Goal: Task Accomplishment & Management: Complete application form

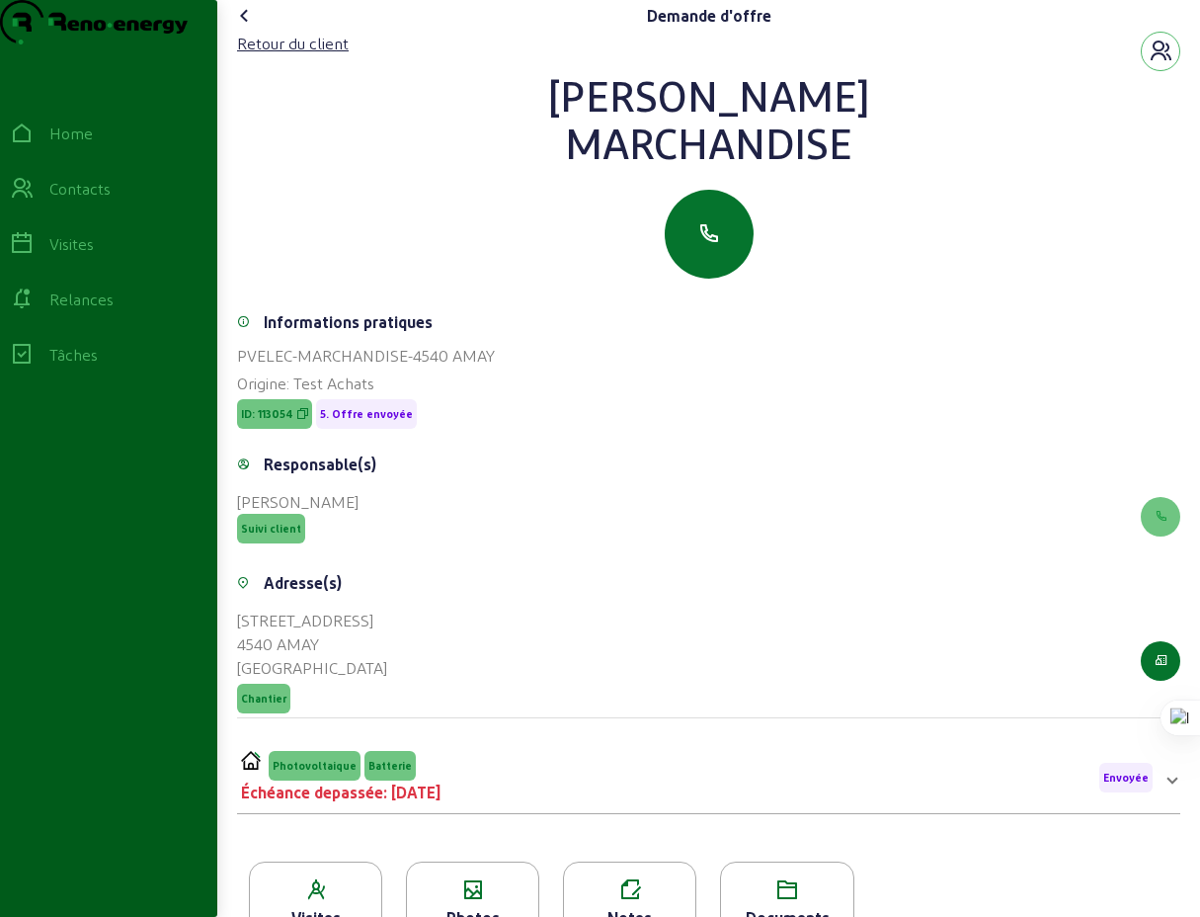
scroll to position [185, 0]
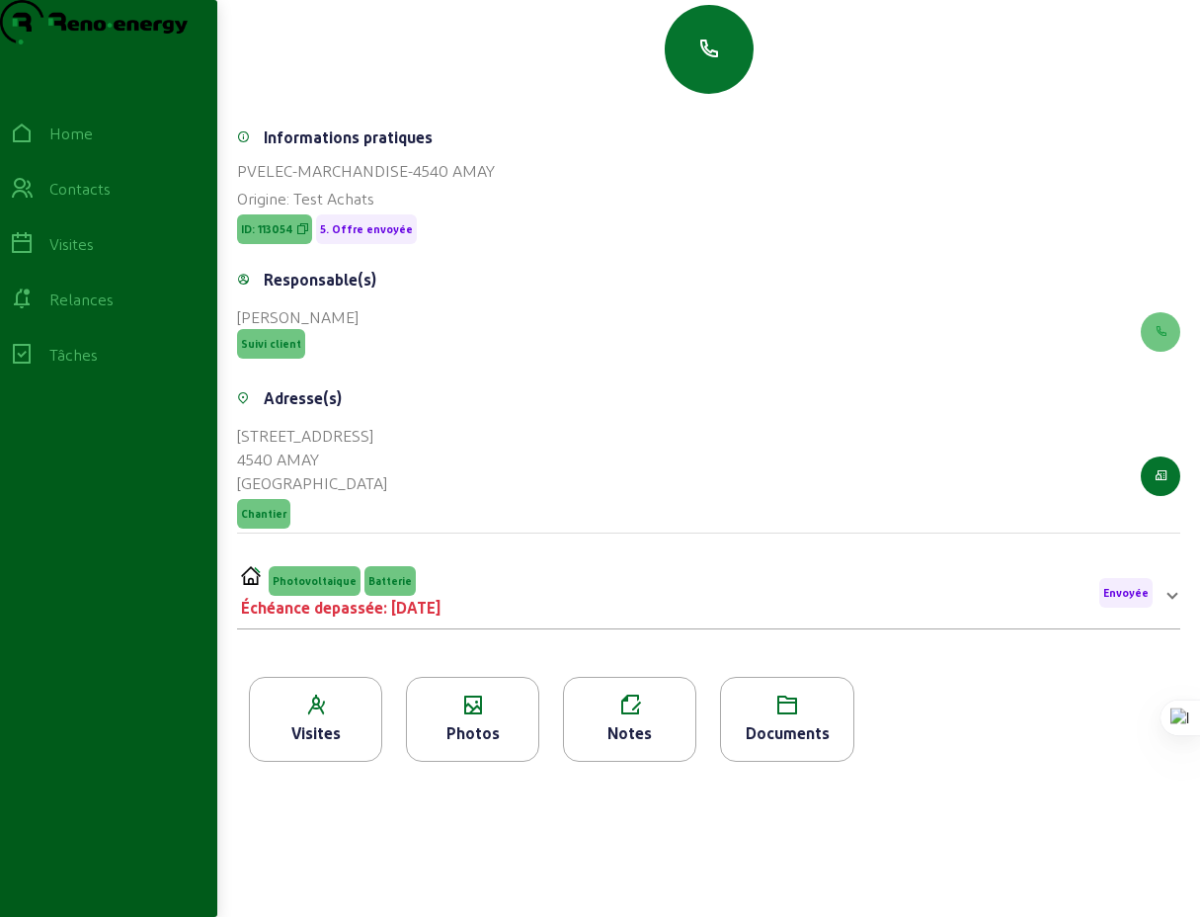
click at [316, 717] on icon at bounding box center [315, 706] width 131 height 24
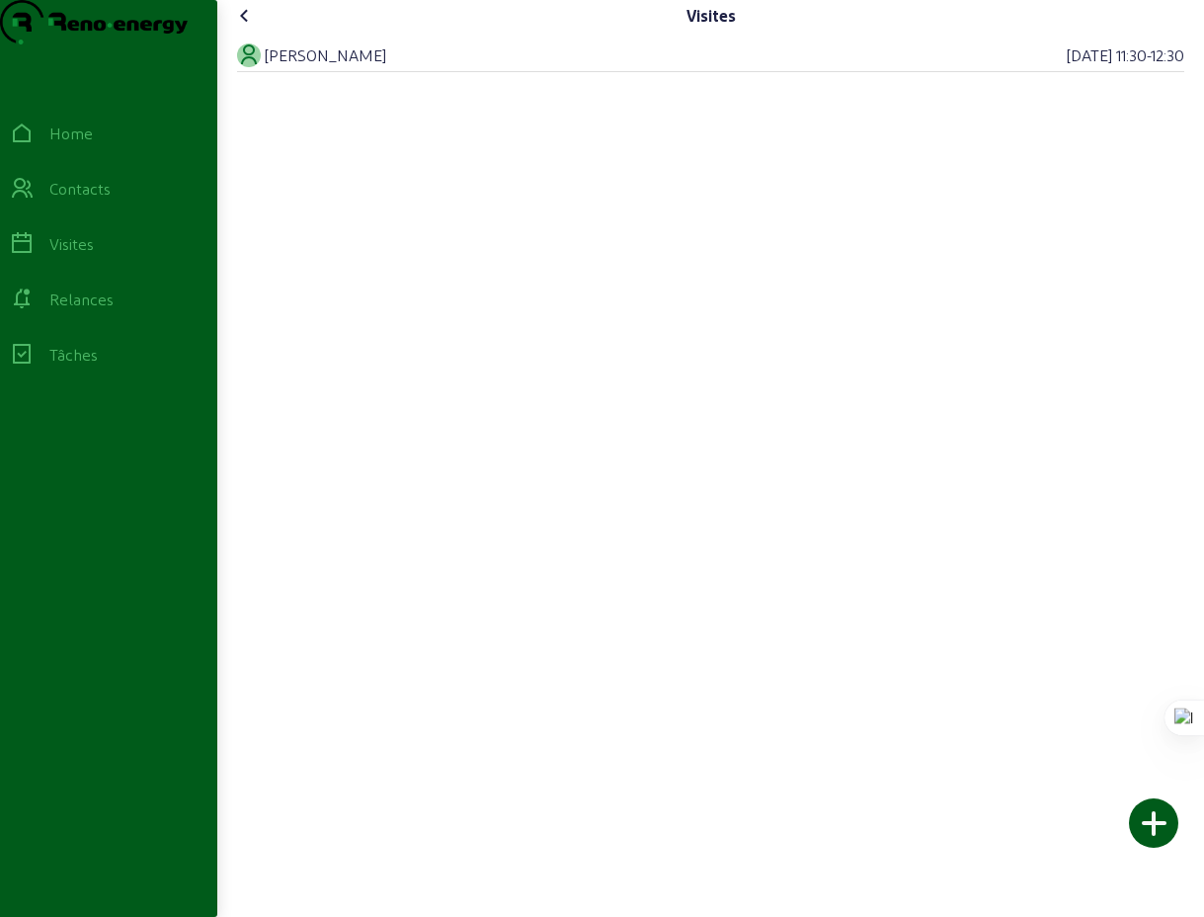
click at [252, 28] on icon at bounding box center [245, 16] width 24 height 24
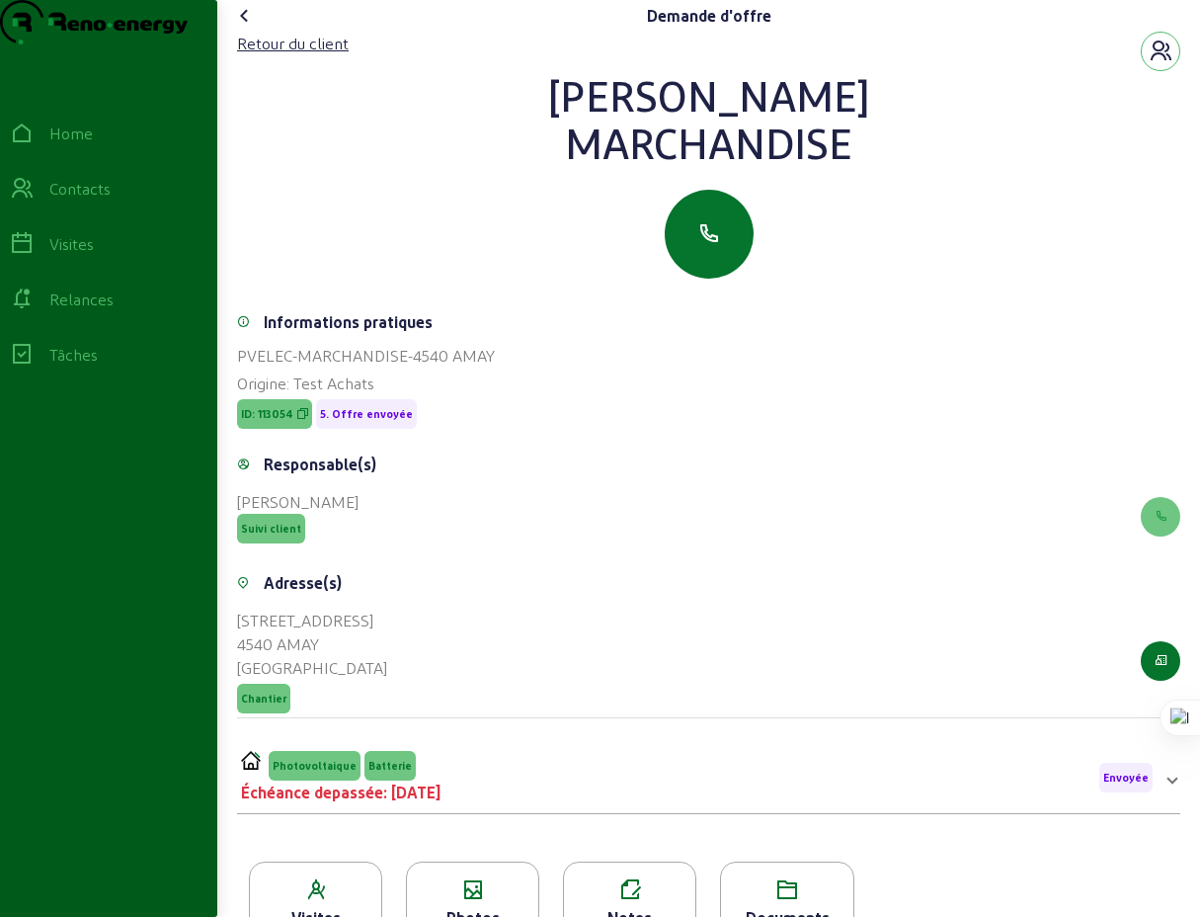
click at [254, 28] on icon at bounding box center [245, 16] width 24 height 24
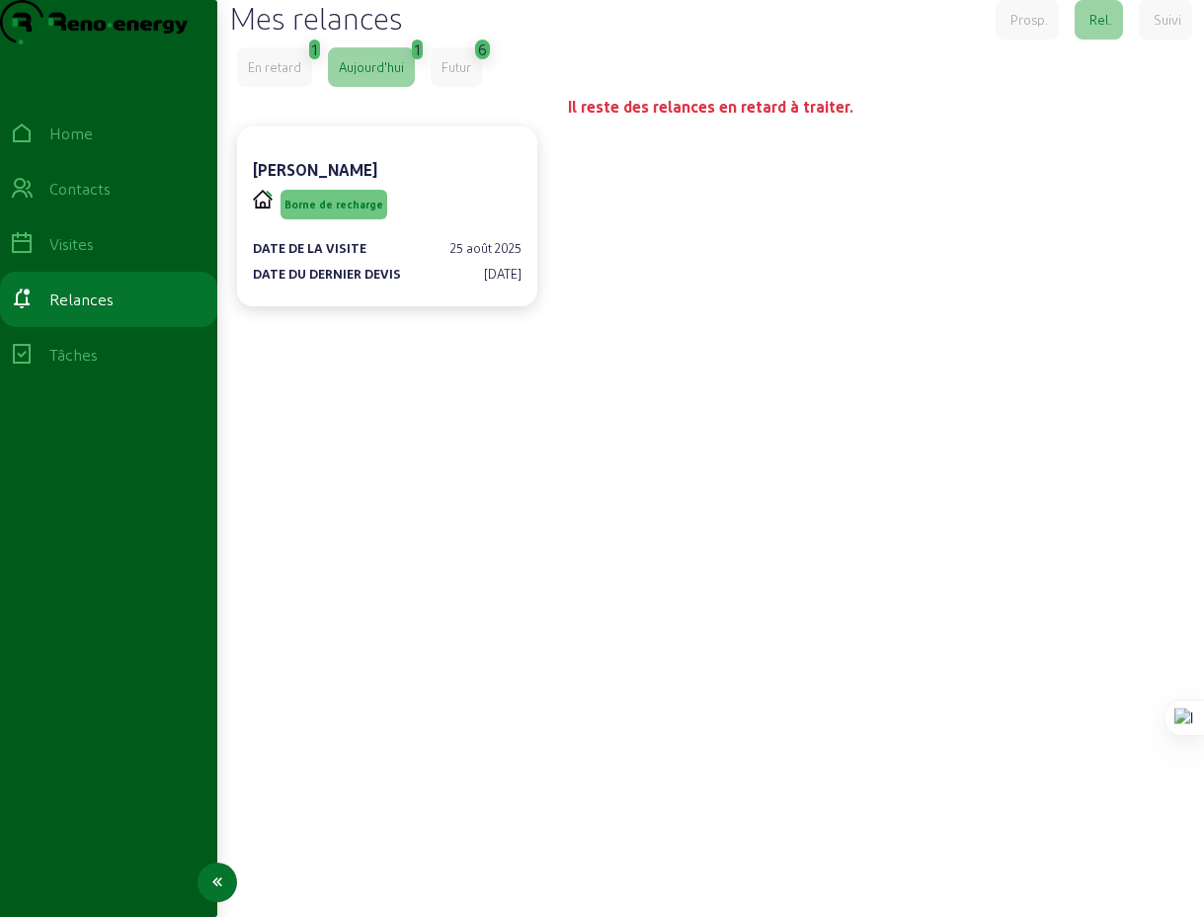
click at [87, 256] on div "Visites" at bounding box center [71, 244] width 44 height 24
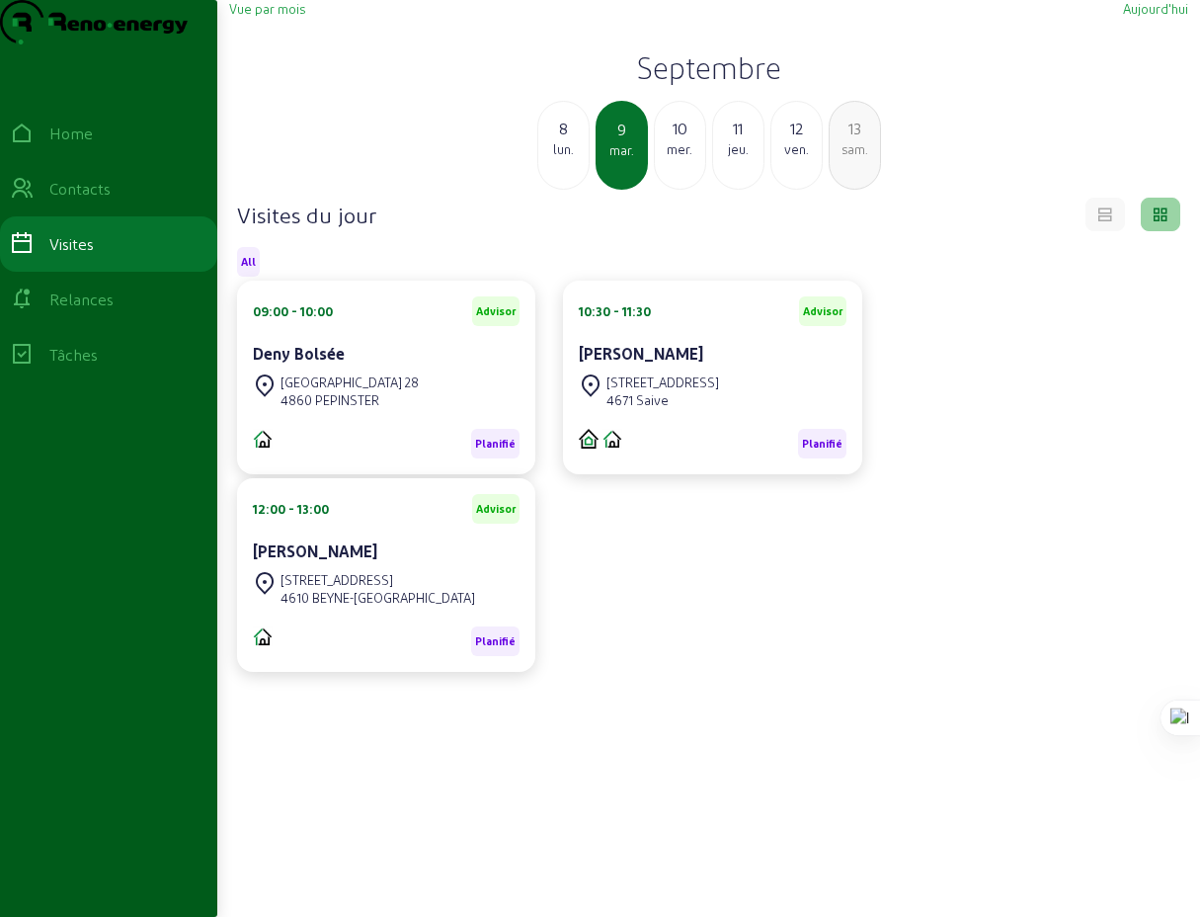
click at [271, 16] on span "Vue par mois" at bounding box center [267, 8] width 76 height 15
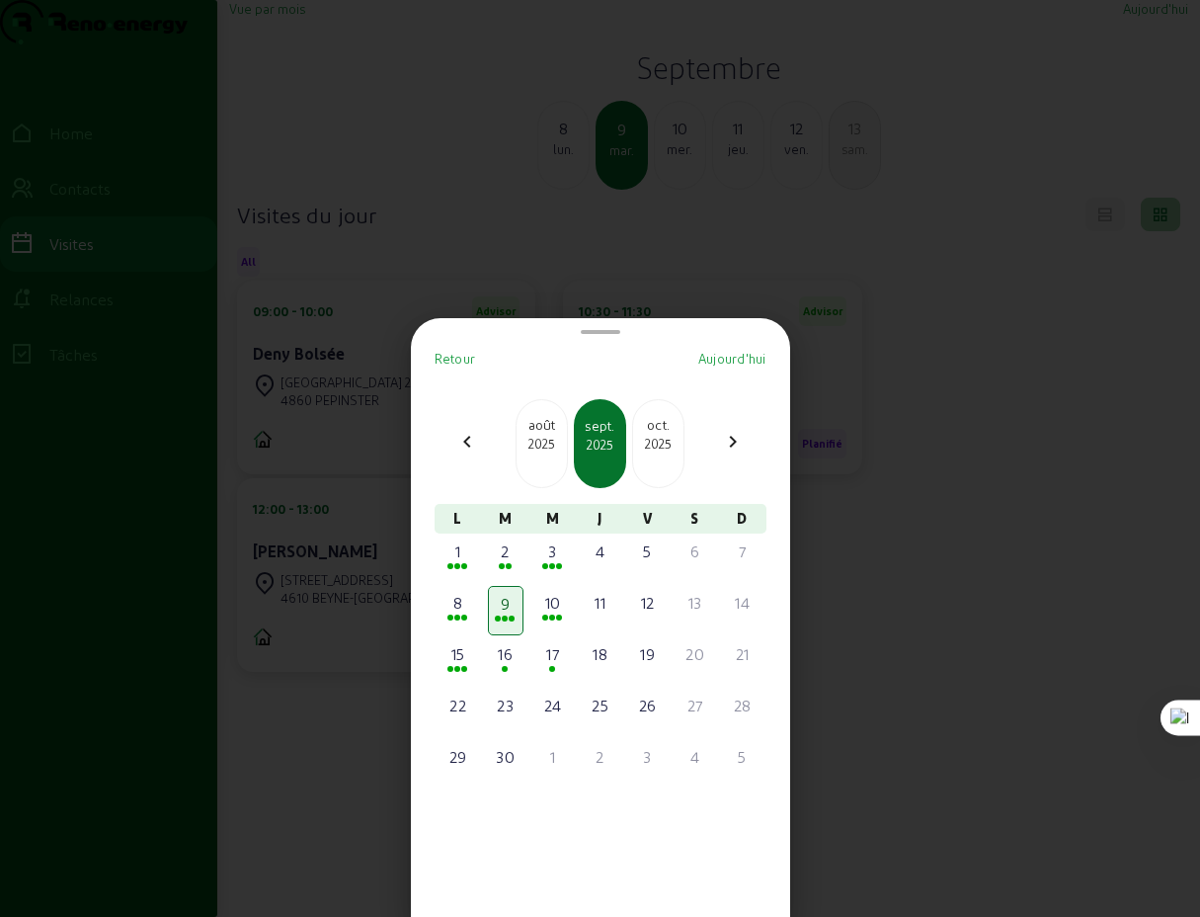
click at [541, 438] on div "2025" at bounding box center [542, 444] width 50 height 18
click at [557, 764] on div "27" at bounding box center [553, 757] width 32 height 24
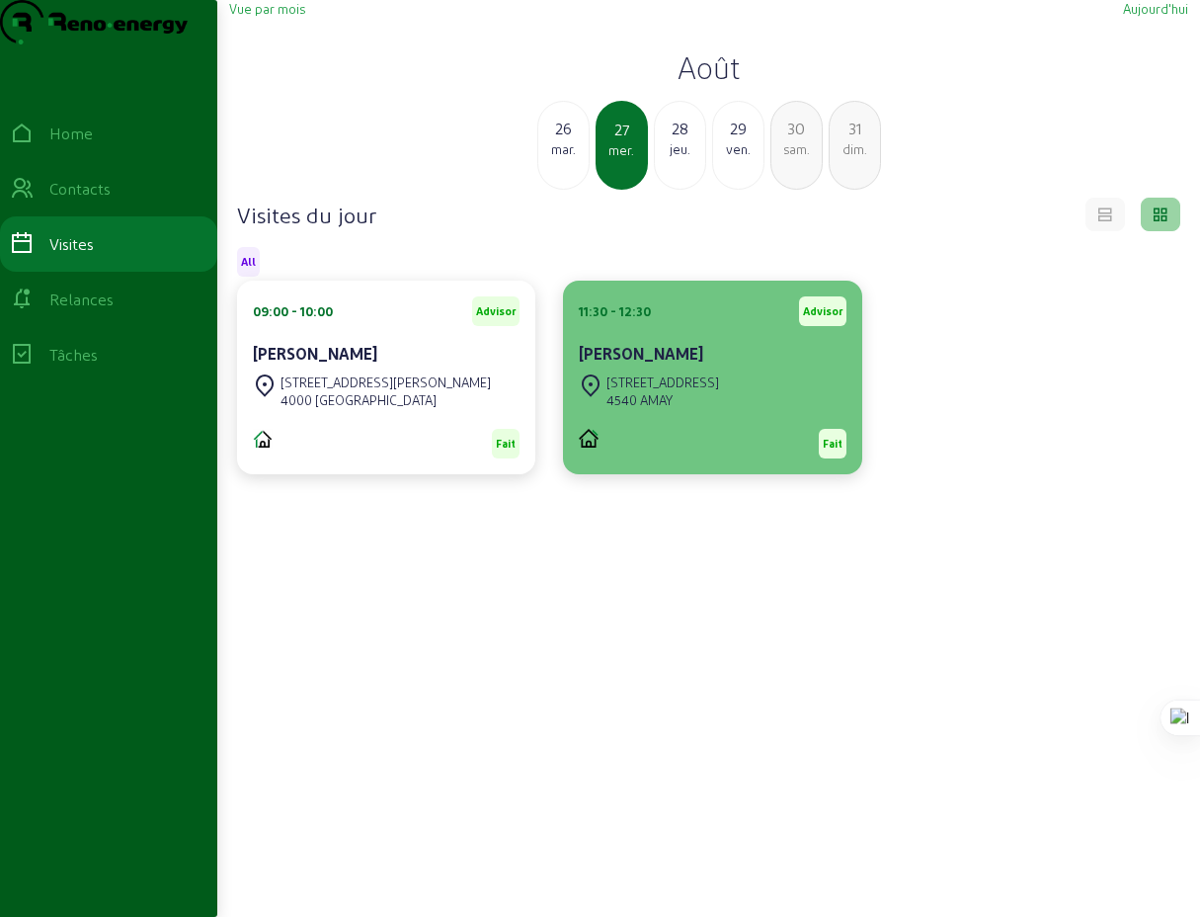
click at [672, 409] on div "4540 AMAY" at bounding box center [663, 400] width 113 height 18
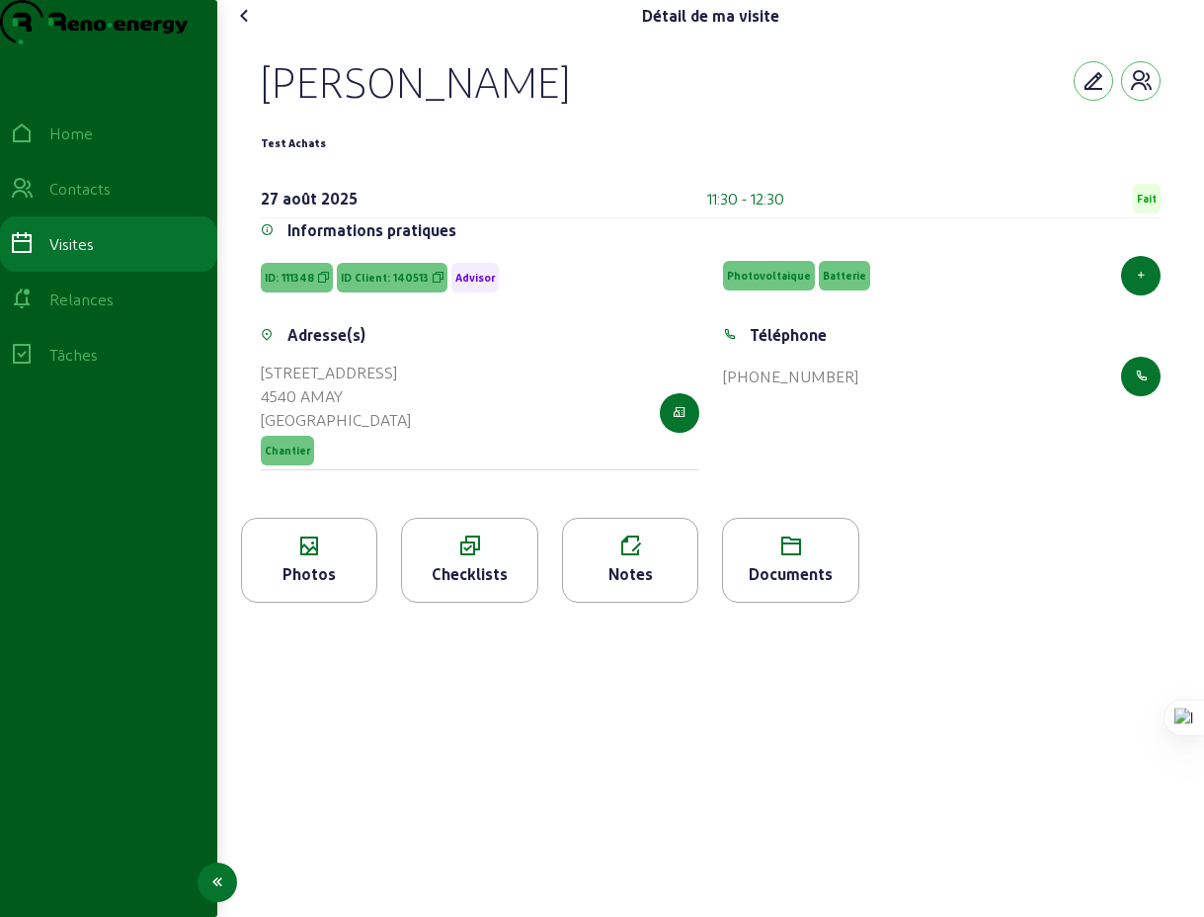
click at [95, 311] on div "Relances" at bounding box center [81, 300] width 64 height 24
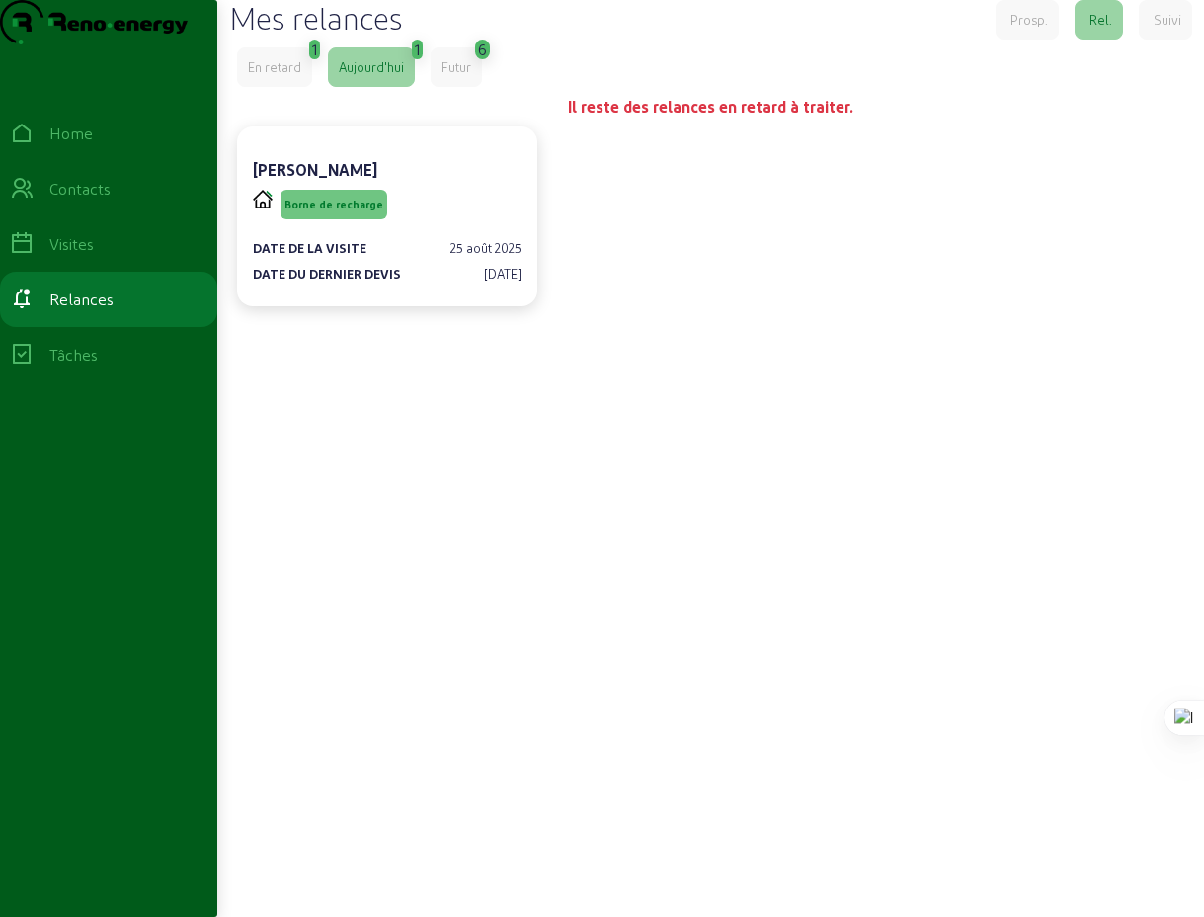
click at [279, 76] on div "En retard" at bounding box center [274, 67] width 53 height 18
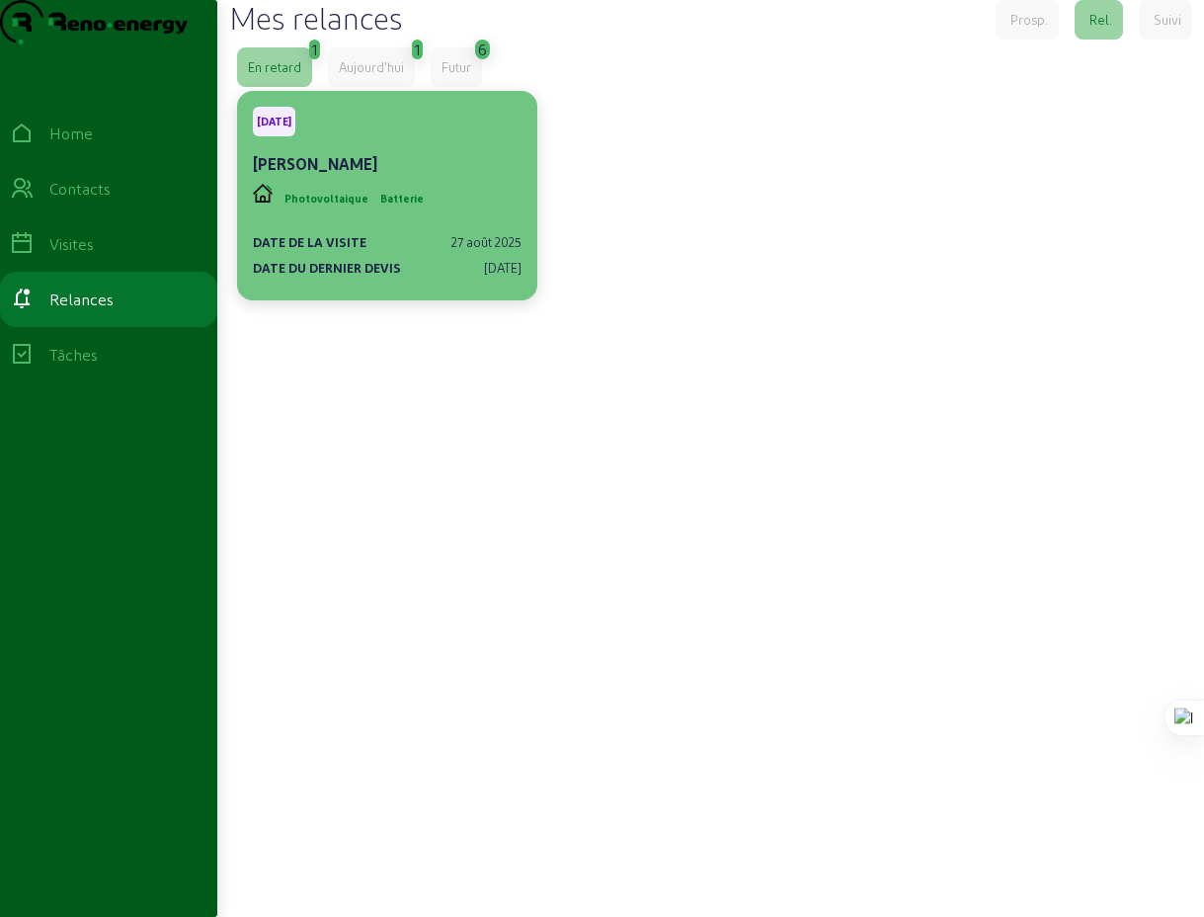
click at [407, 206] on span "Batterie" at bounding box center [401, 199] width 43 height 14
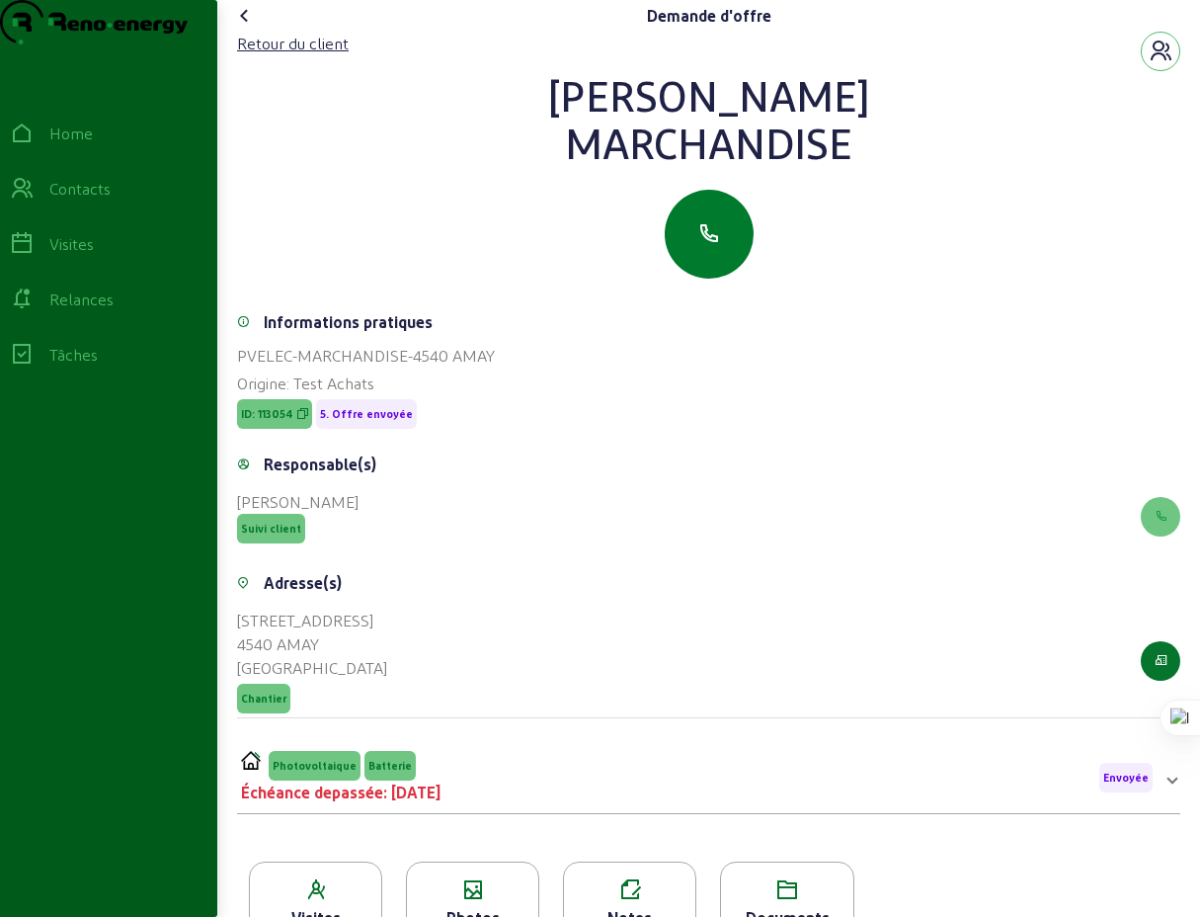
click at [710, 246] on icon "button" at bounding box center [710, 234] width 24 height 24
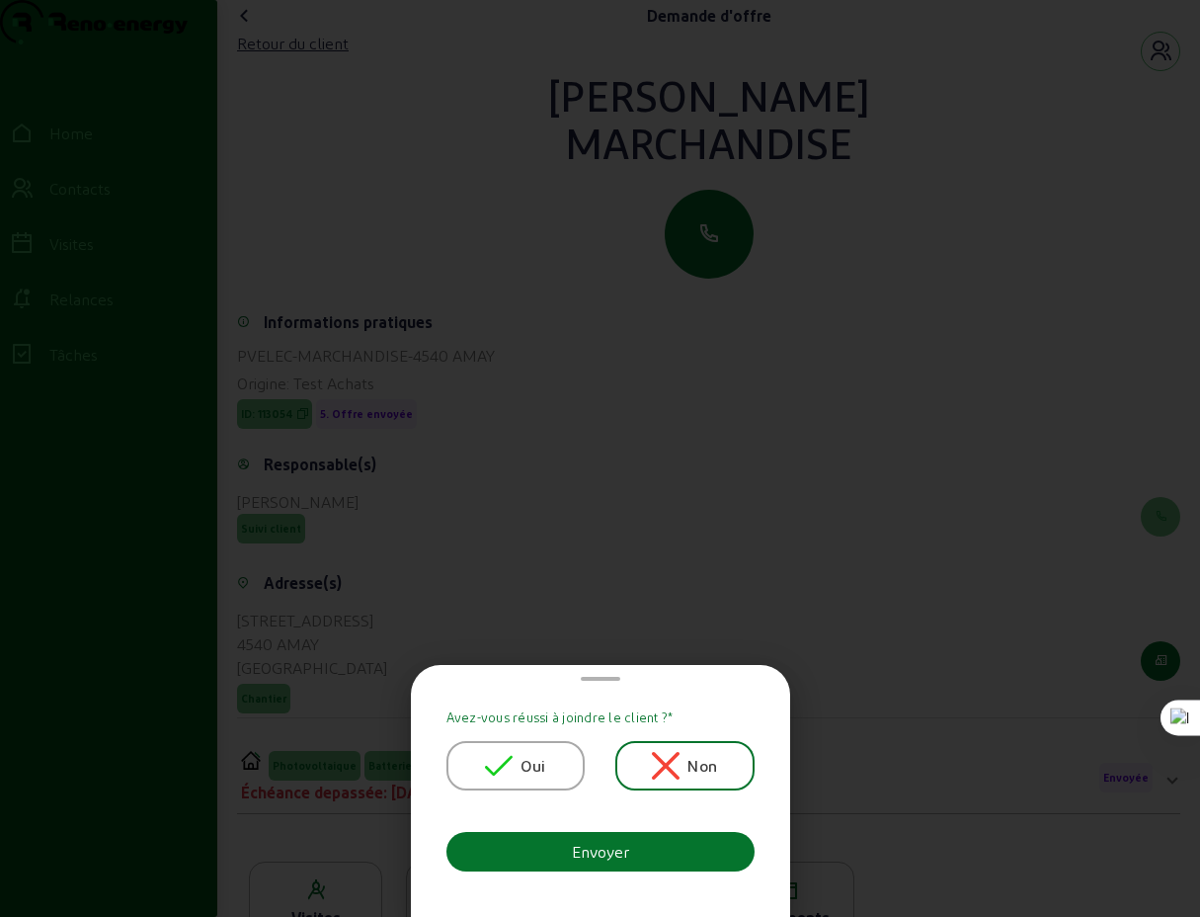
click at [526, 774] on span "Oui" at bounding box center [533, 766] width 25 height 24
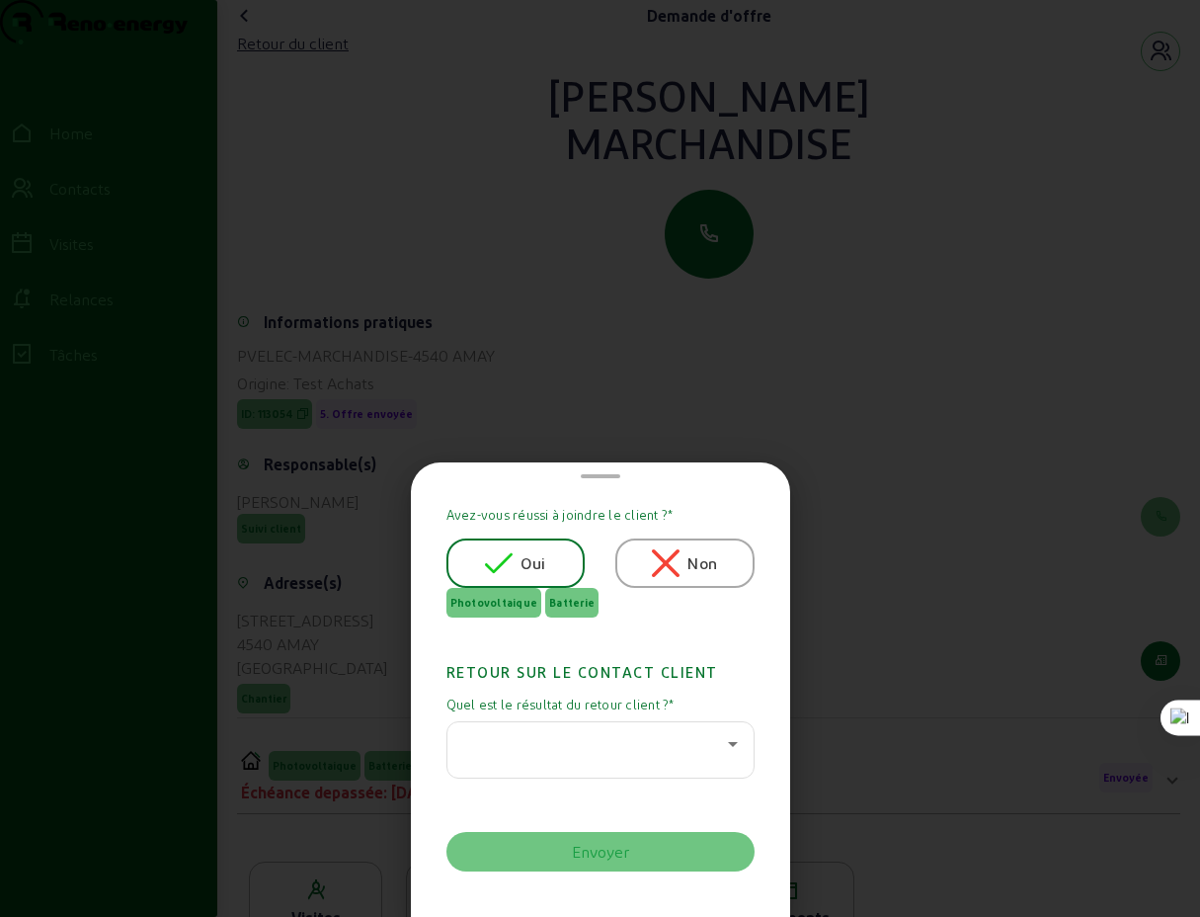
click at [727, 738] on icon at bounding box center [733, 744] width 24 height 24
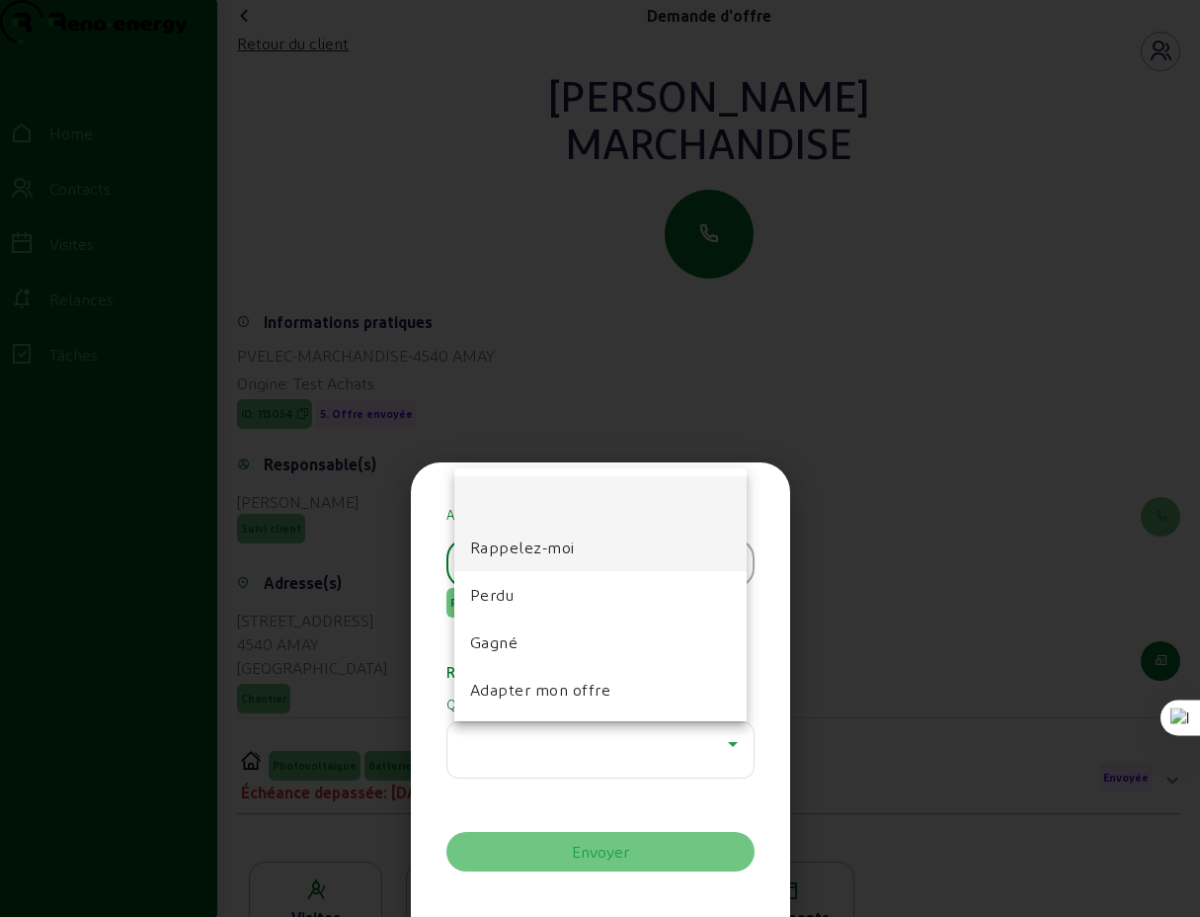
click at [518, 547] on span "Rappelez-moi" at bounding box center [522, 548] width 105 height 24
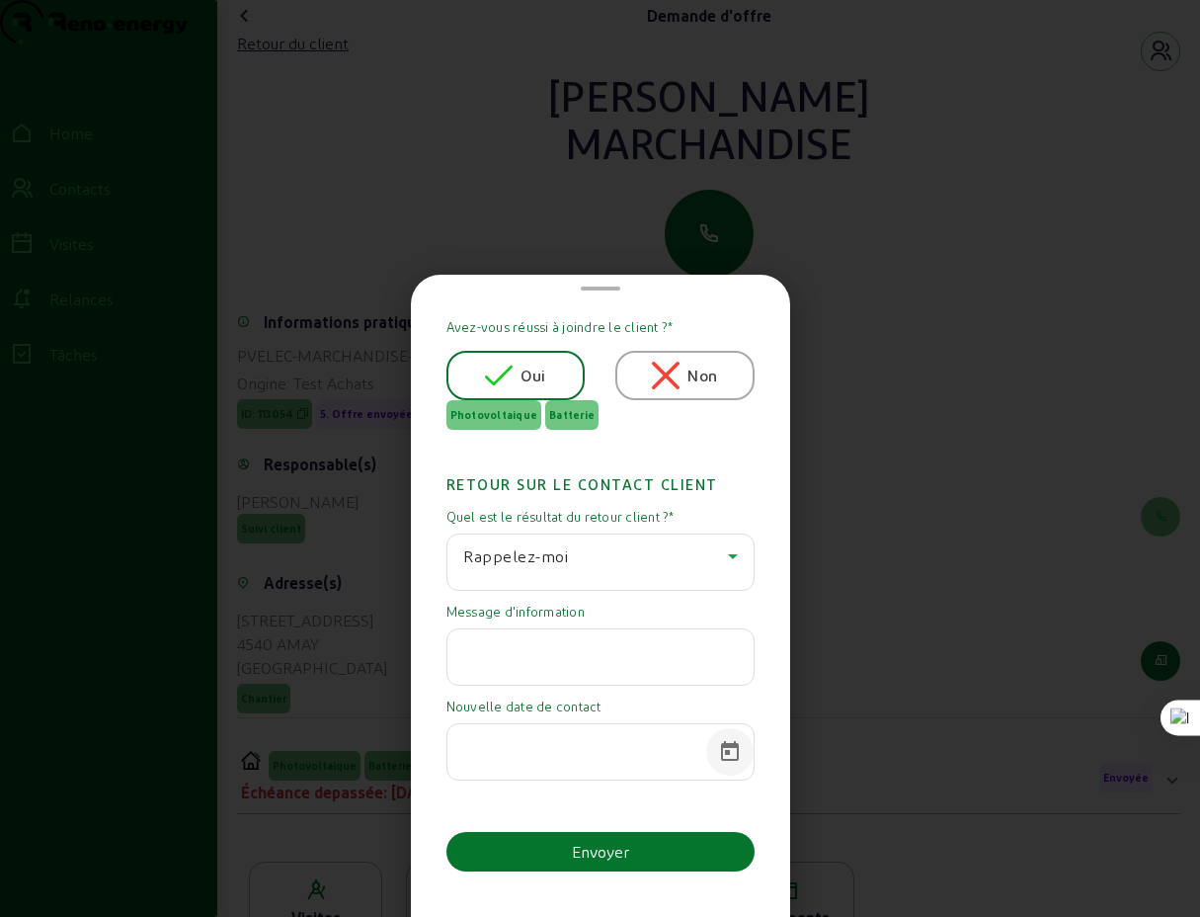
click at [724, 752] on span "Open calendar" at bounding box center [729, 751] width 47 height 47
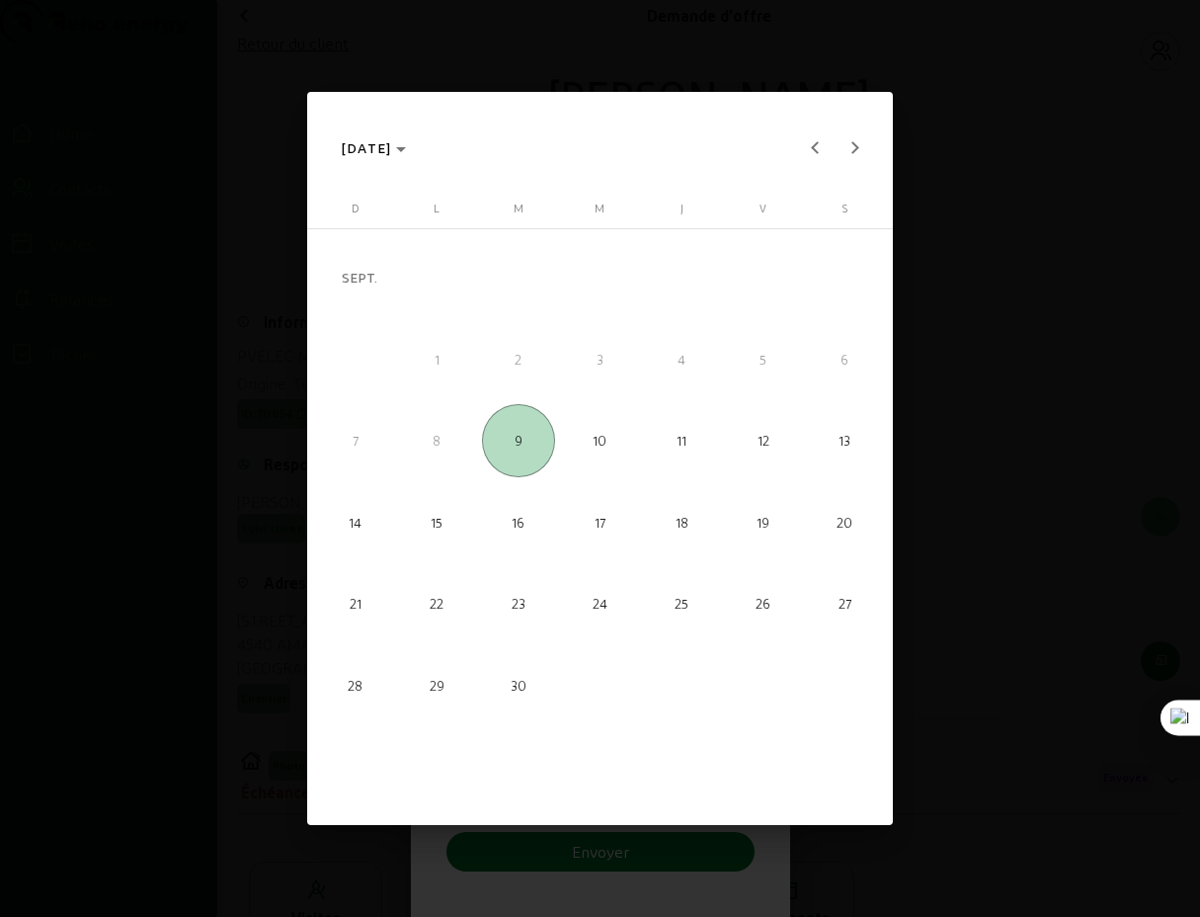
click at [521, 436] on span "9" at bounding box center [518, 440] width 73 height 73
type input "09/09/2025"
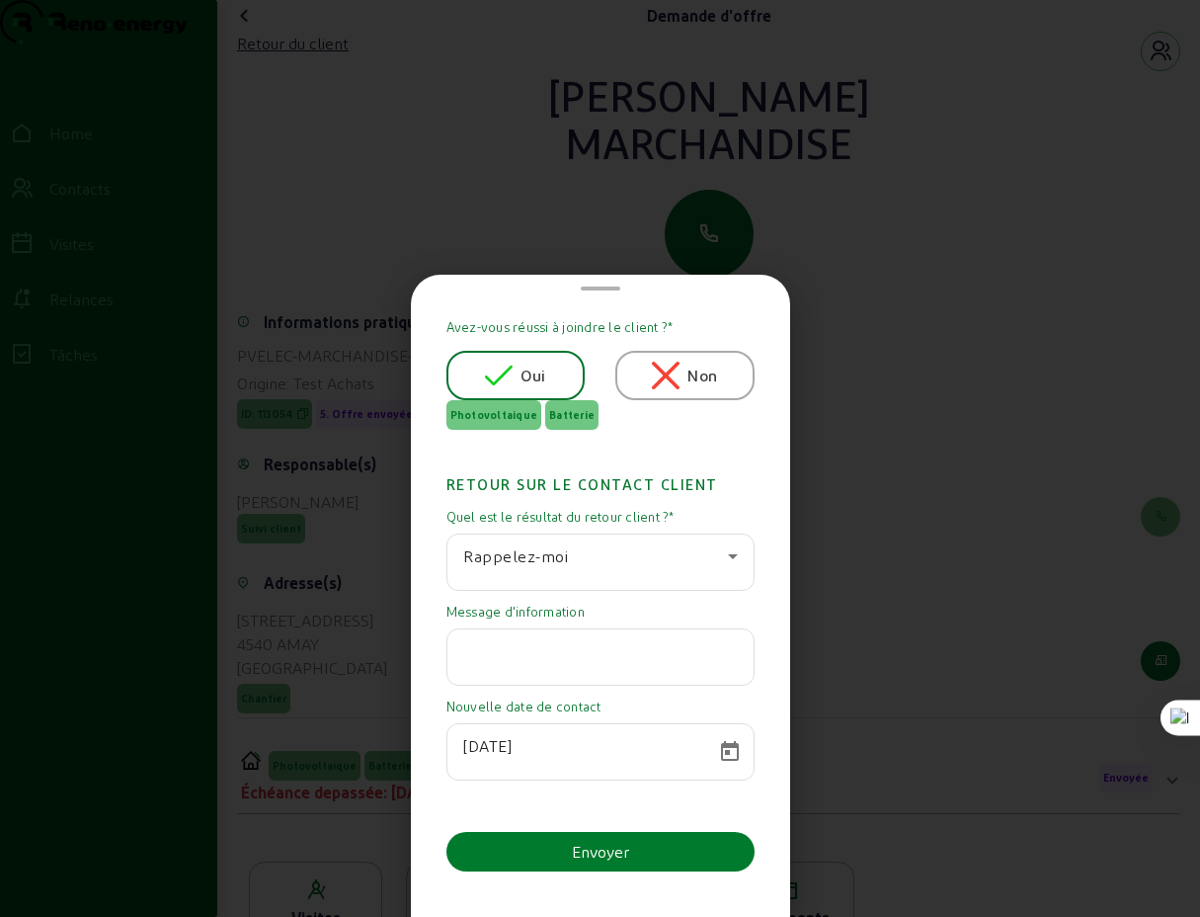
click at [595, 850] on div "Envoyer" at bounding box center [600, 852] width 57 height 24
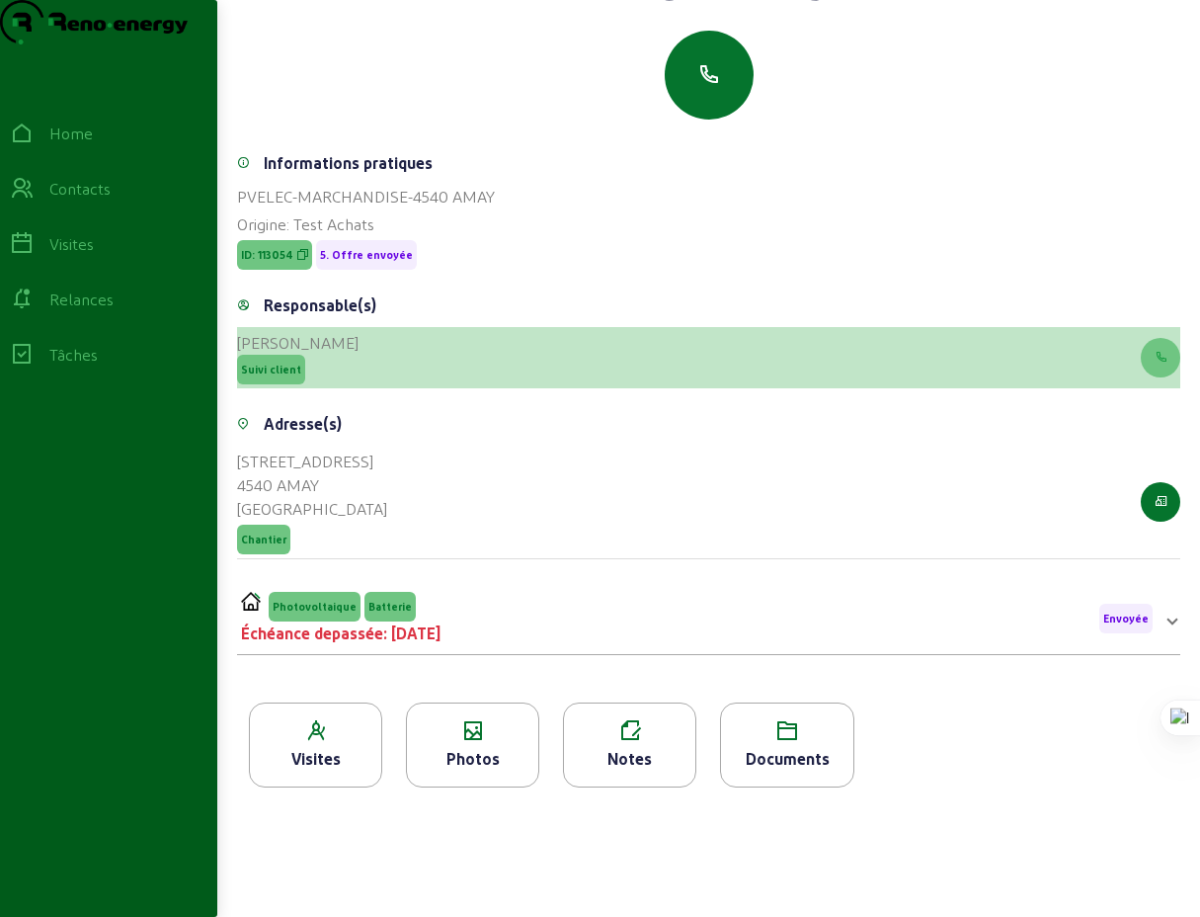
scroll to position [159, 0]
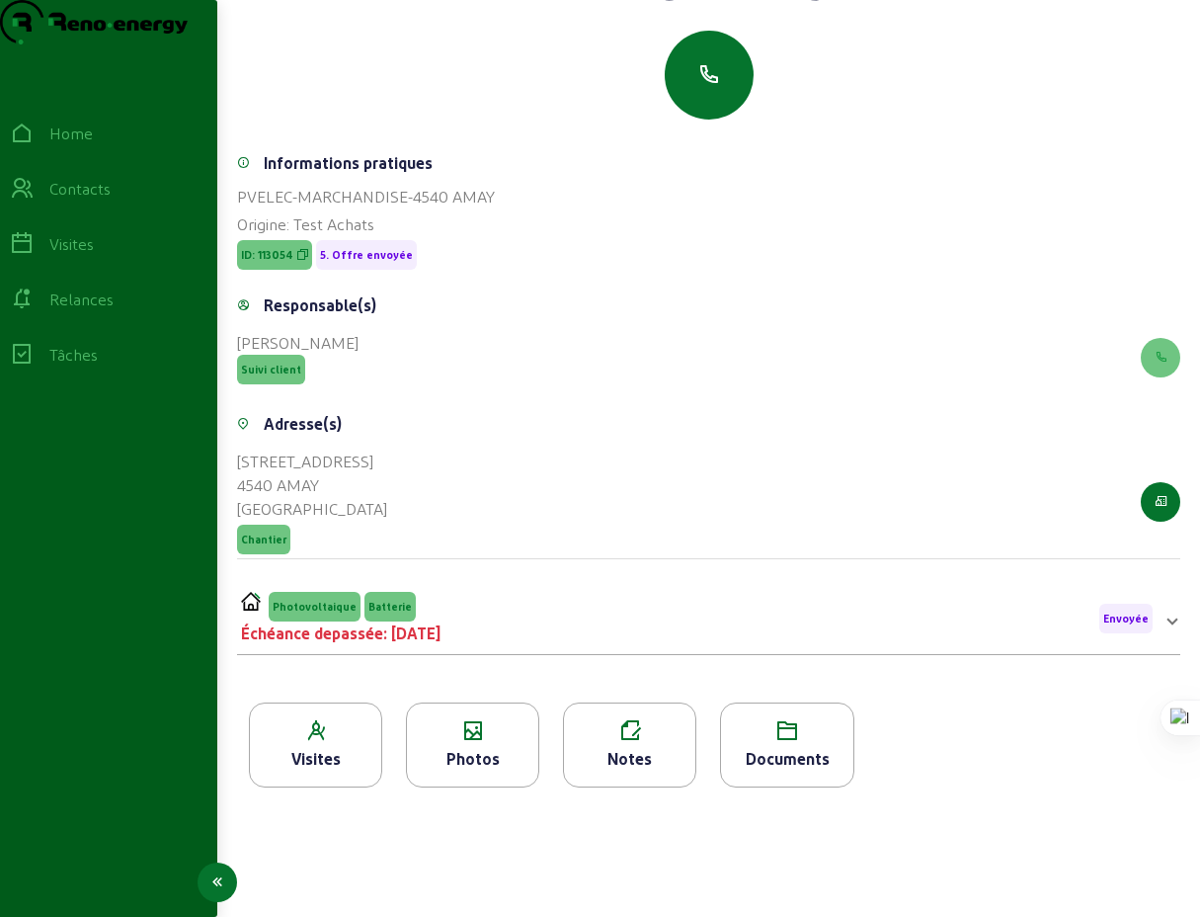
click at [94, 311] on div "Relances" at bounding box center [81, 300] width 64 height 24
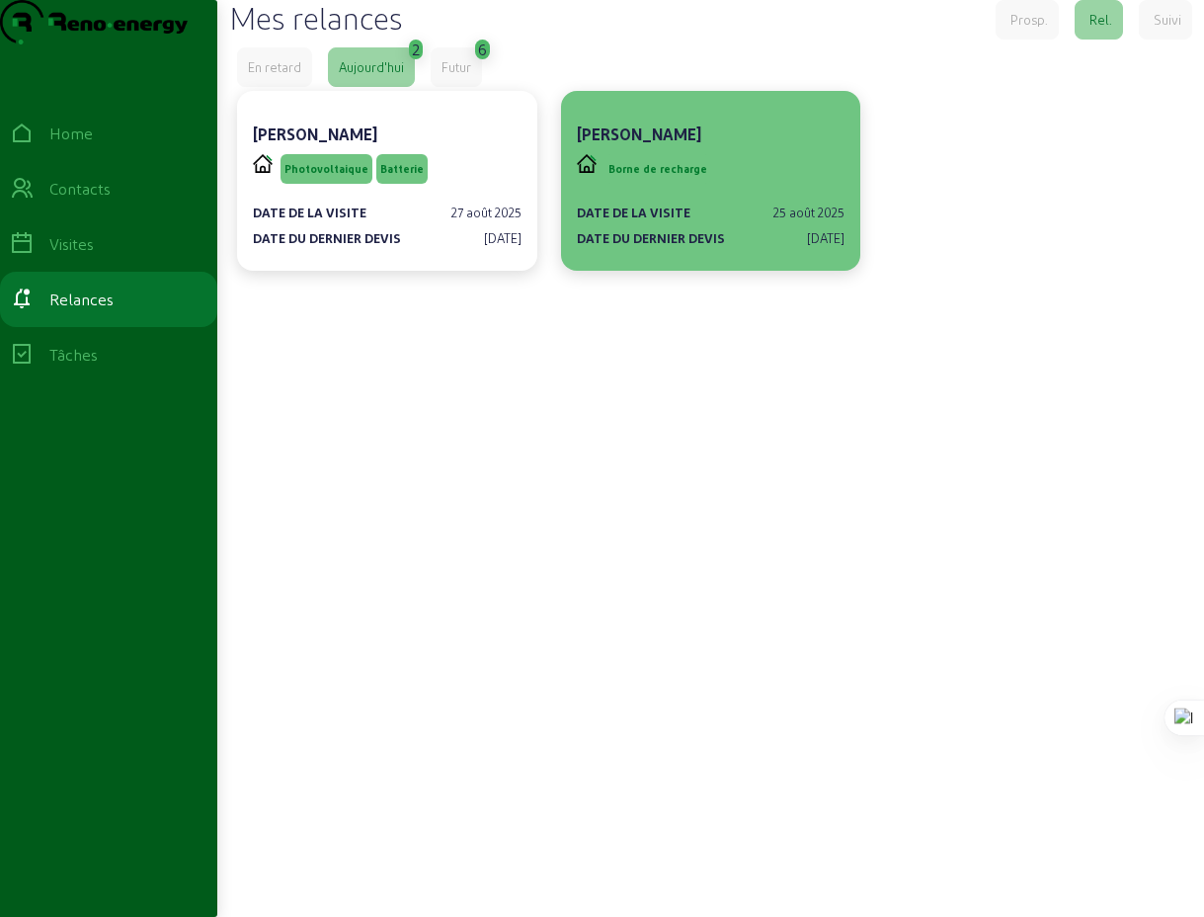
click at [693, 184] on span "Borne de recharge" at bounding box center [658, 169] width 107 height 30
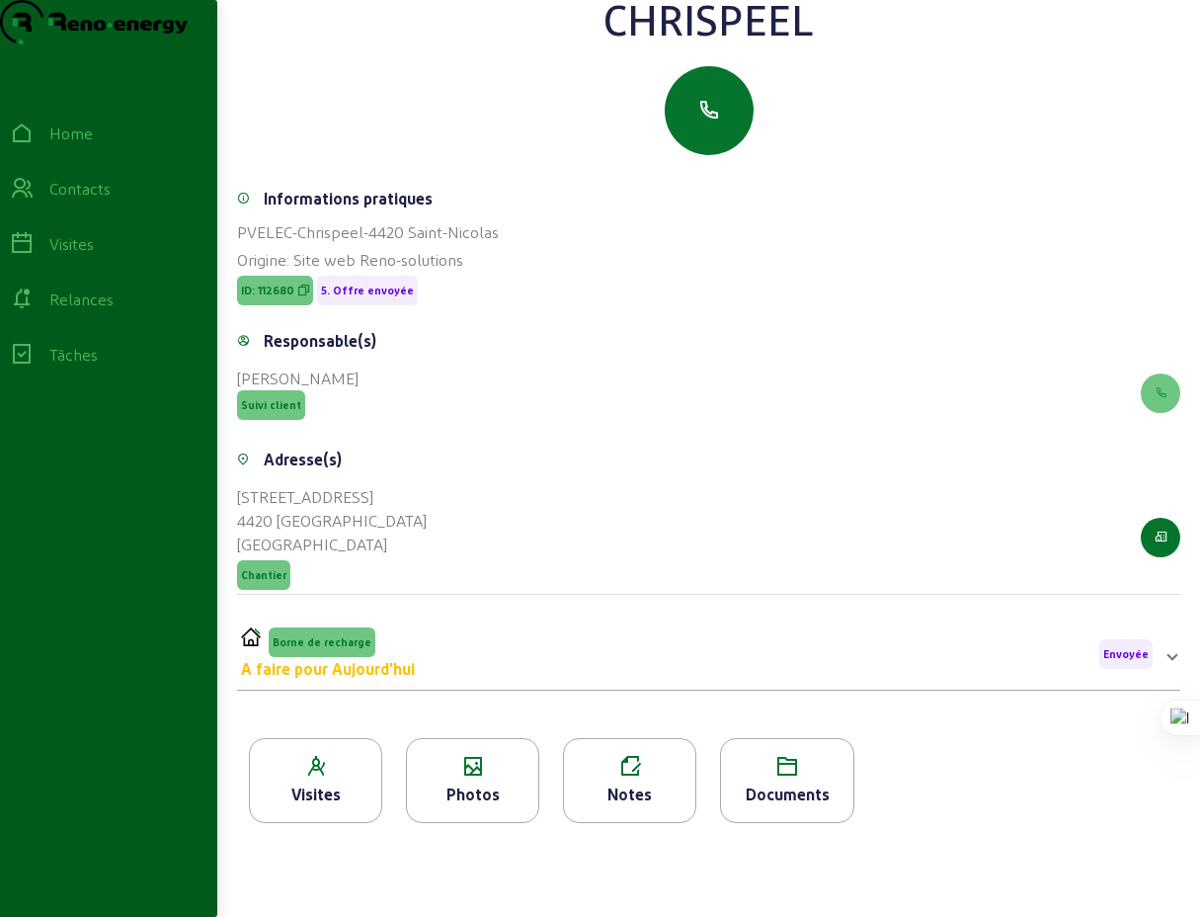
scroll to position [215, 0]
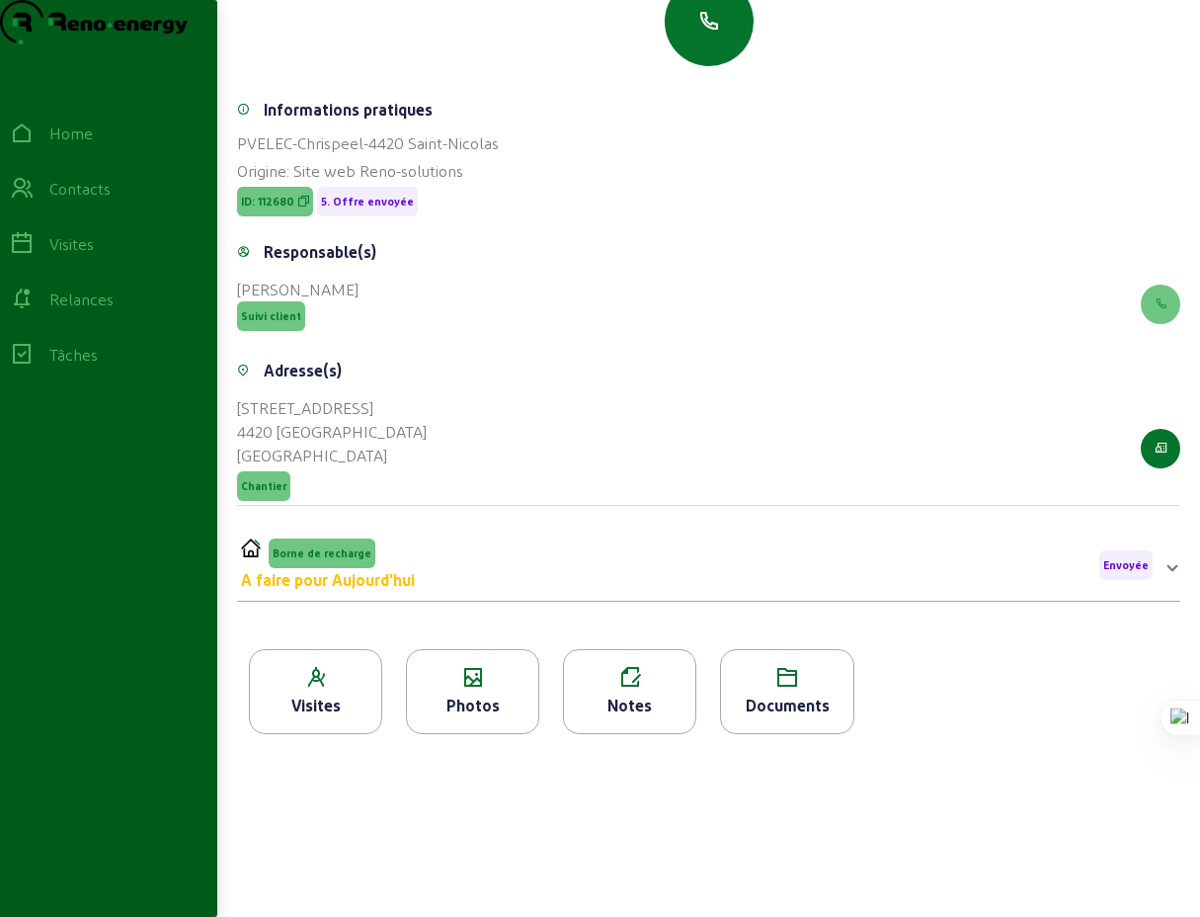
click at [1169, 577] on span at bounding box center [1173, 565] width 8 height 24
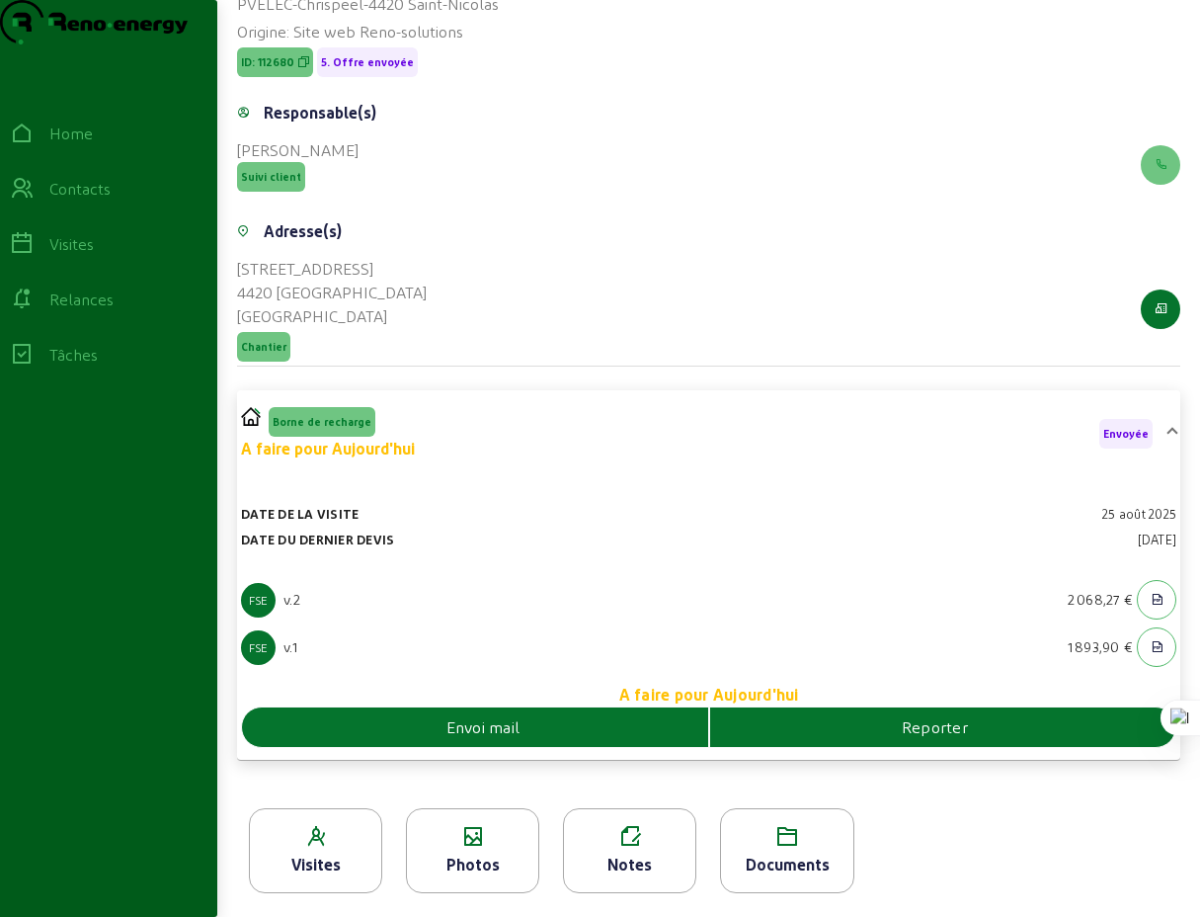
scroll to position [391, 0]
click at [491, 728] on span "Envoi mail" at bounding box center [484, 727] width 74 height 24
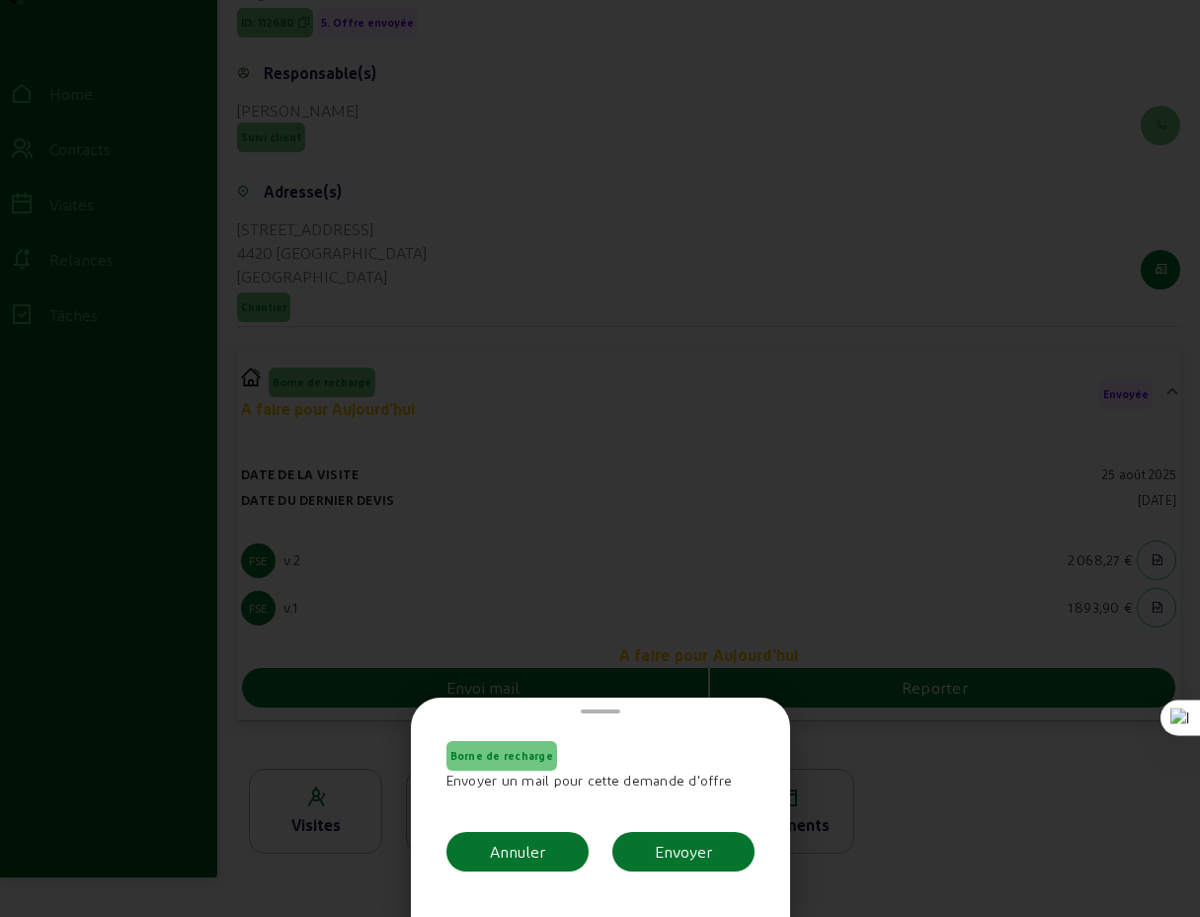
scroll to position [0, 0]
click at [499, 860] on div "Annuler" at bounding box center [517, 852] width 55 height 24
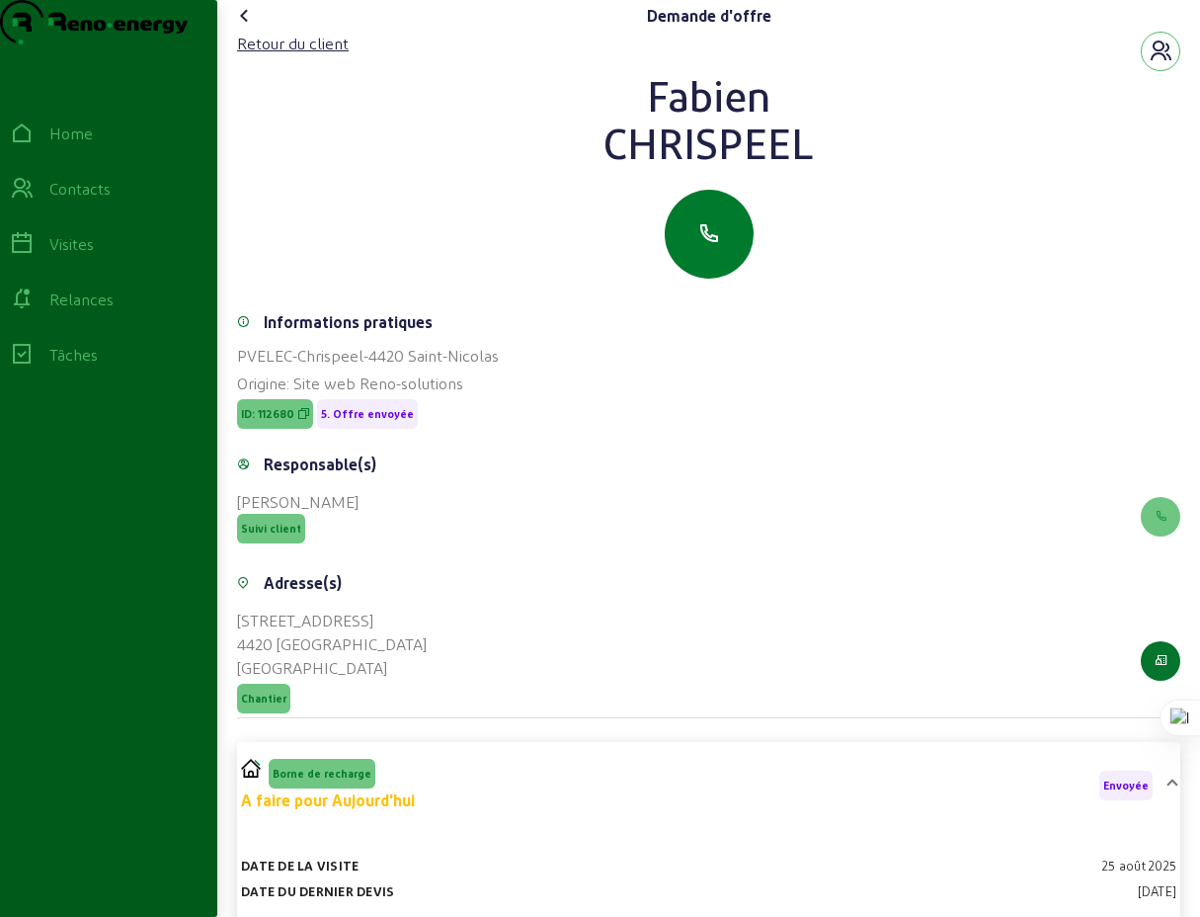
click at [710, 246] on icon "button" at bounding box center [710, 234] width 24 height 24
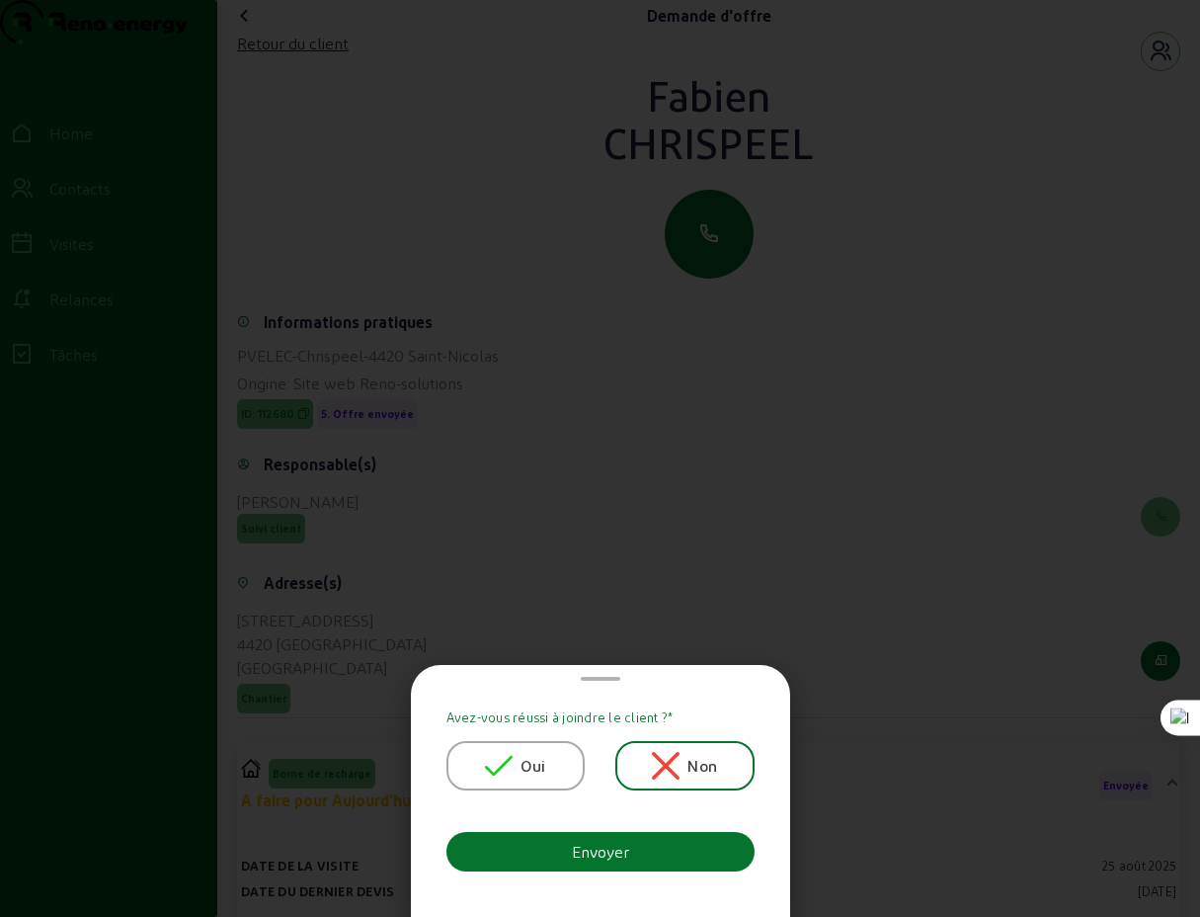
click at [795, 539] on div at bounding box center [600, 458] width 1200 height 917
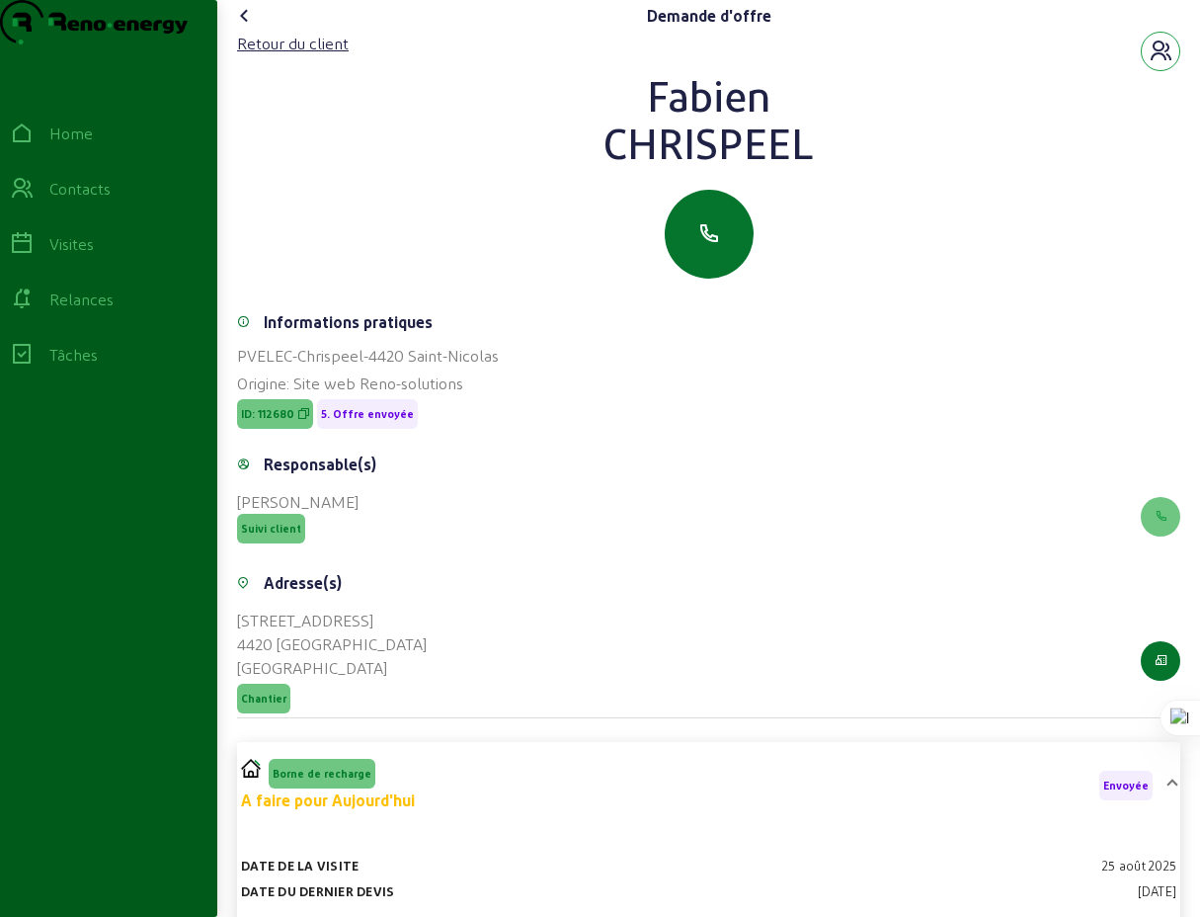
click at [1155, 63] on icon "button" at bounding box center [1161, 52] width 24 height 24
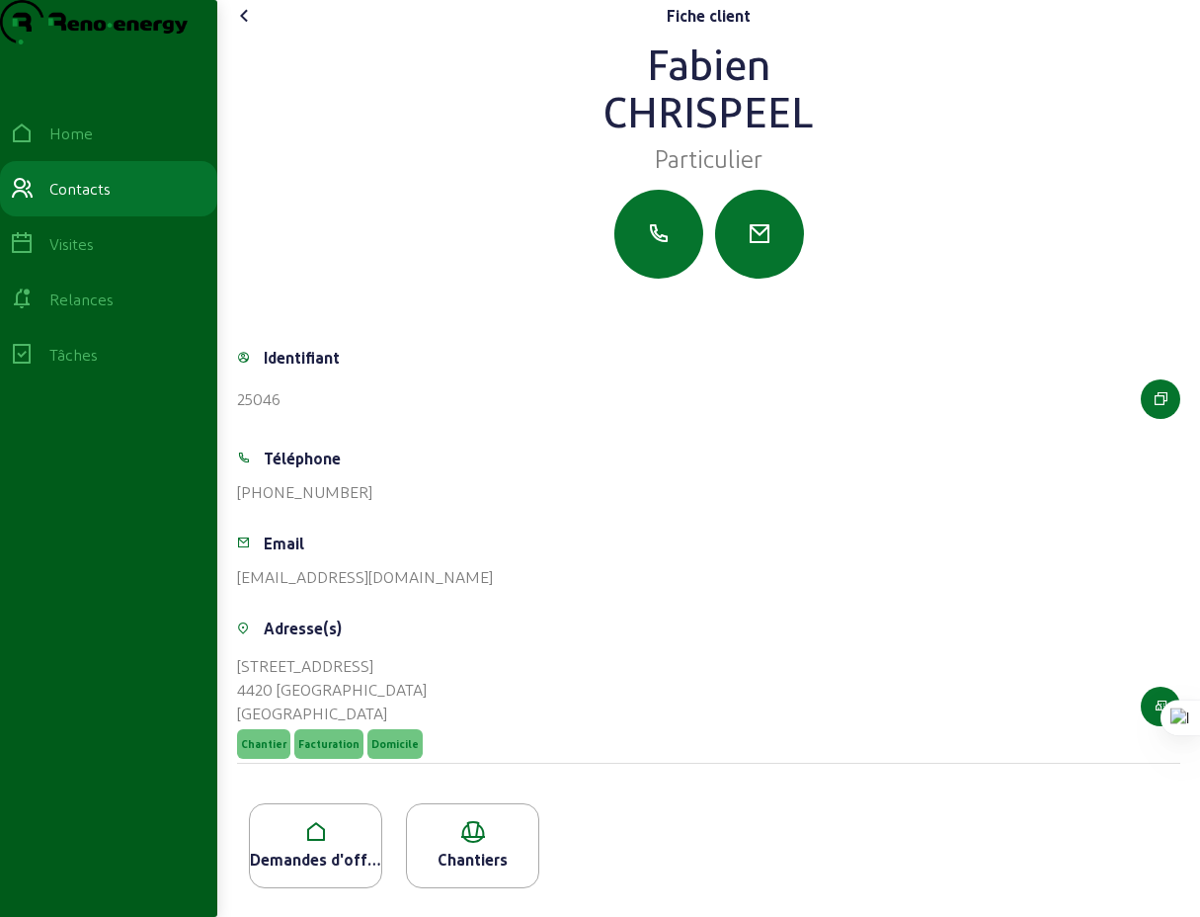
scroll to position [35, 0]
click at [647, 242] on icon "button" at bounding box center [659, 234] width 24 height 24
click at [248, 24] on icon at bounding box center [245, 16] width 24 height 24
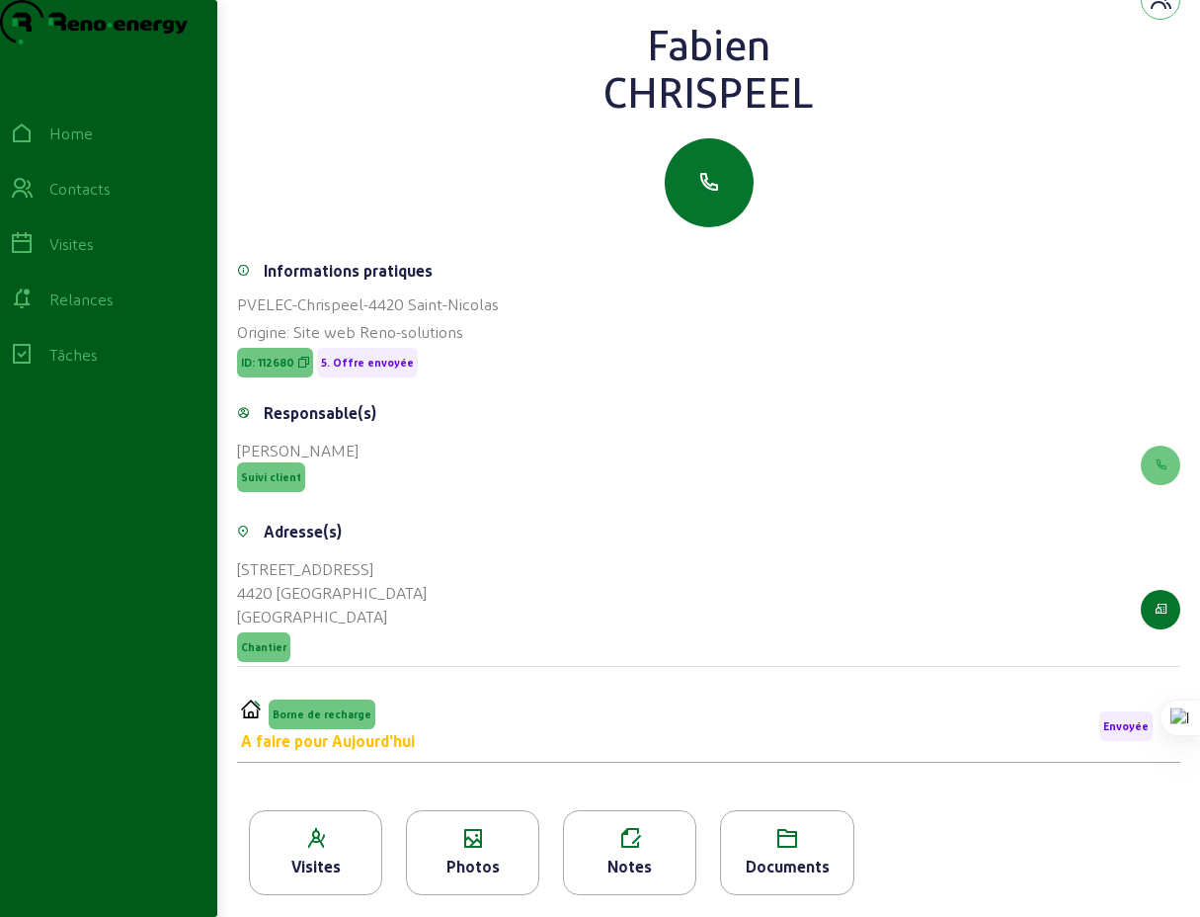
scroll to position [252, 0]
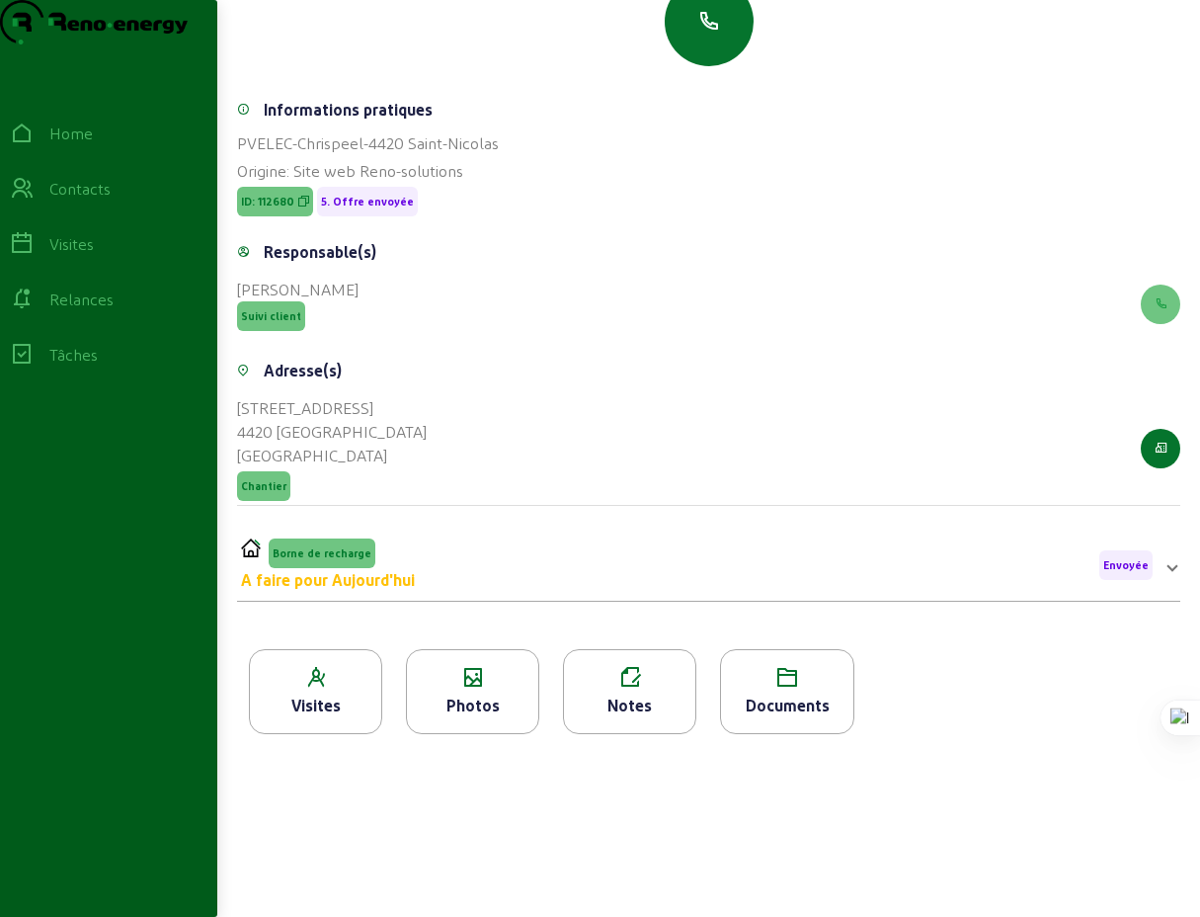
click at [1175, 567] on mat-expansion-panel-header "Borne de recharge A faire pour Aujourd'hui Envoyée" at bounding box center [709, 564] width 944 height 55
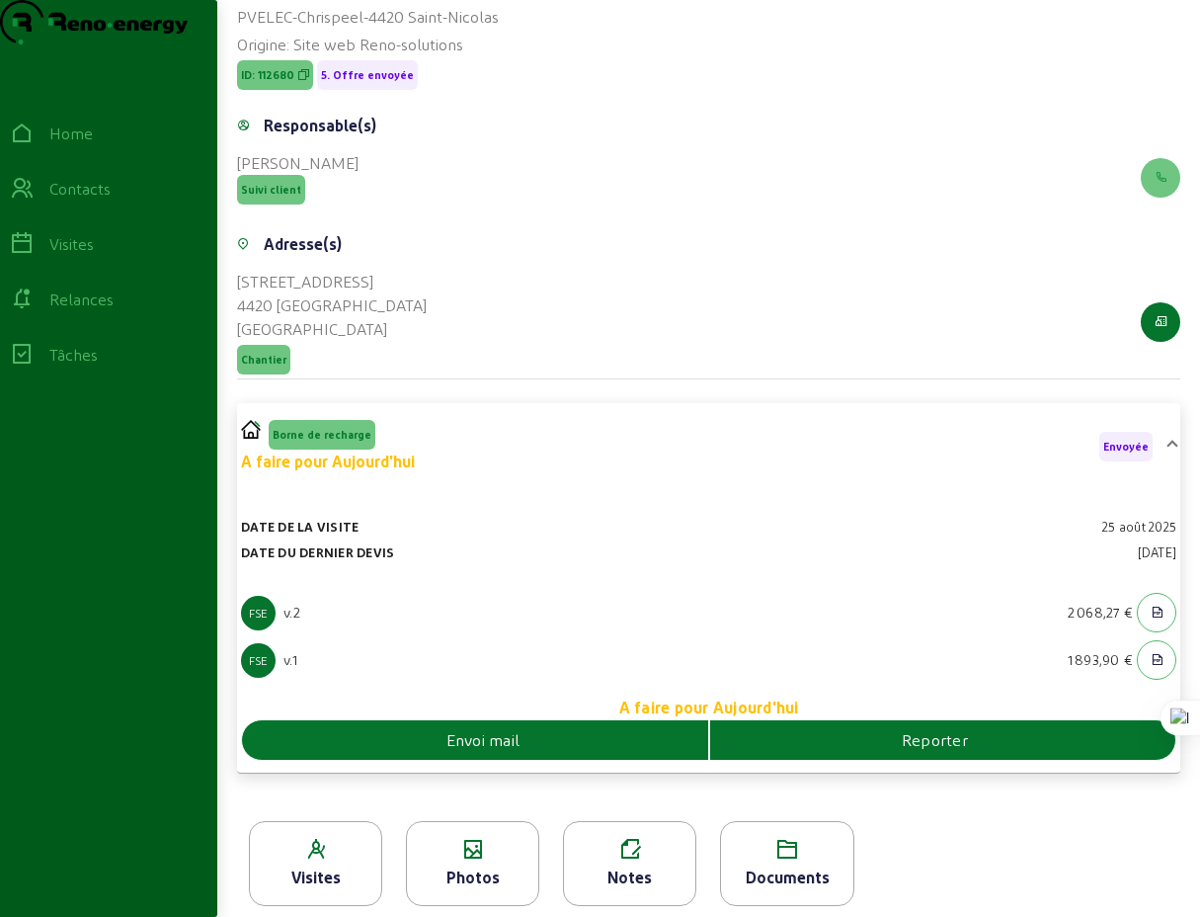
scroll to position [391, 0]
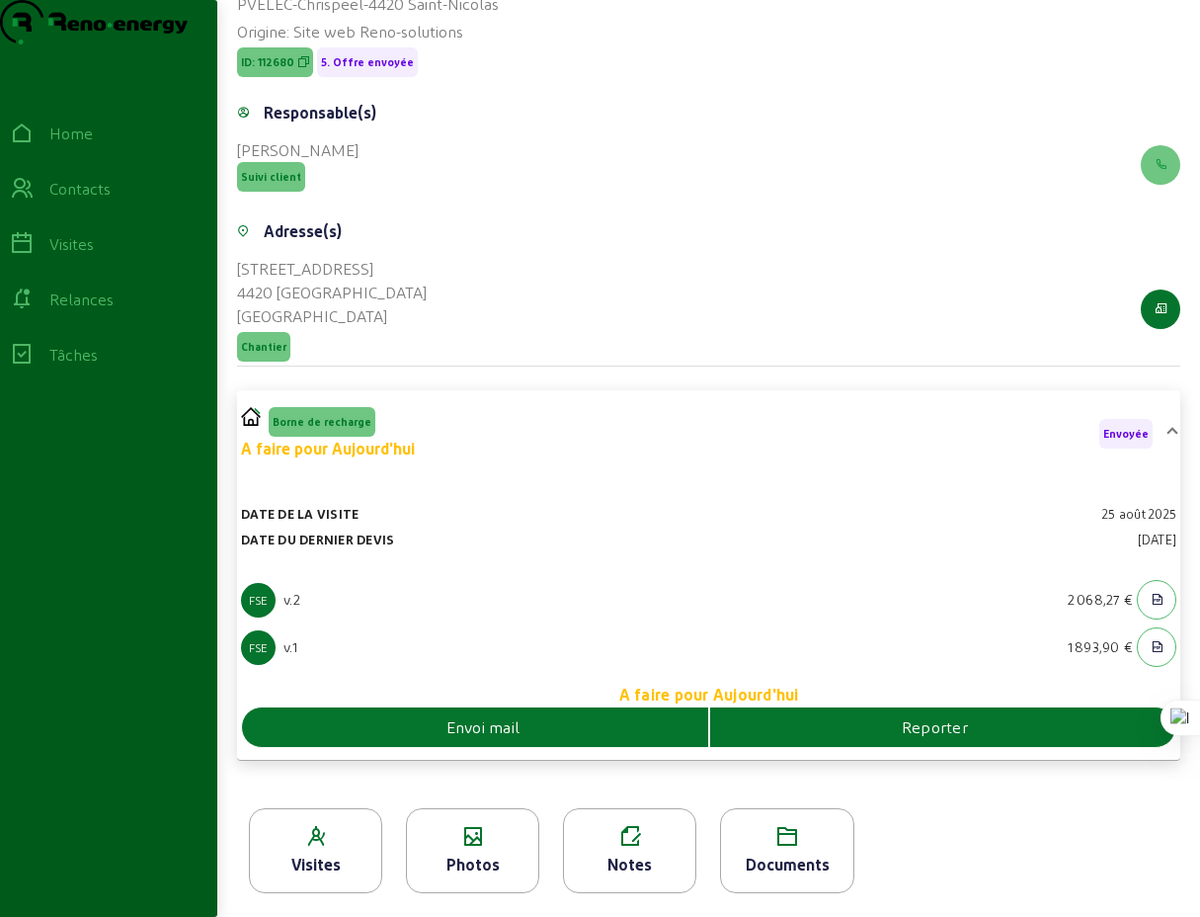
click at [508, 733] on span "Envoi mail" at bounding box center [484, 727] width 74 height 24
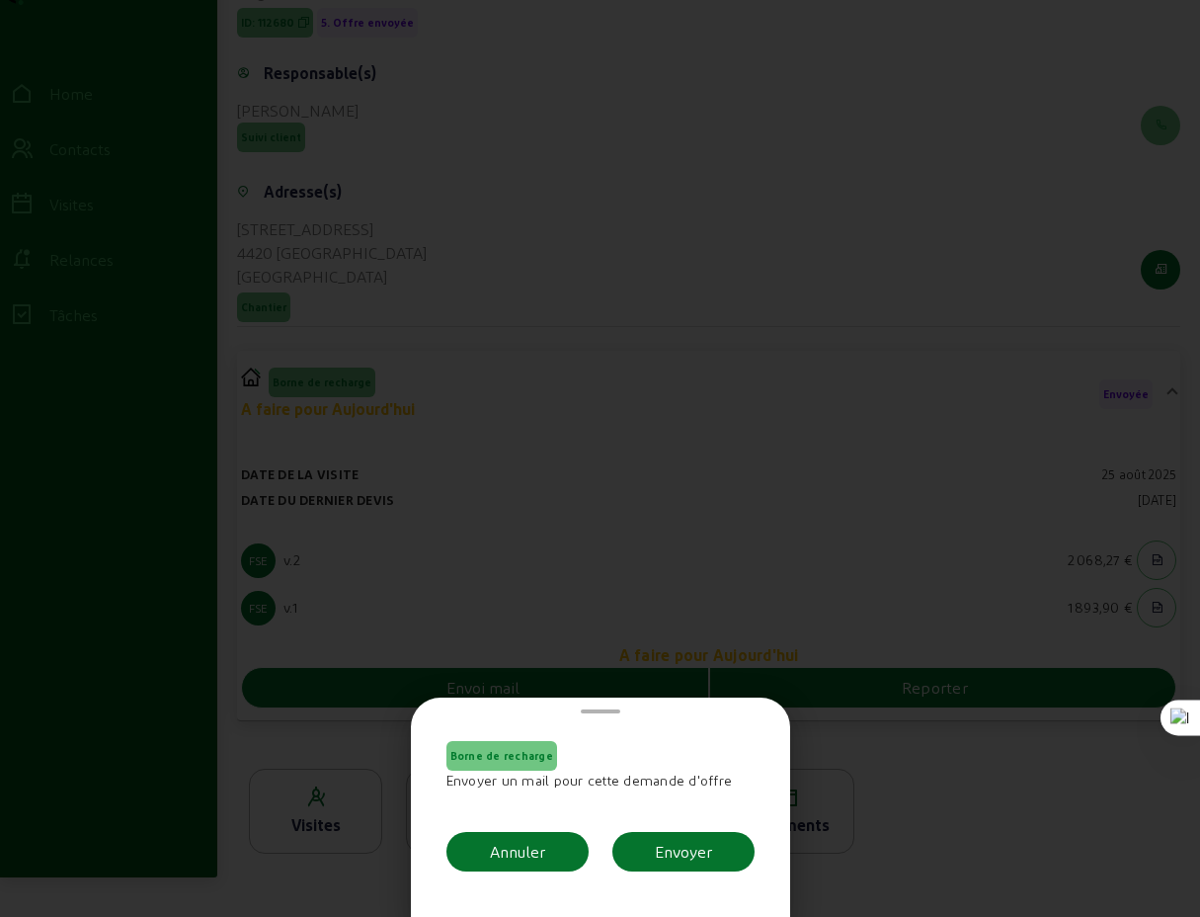
scroll to position [0, 0]
click at [670, 857] on div "Envoyer" at bounding box center [683, 852] width 57 height 24
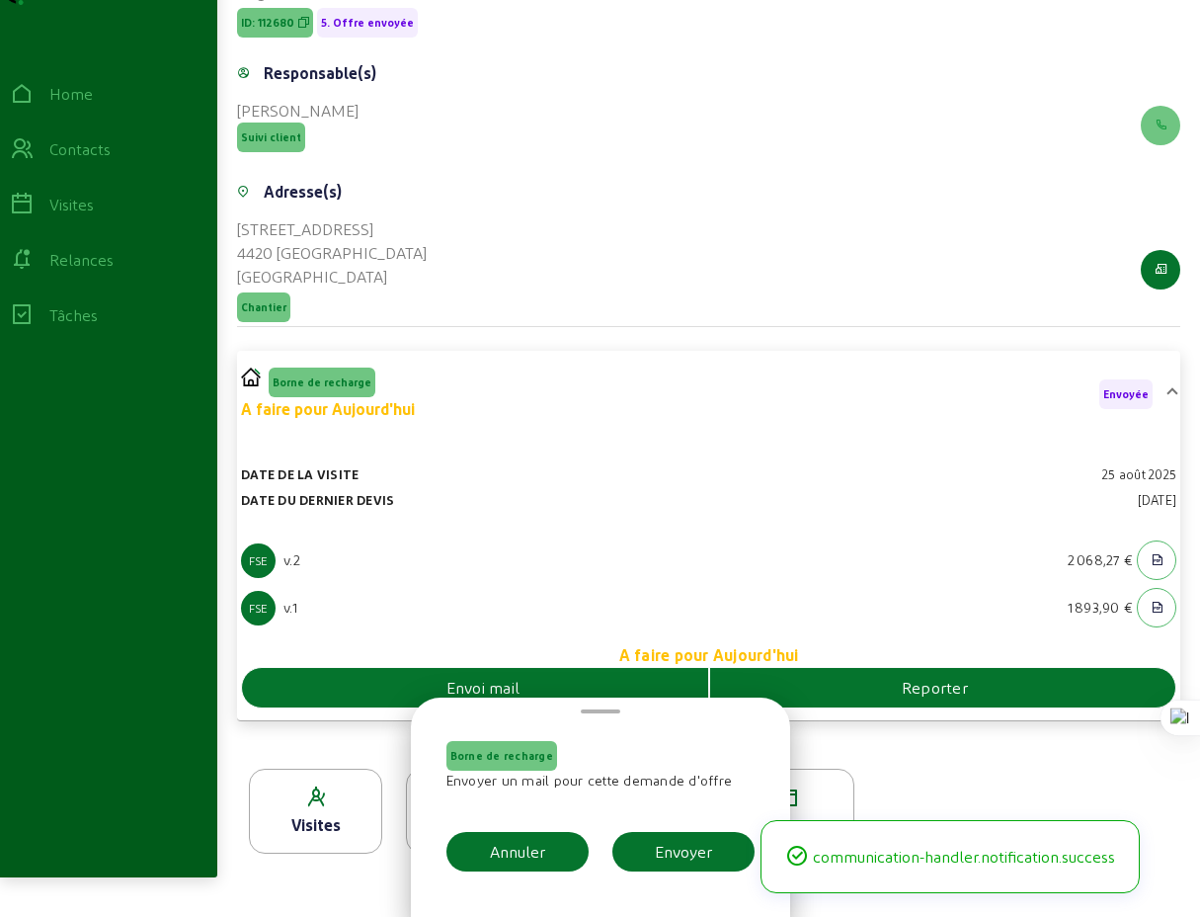
scroll to position [391, 0]
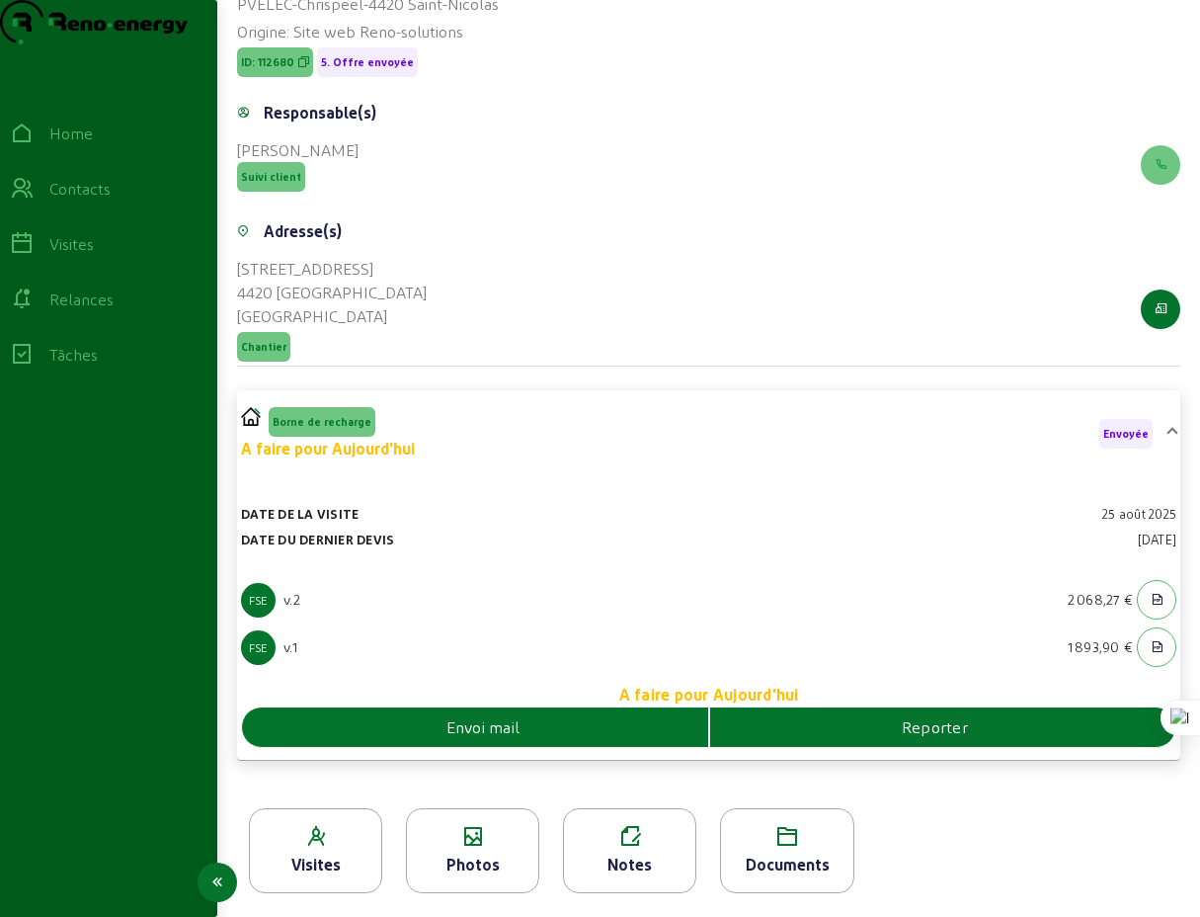
click at [94, 256] on div "Visites" at bounding box center [71, 244] width 44 height 24
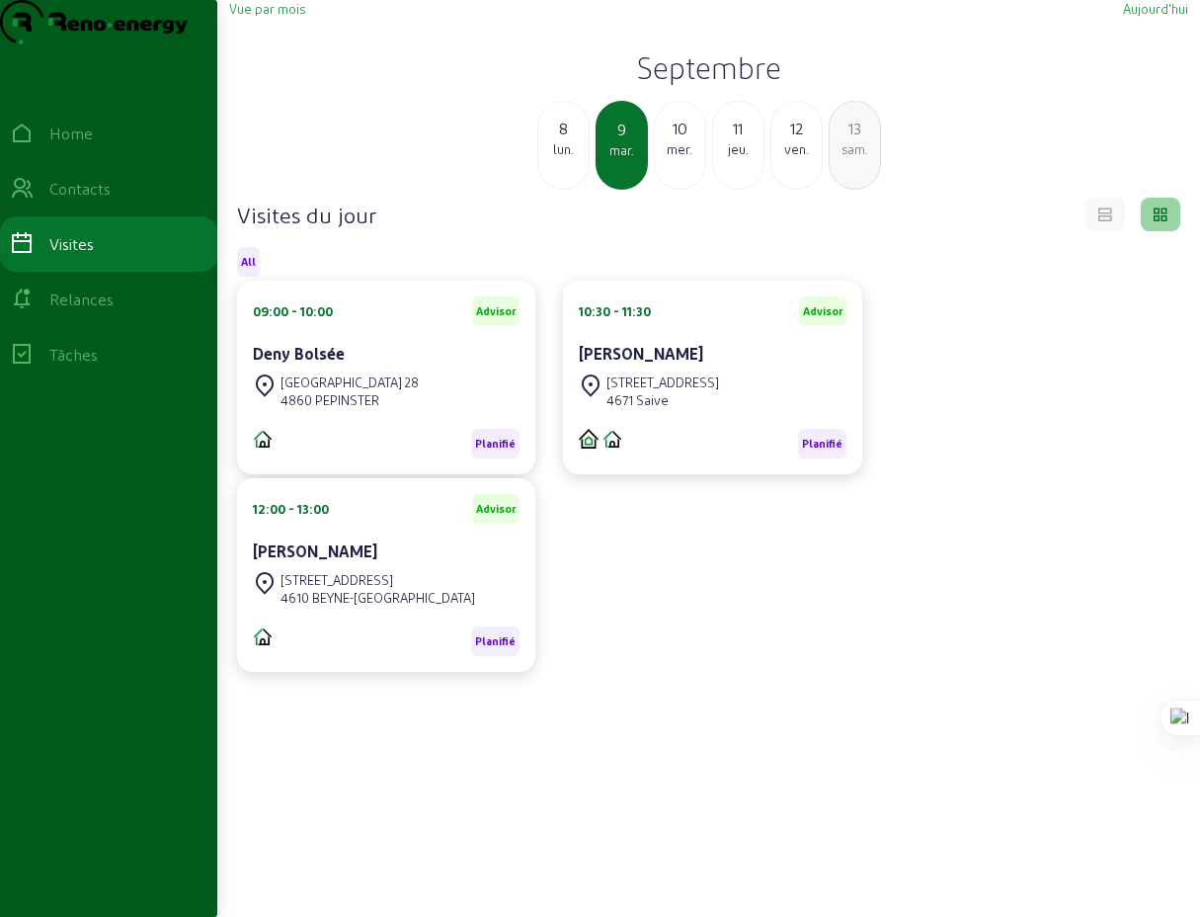
click at [284, 16] on span "Vue par mois" at bounding box center [267, 8] width 76 height 15
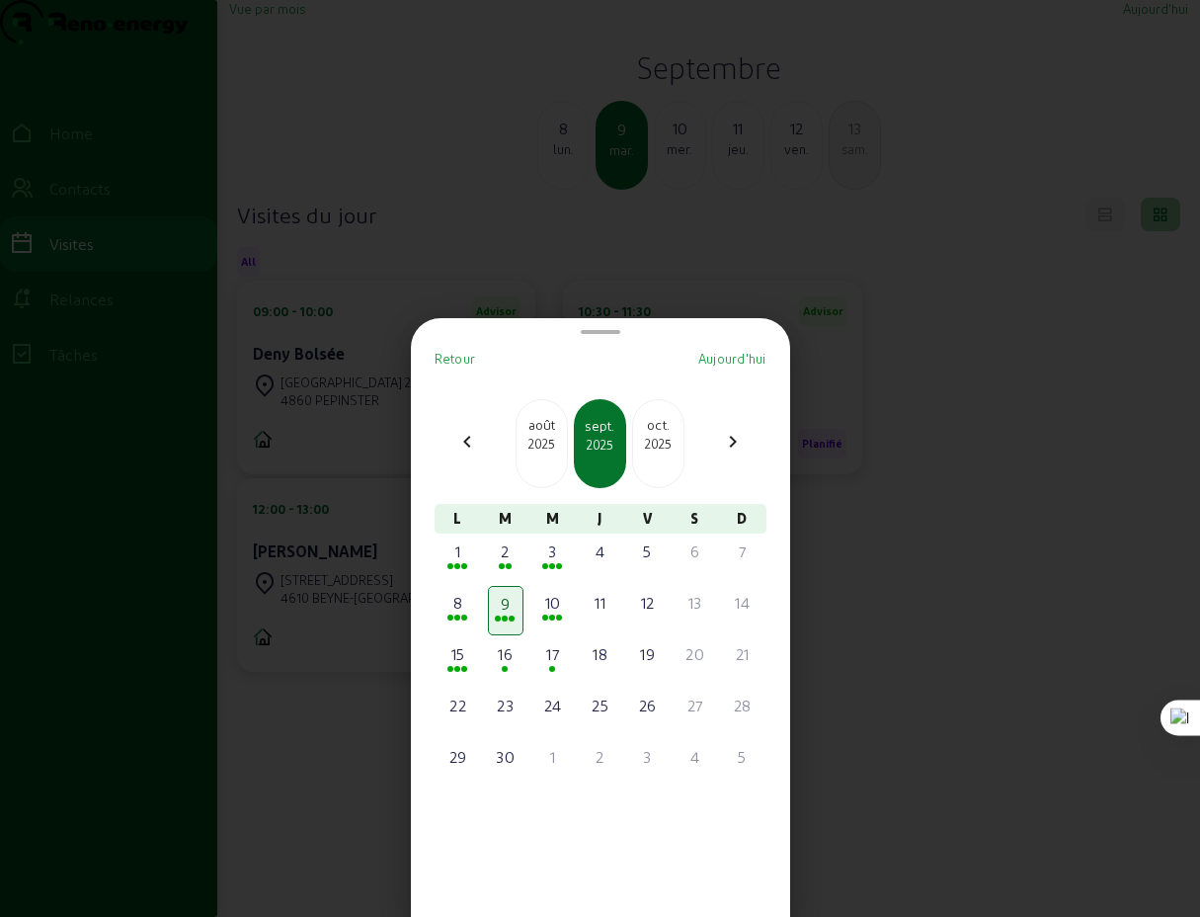
click at [540, 415] on div "août" at bounding box center [542, 425] width 50 height 20
click at [555, 768] on div "27" at bounding box center [553, 757] width 32 height 24
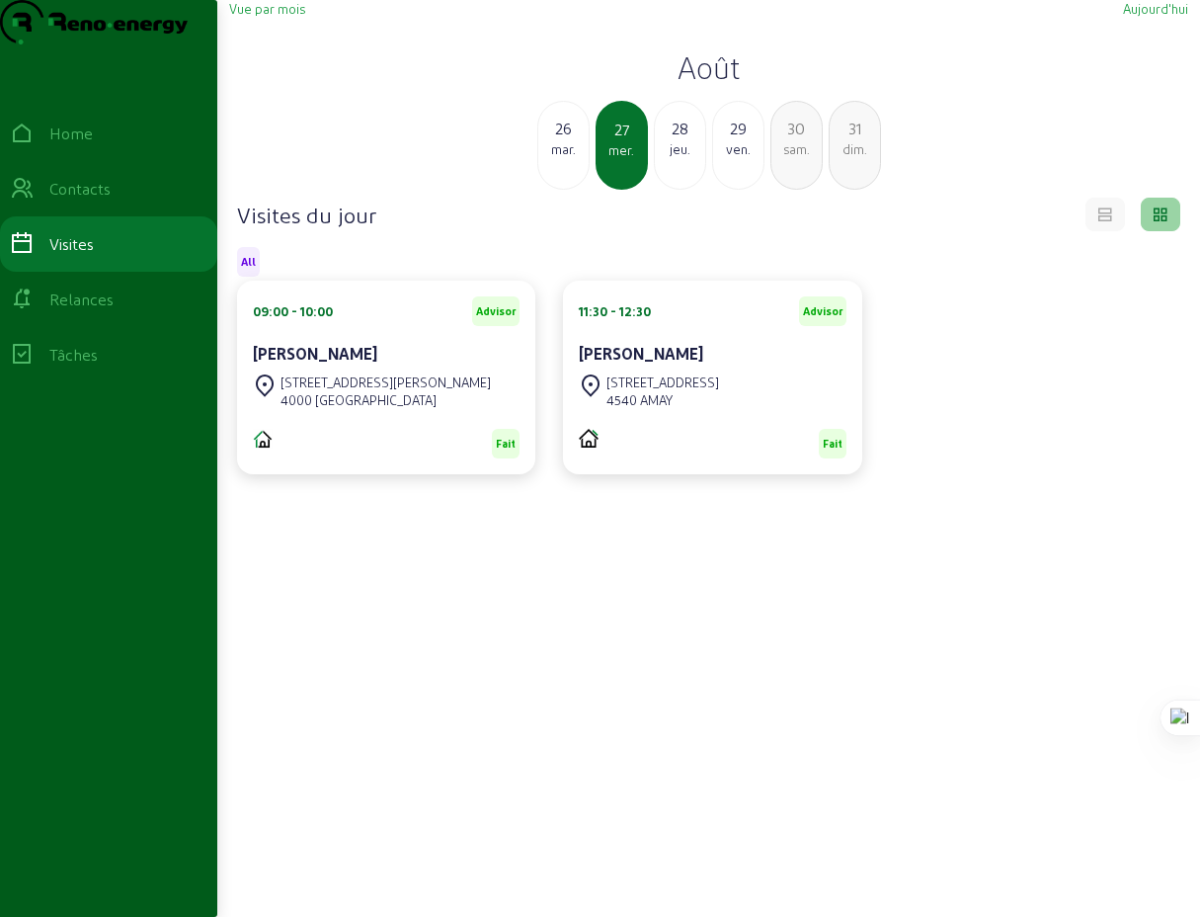
click at [567, 158] on div "mar." at bounding box center [563, 149] width 50 height 18
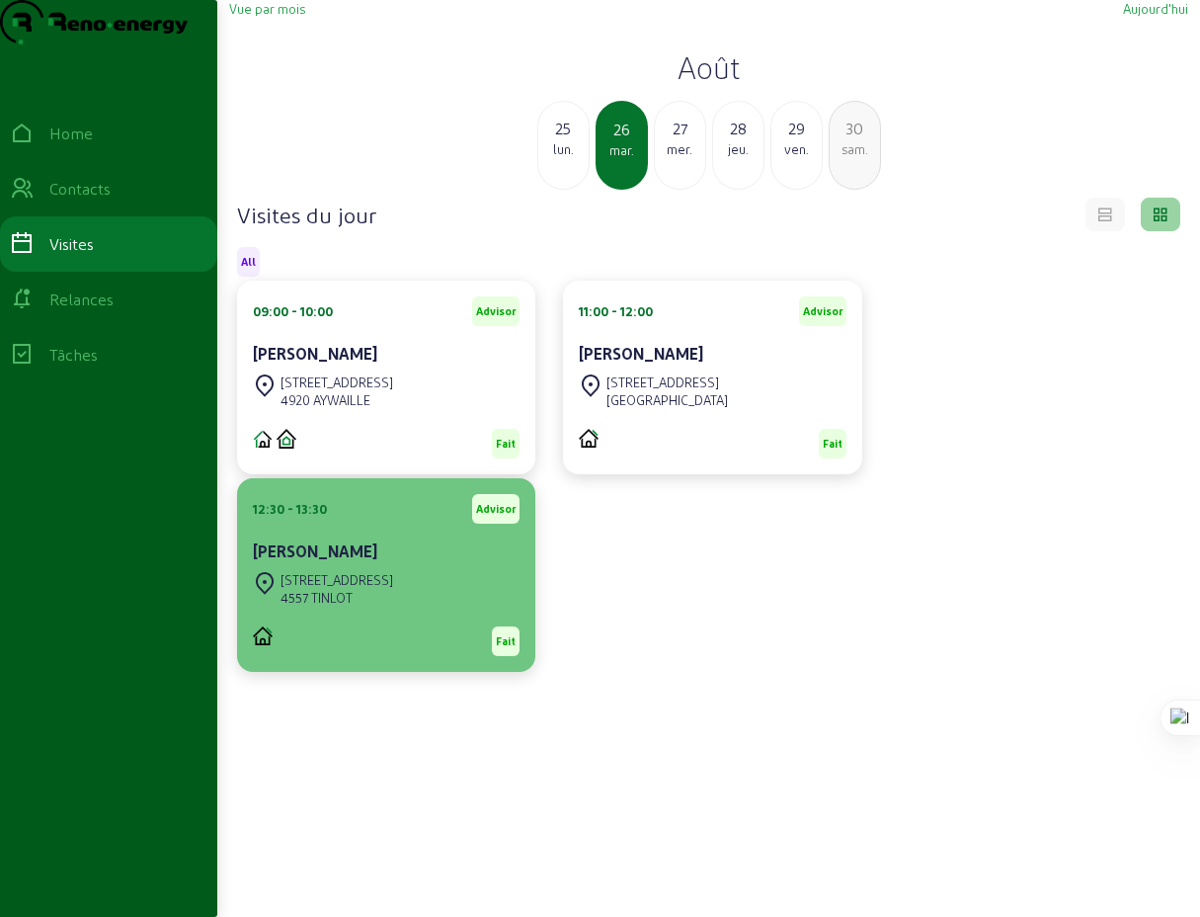
click at [379, 563] on div "Julien DE SMIDT" at bounding box center [386, 551] width 267 height 24
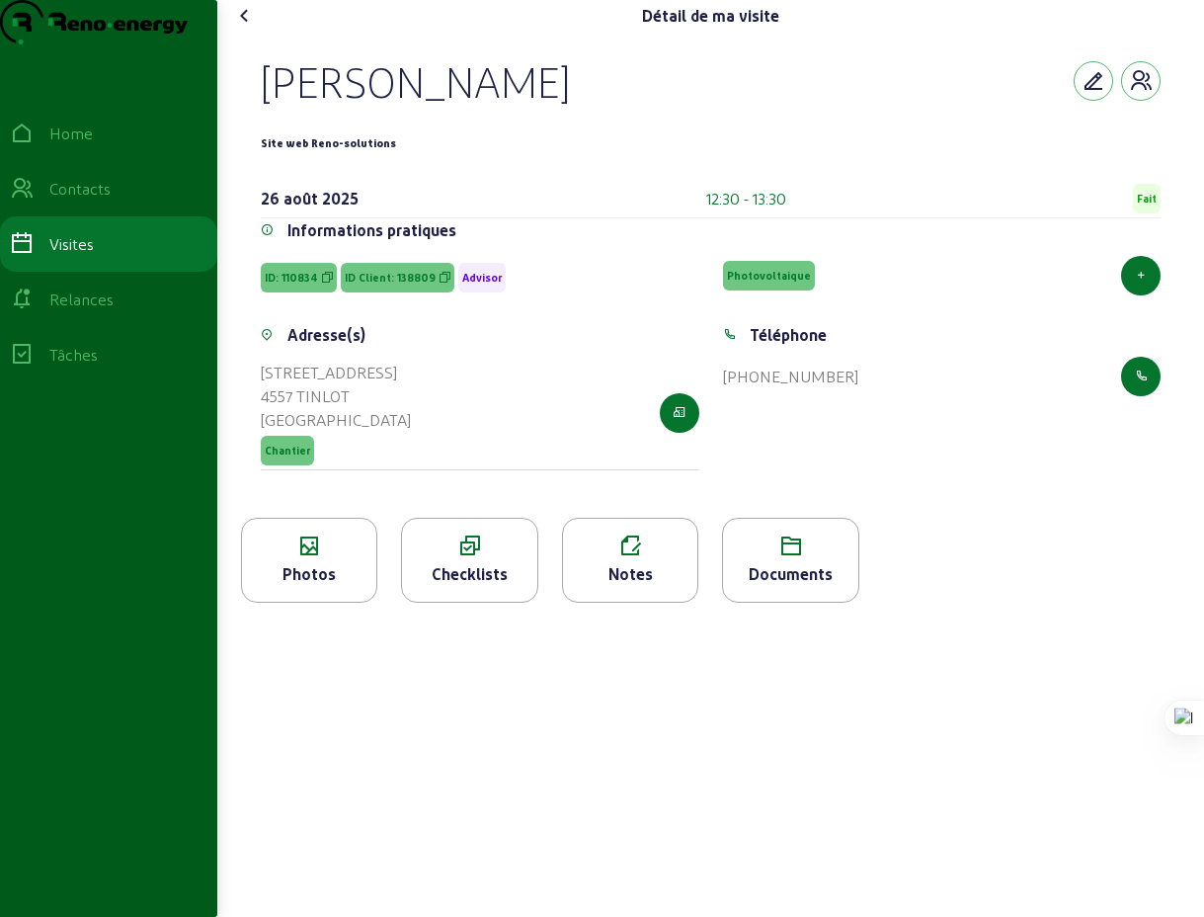
click at [255, 28] on icon at bounding box center [245, 16] width 24 height 24
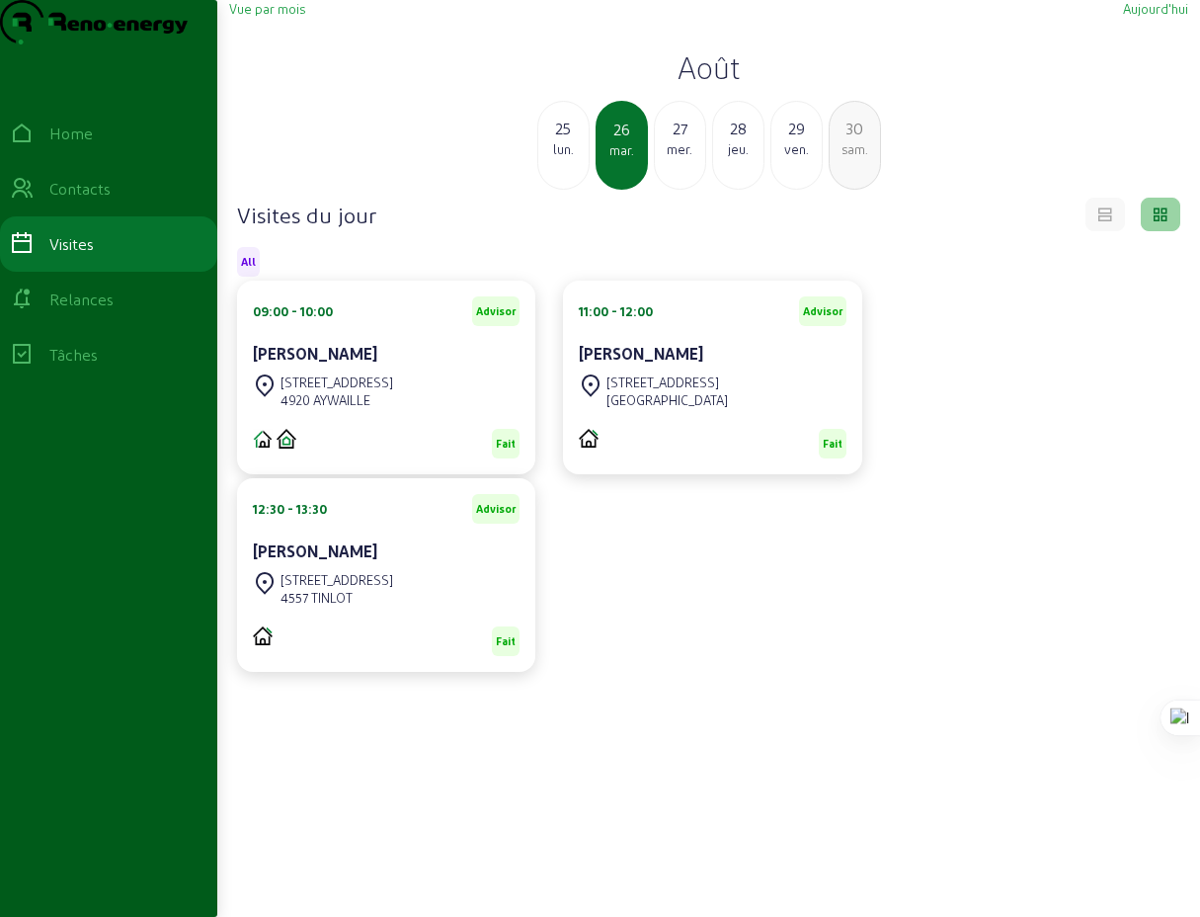
click at [679, 140] on div "27" at bounding box center [680, 129] width 50 height 24
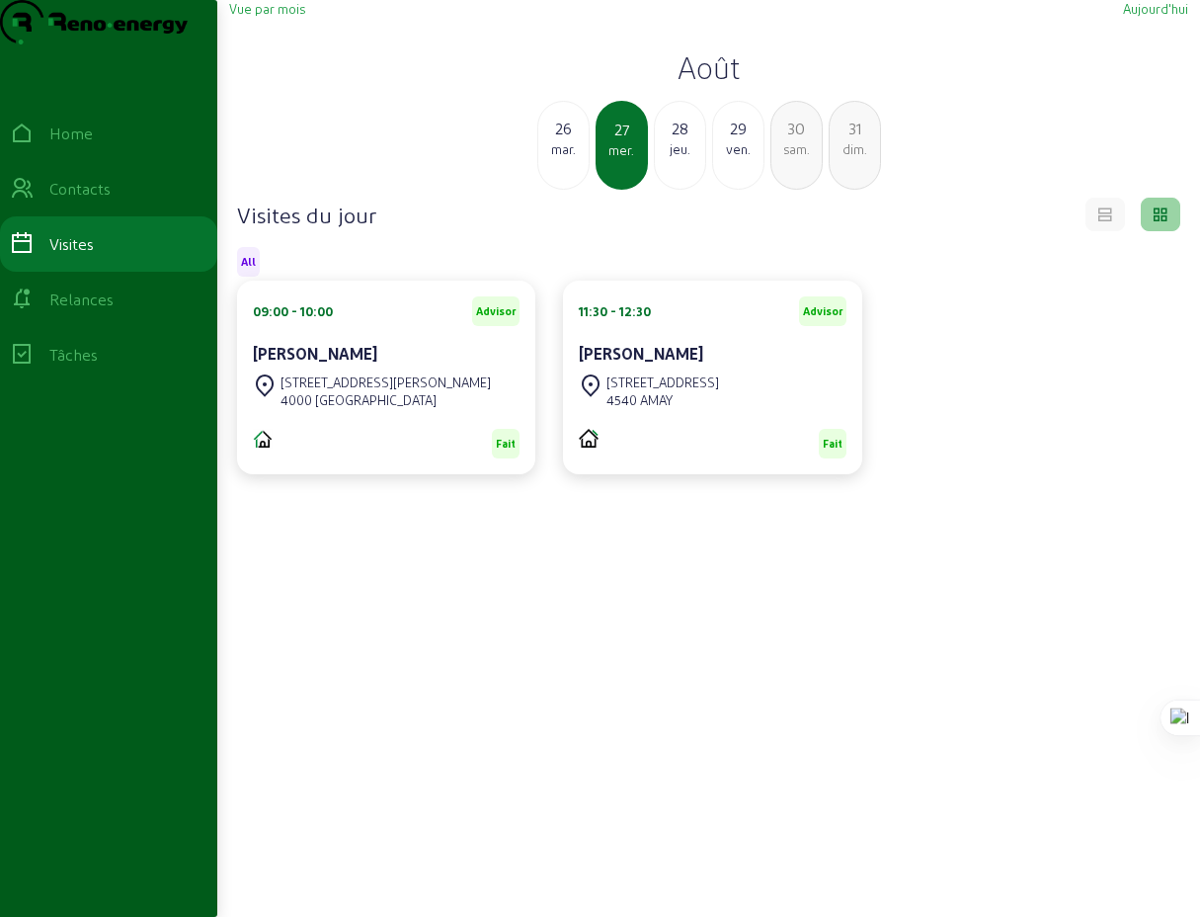
click at [862, 158] on div "dim." at bounding box center [855, 149] width 50 height 18
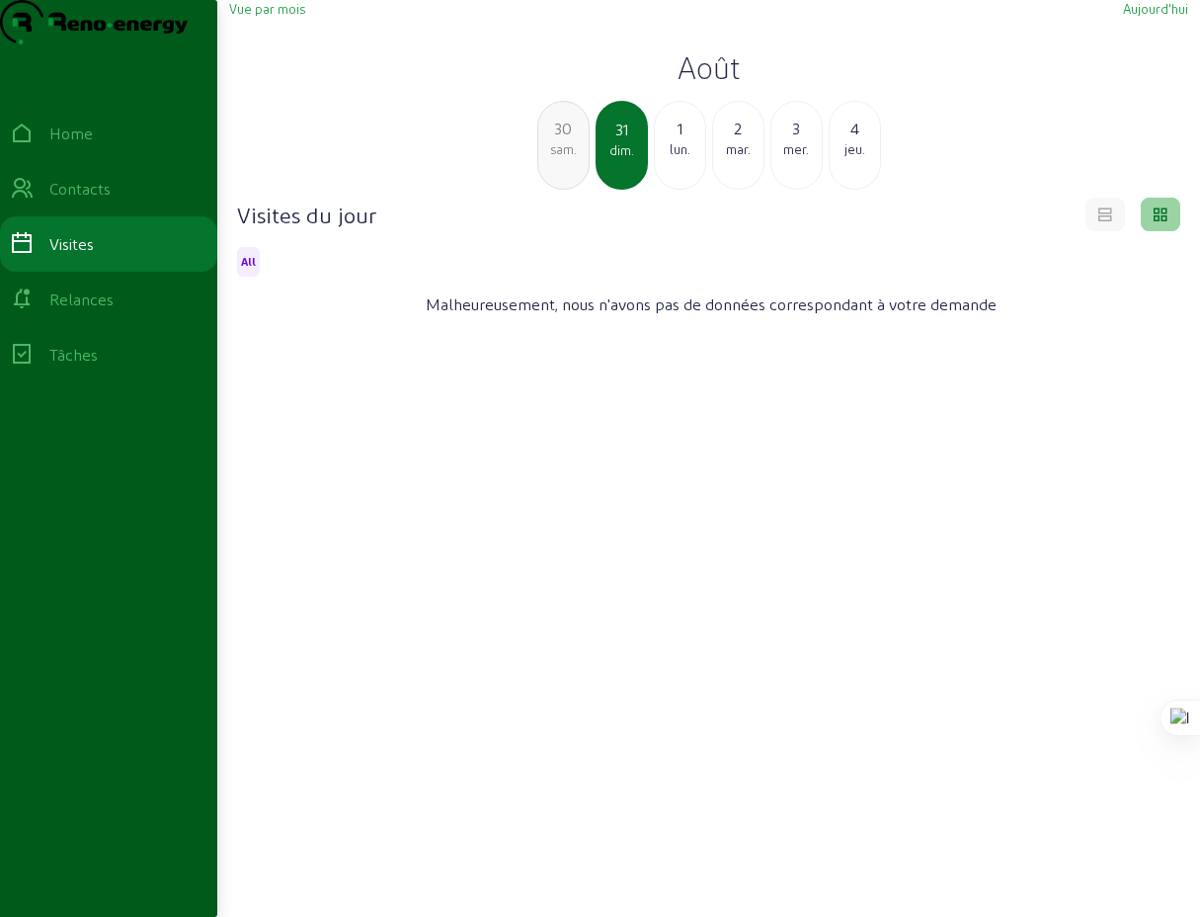
click at [682, 158] on div "lun." at bounding box center [680, 149] width 50 height 18
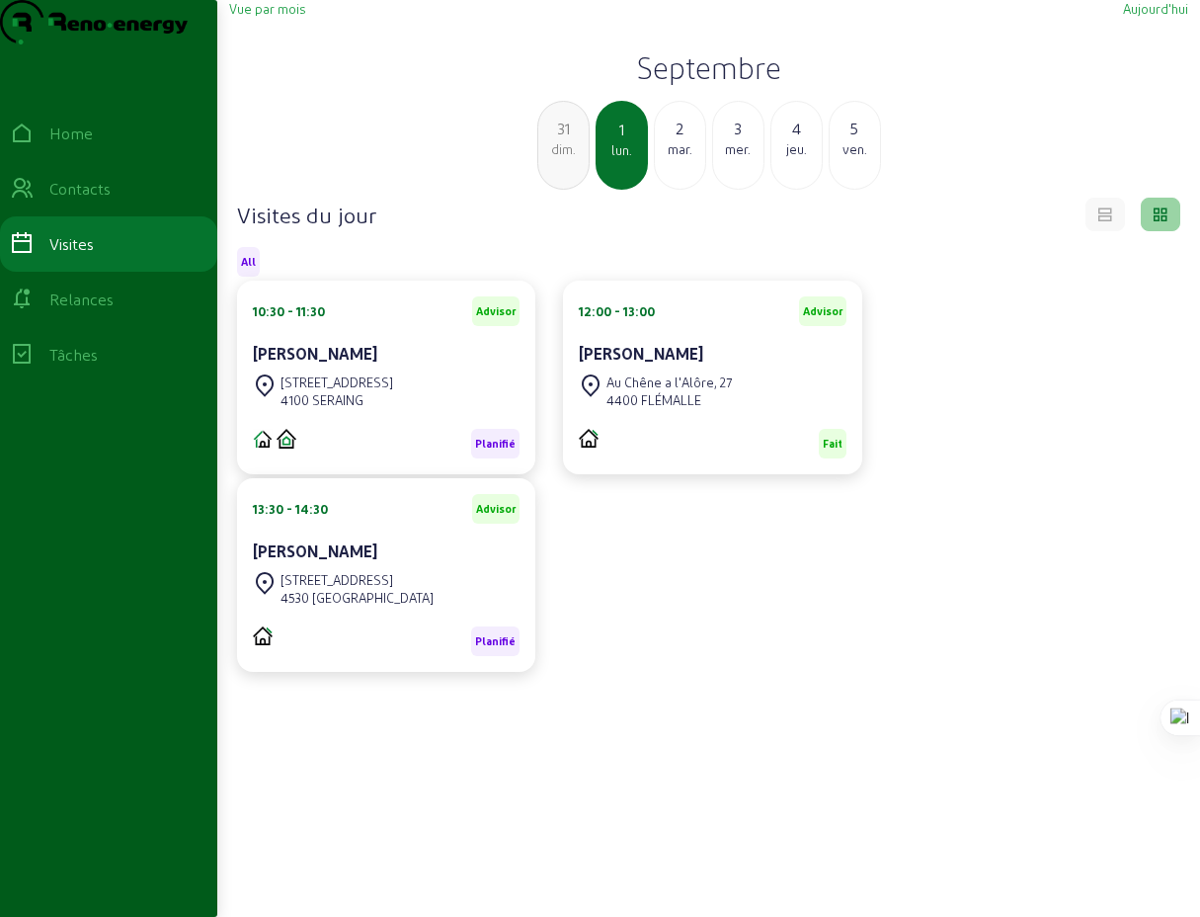
click at [684, 158] on div "mar." at bounding box center [680, 149] width 50 height 18
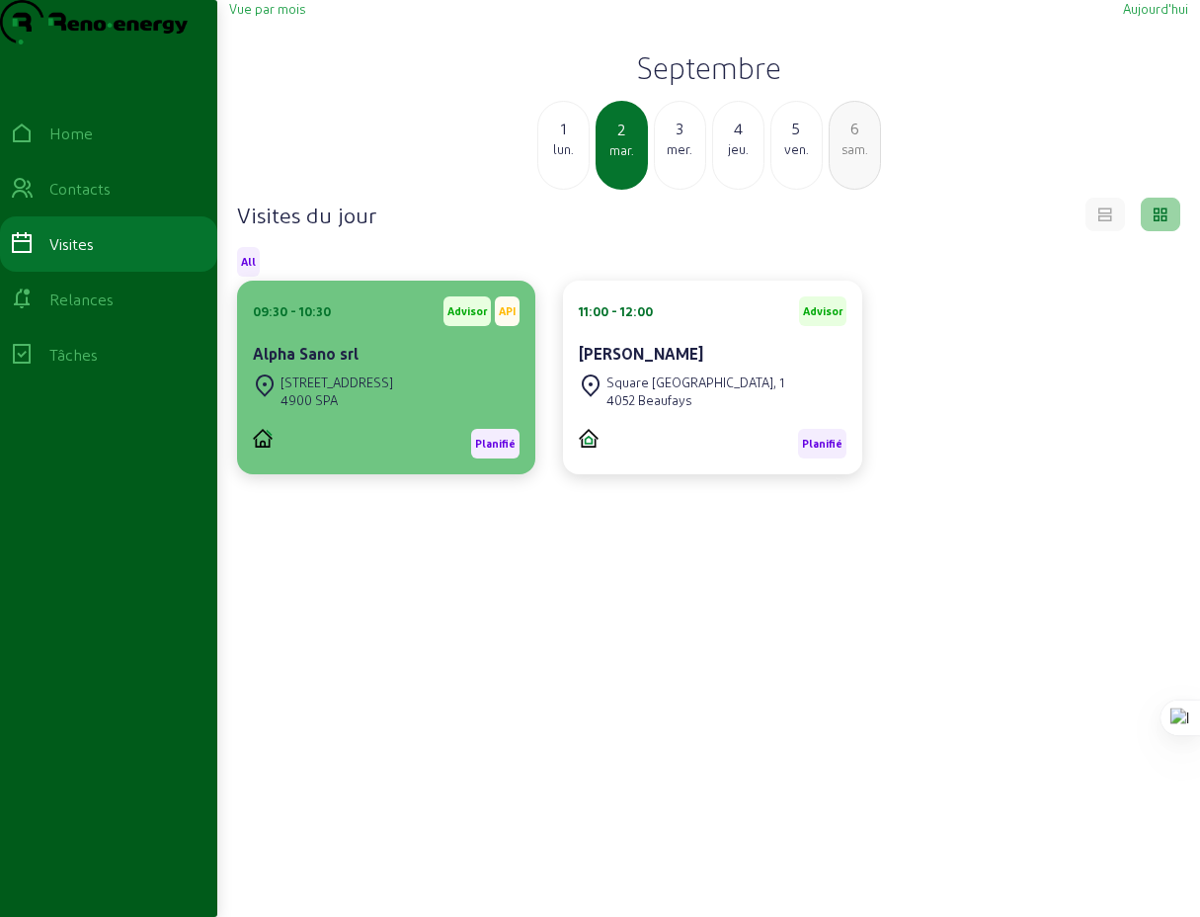
click at [341, 363] on cam-card-title "Alpha Sano srl" at bounding box center [306, 353] width 106 height 19
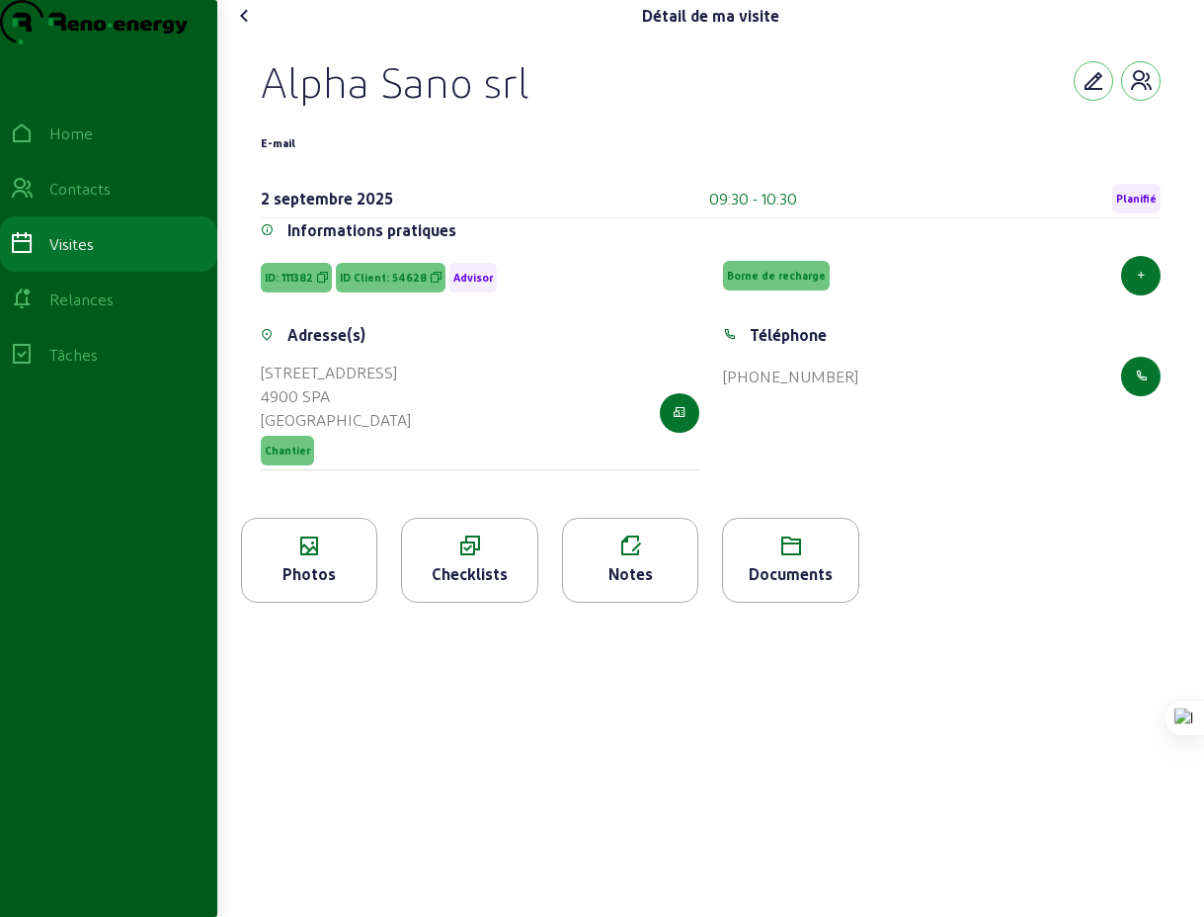
click at [472, 586] on div "Checklists" at bounding box center [469, 574] width 134 height 24
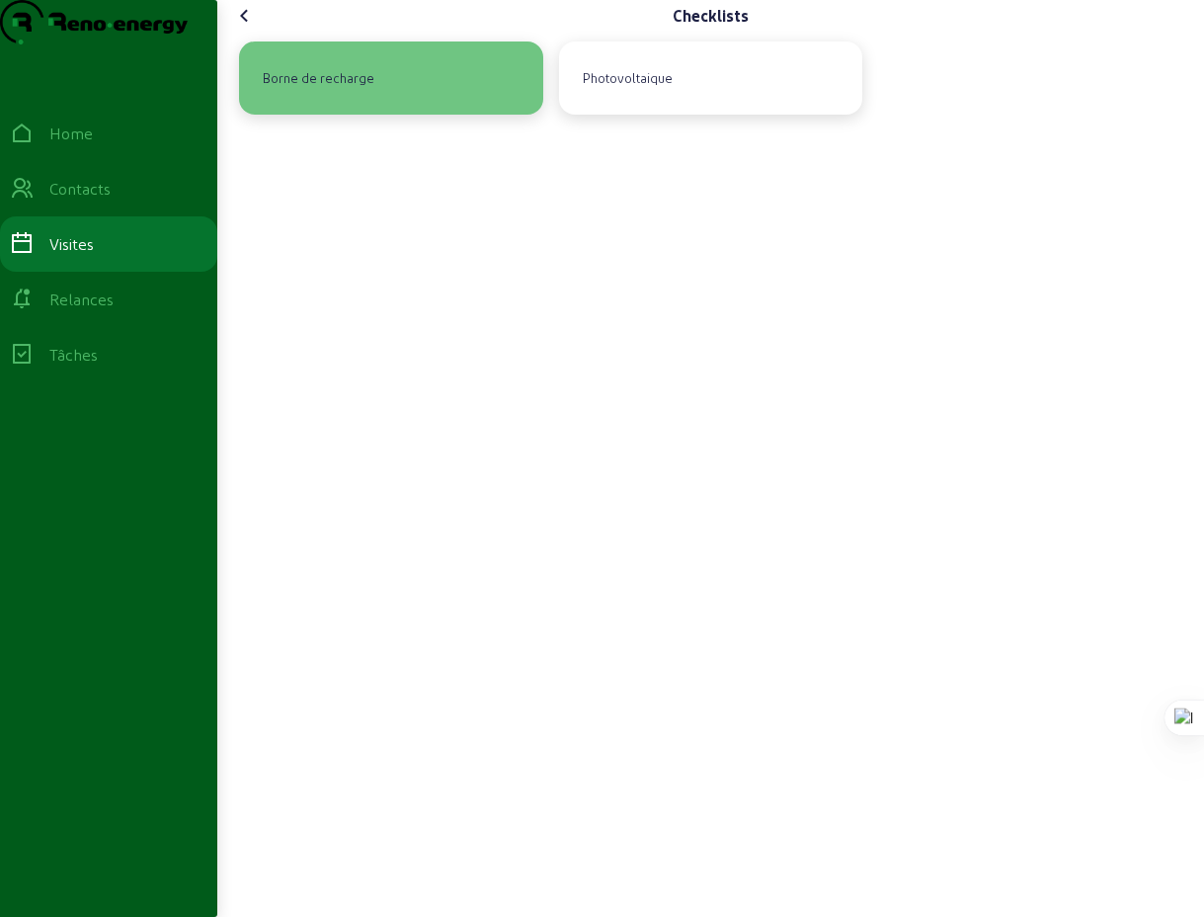
click at [329, 95] on div "Borne de recharge" at bounding box center [318, 78] width 127 height 34
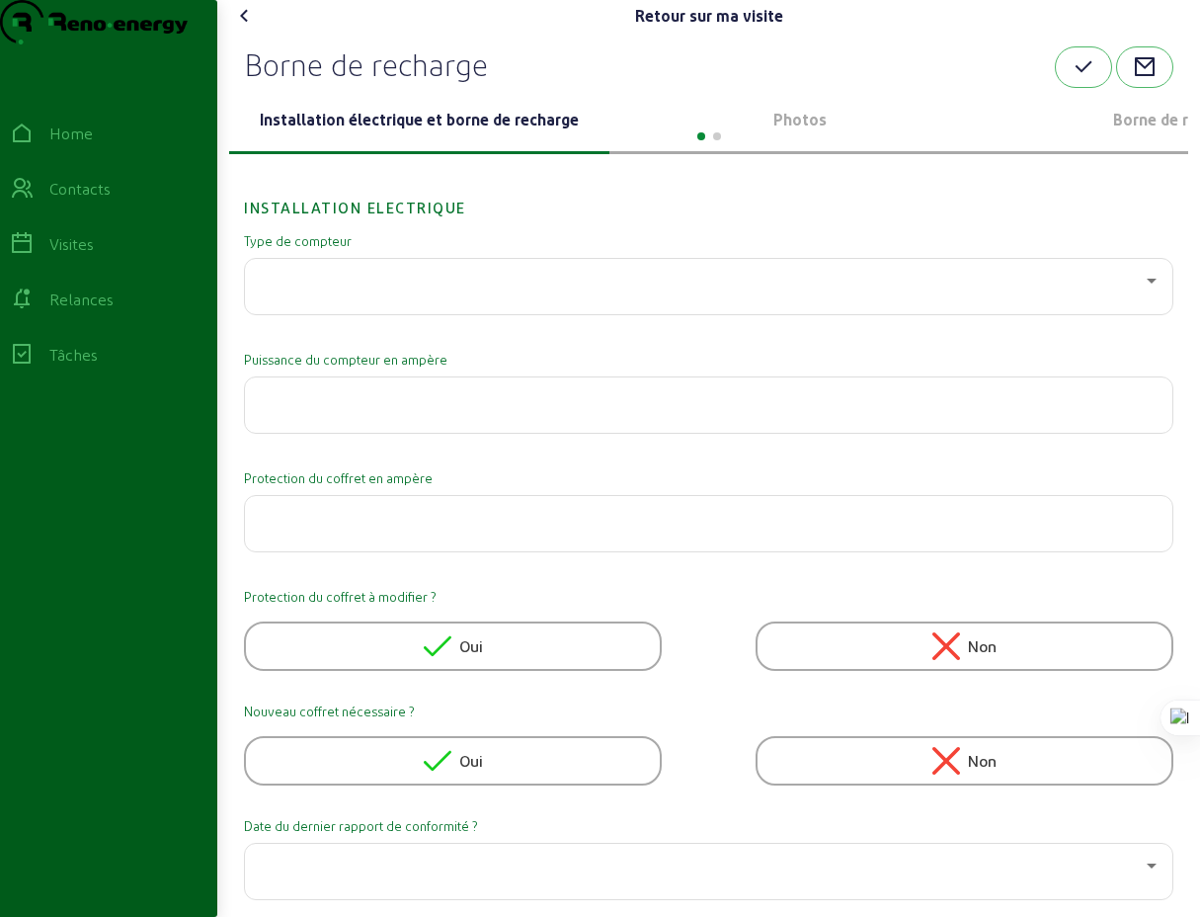
click at [1152, 292] on icon at bounding box center [1152, 281] width 24 height 24
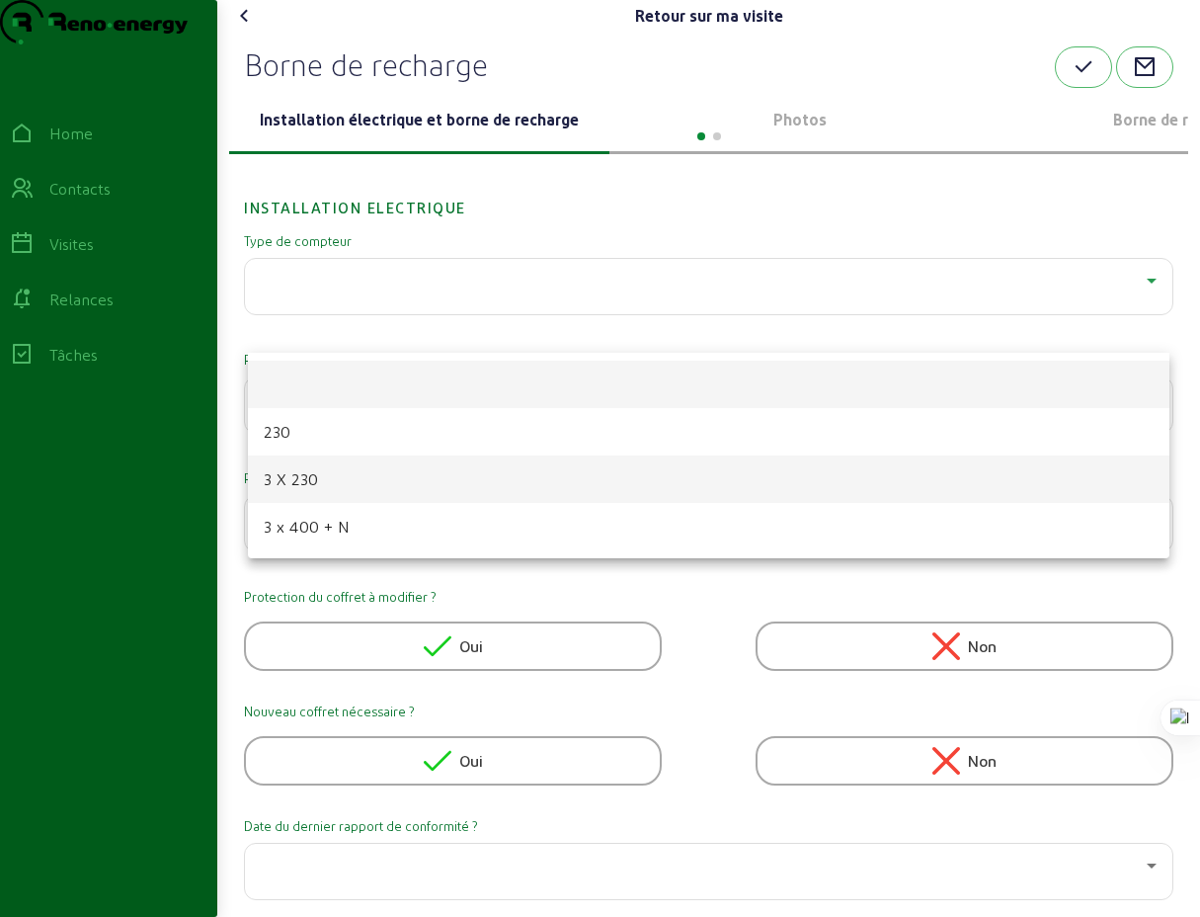
click at [292, 480] on span "3 X 230" at bounding box center [291, 479] width 55 height 24
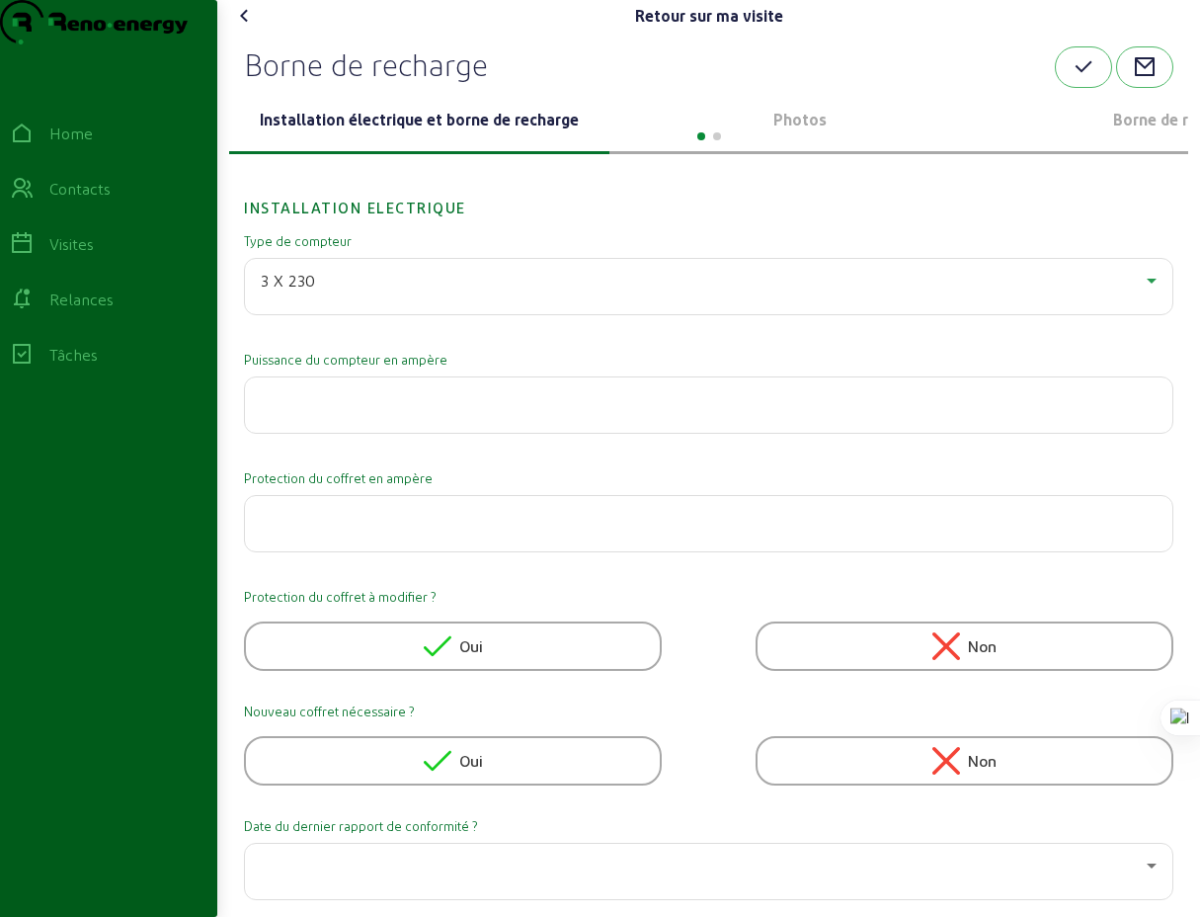
click at [359, 411] on input "number" at bounding box center [709, 399] width 896 height 24
type input "50"
click at [418, 530] on input "number" at bounding box center [709, 518] width 896 height 24
type input "63"
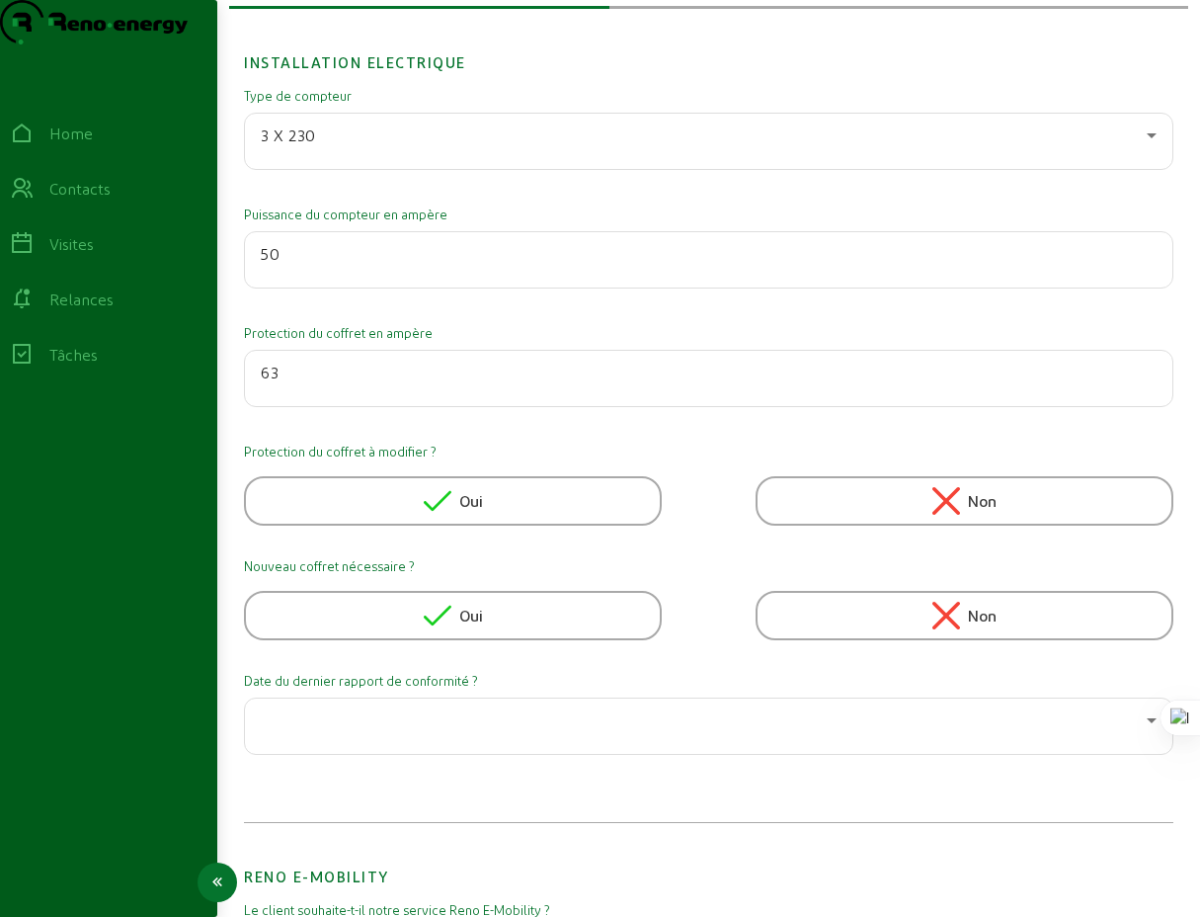
scroll to position [370, 0]
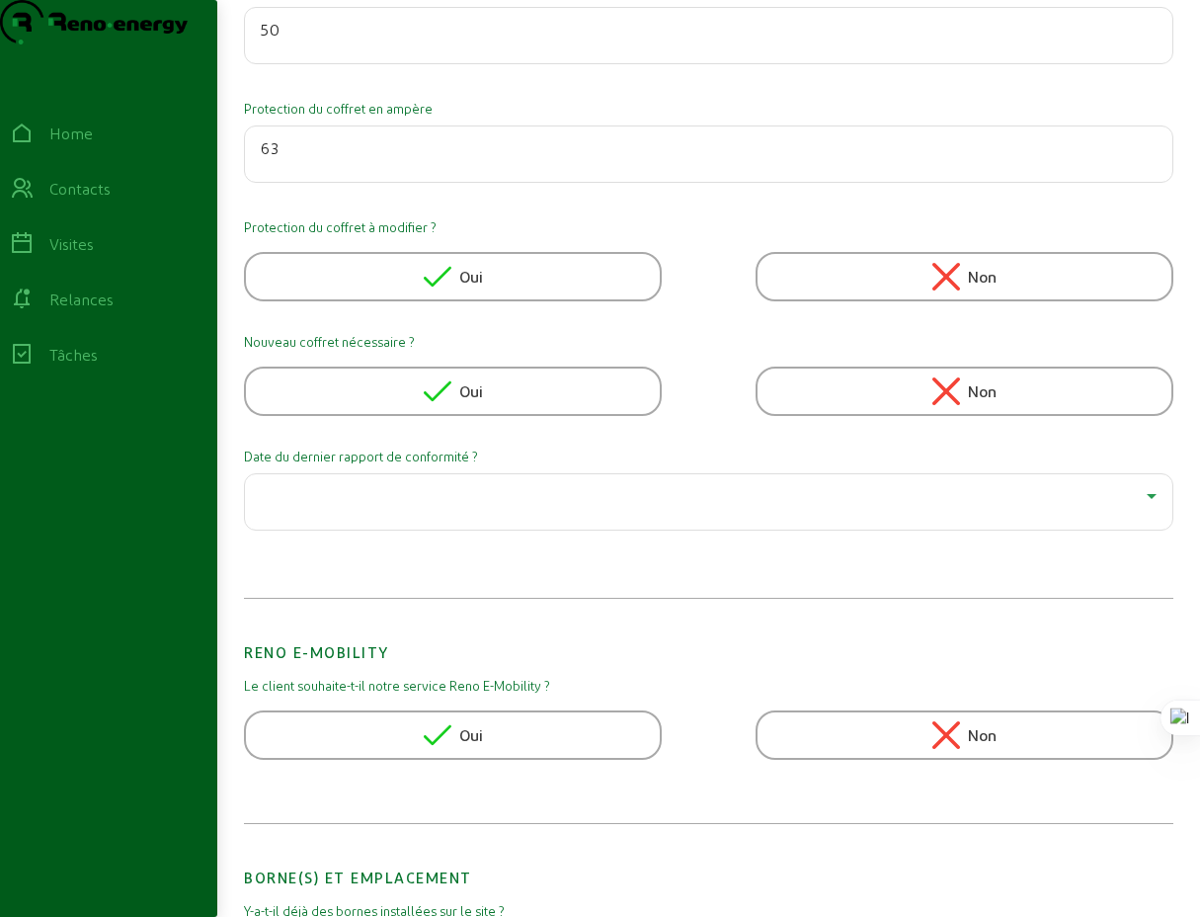
click at [952, 508] on div at bounding box center [704, 496] width 886 height 24
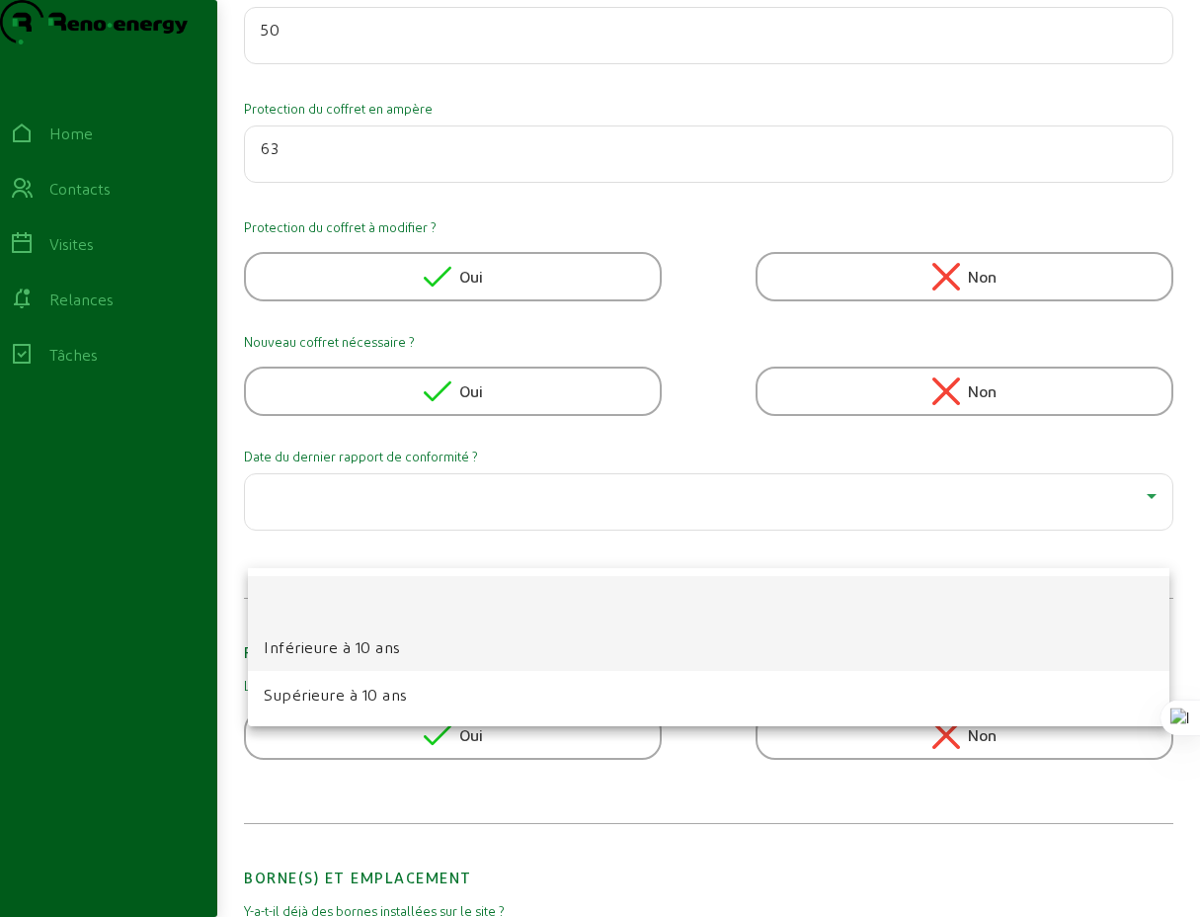
click at [363, 653] on span "Inférieure à 10 ans" at bounding box center [332, 647] width 137 height 24
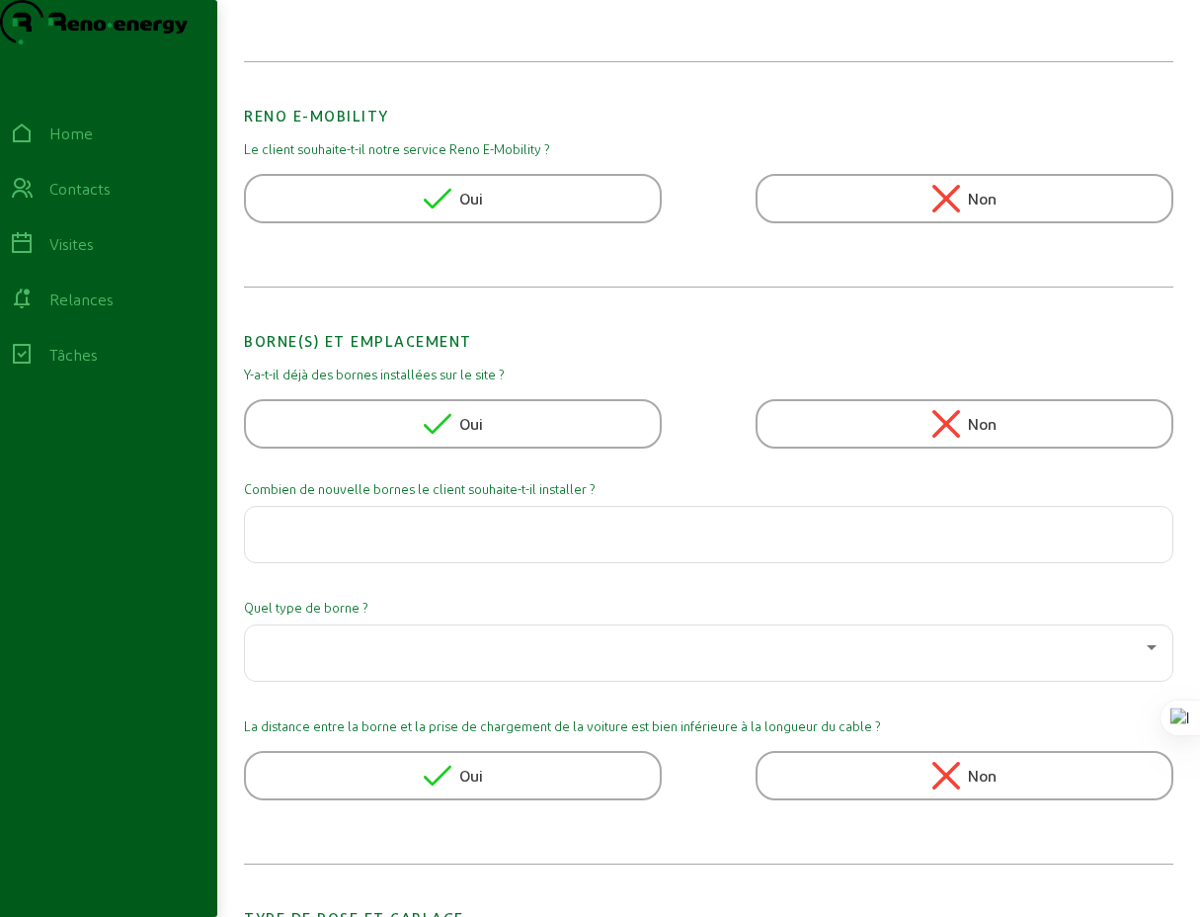
scroll to position [1003, 0]
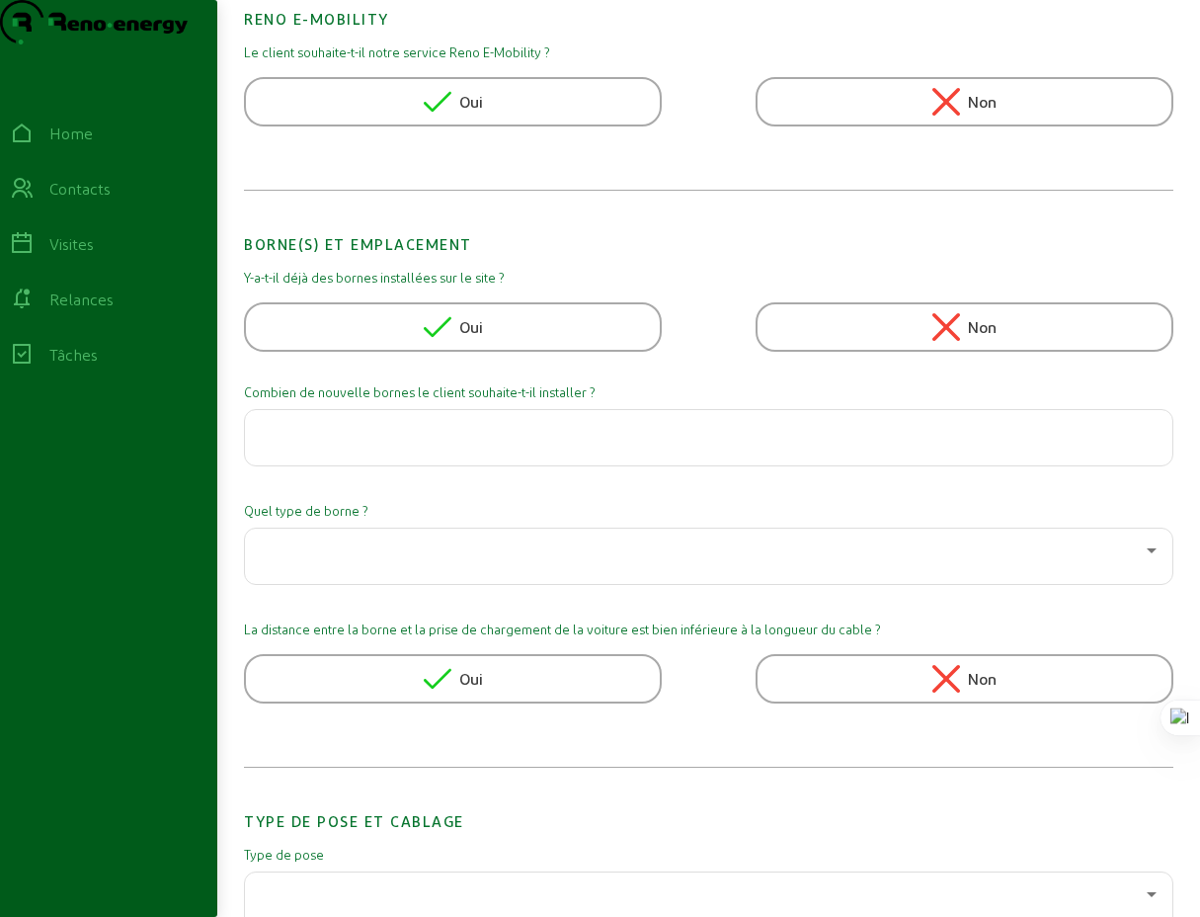
click at [488, 444] on input "number" at bounding box center [709, 432] width 896 height 24
type input "1"
click at [397, 562] on div at bounding box center [704, 550] width 886 height 24
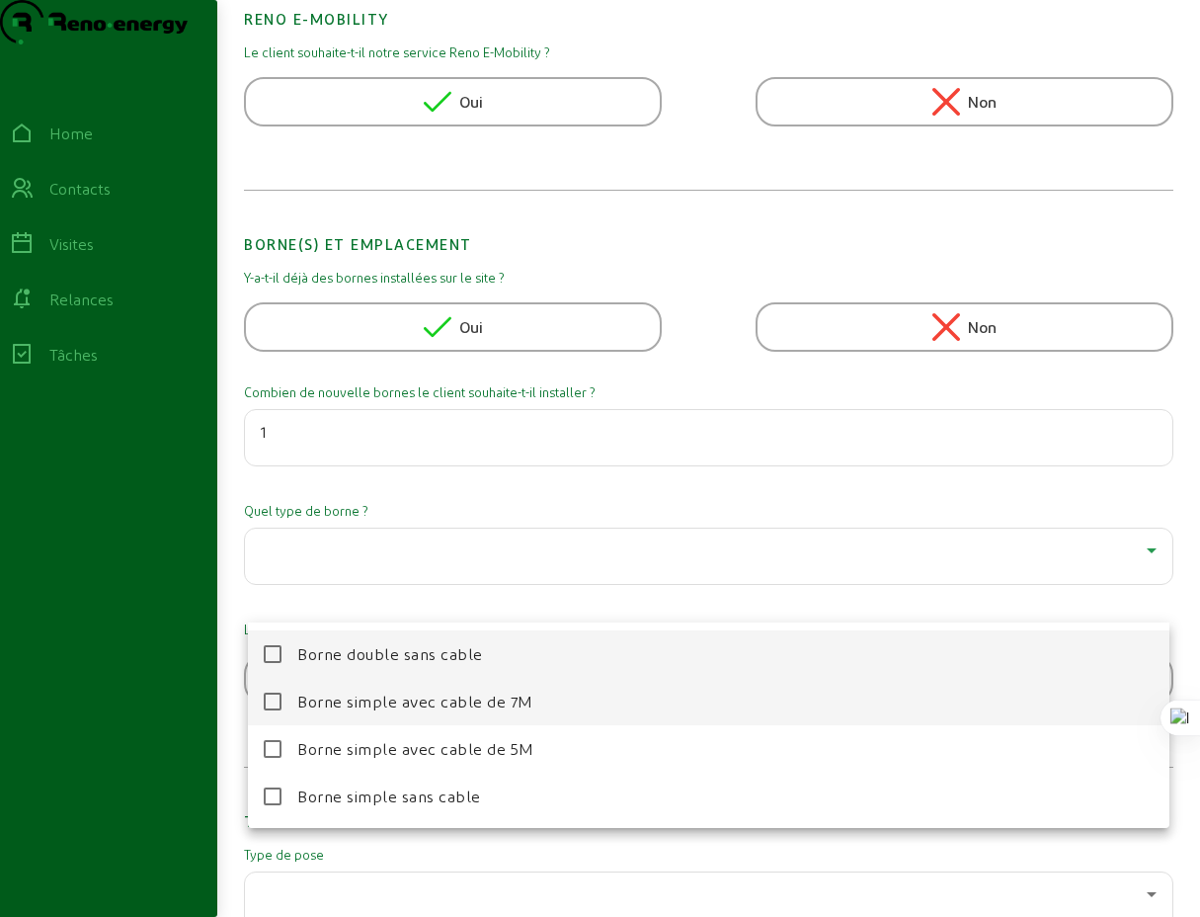
click at [473, 702] on span "Borne simple avec cable de 7M" at bounding box center [415, 702] width 236 height 24
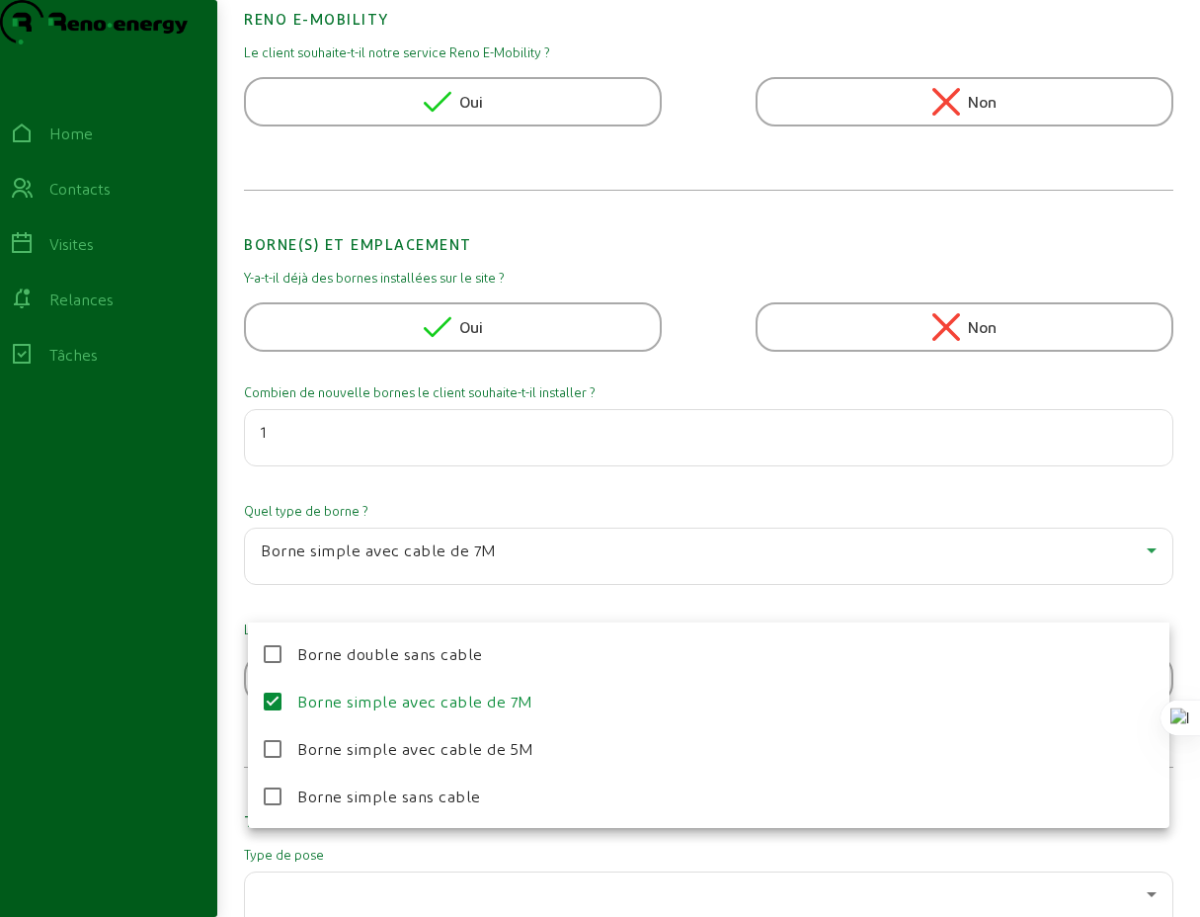
click at [515, 598] on div at bounding box center [600, 458] width 1200 height 917
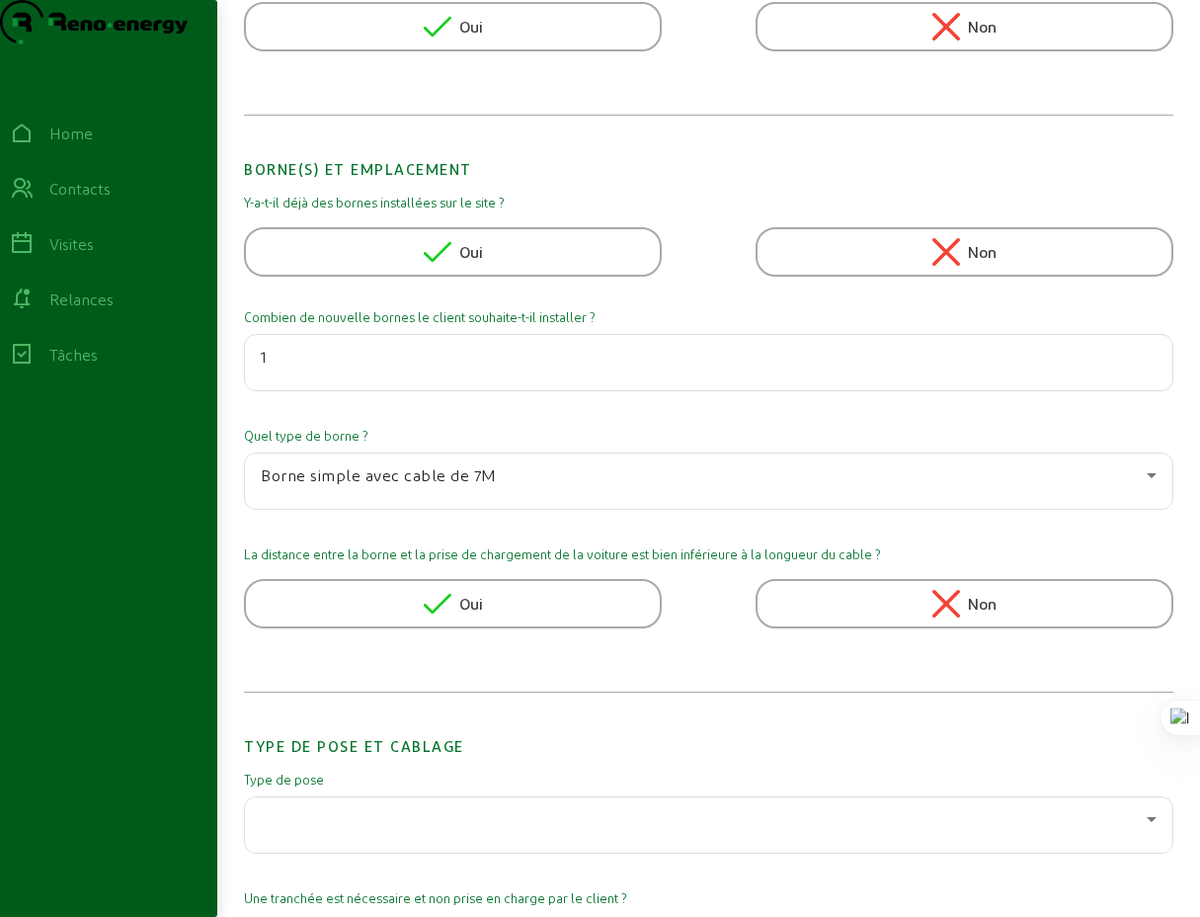
scroll to position [1094, 0]
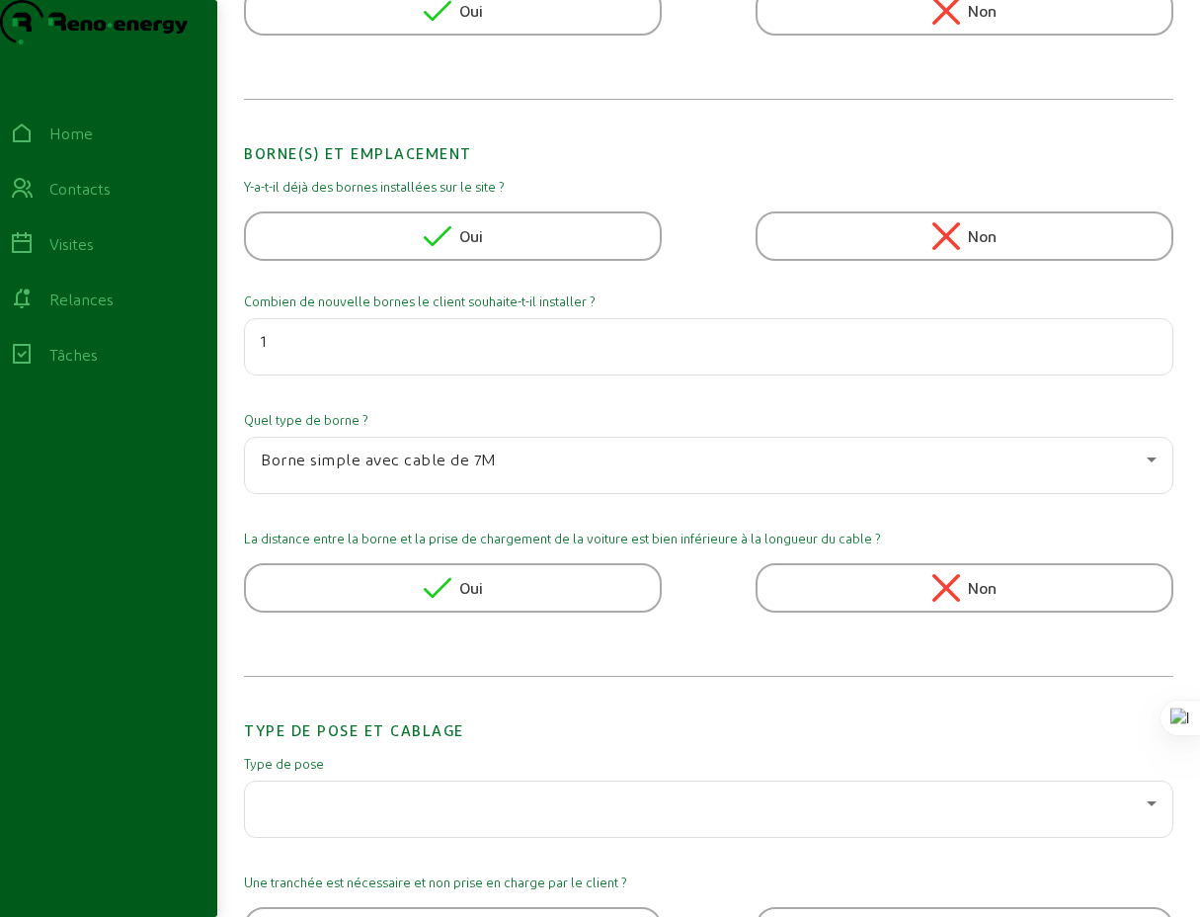
click at [516, 613] on div "Oui" at bounding box center [453, 587] width 418 height 49
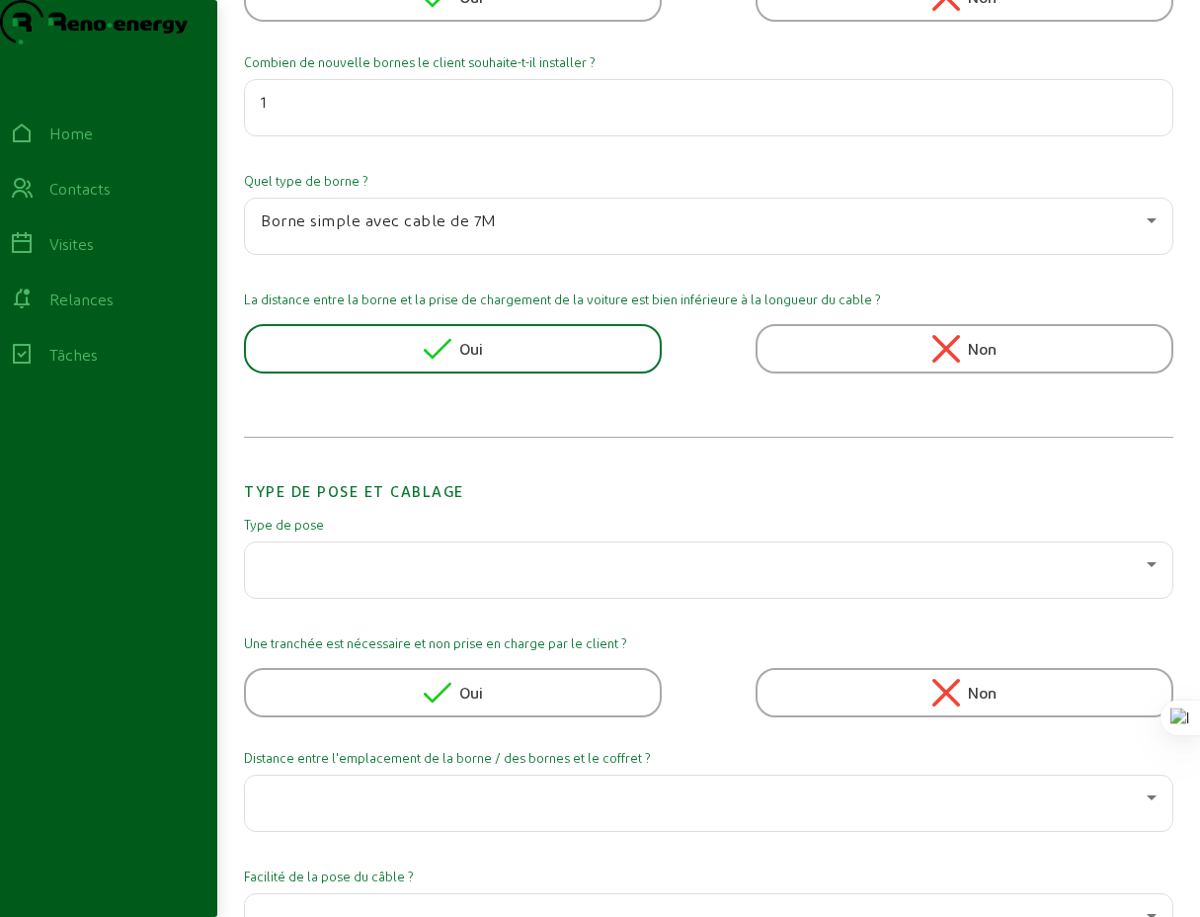
scroll to position [1445, 0]
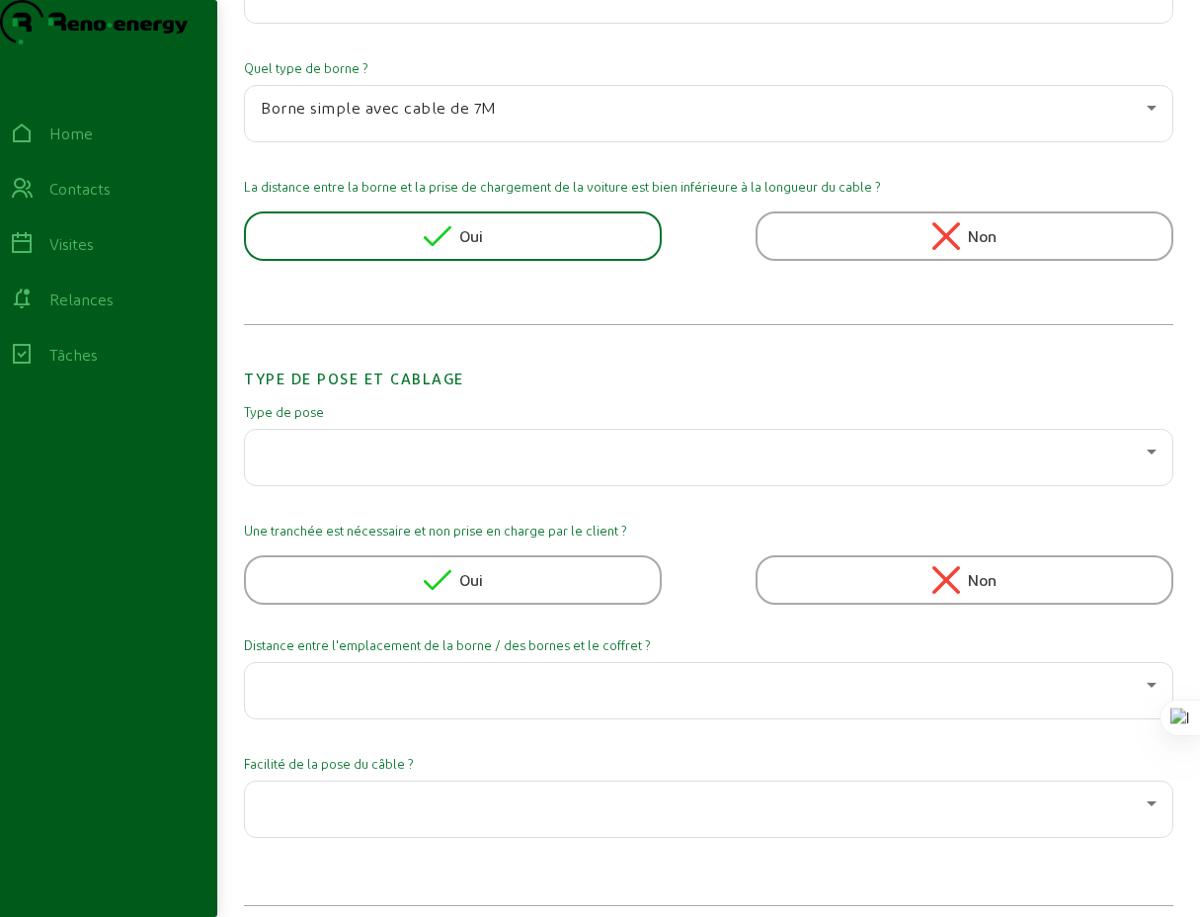
click at [456, 485] on div at bounding box center [709, 457] width 896 height 55
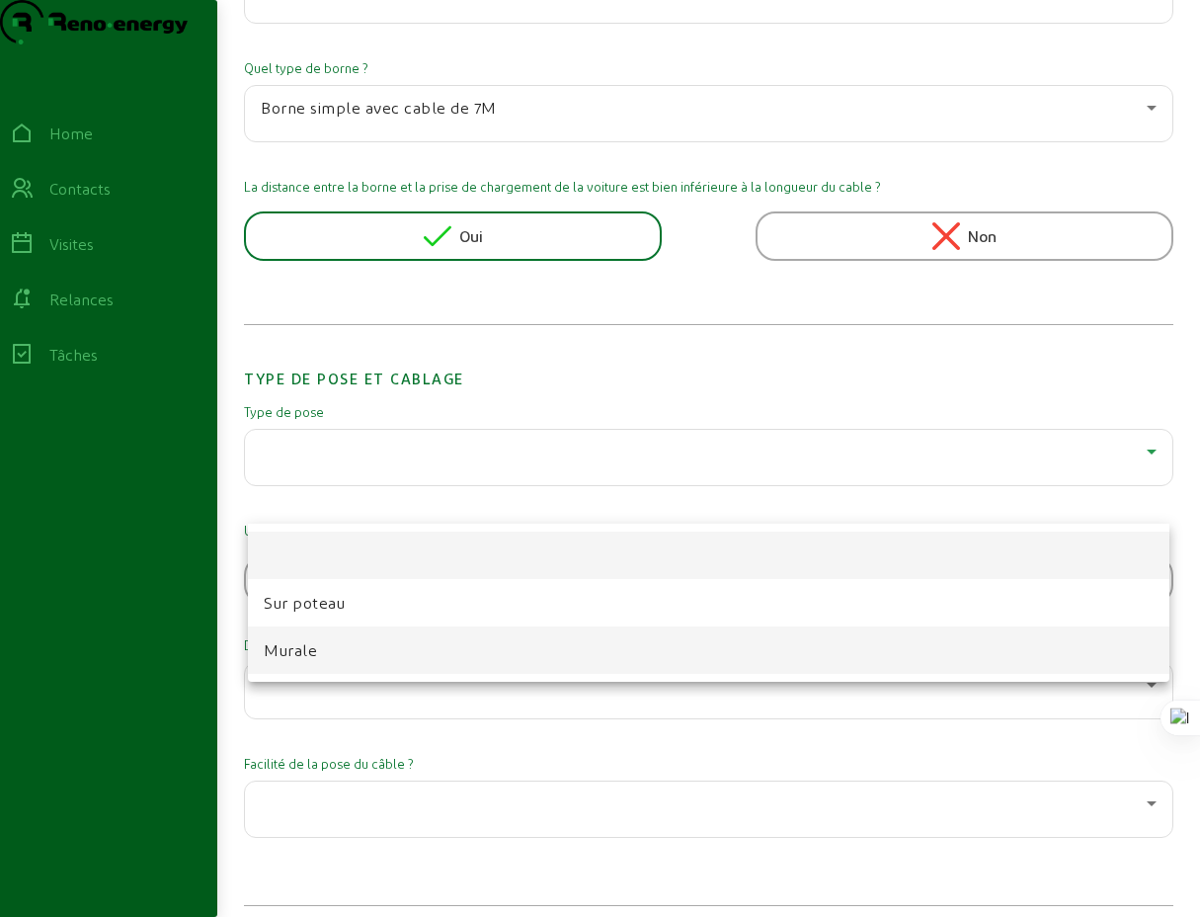
click at [306, 646] on span "Murale" at bounding box center [290, 650] width 53 height 24
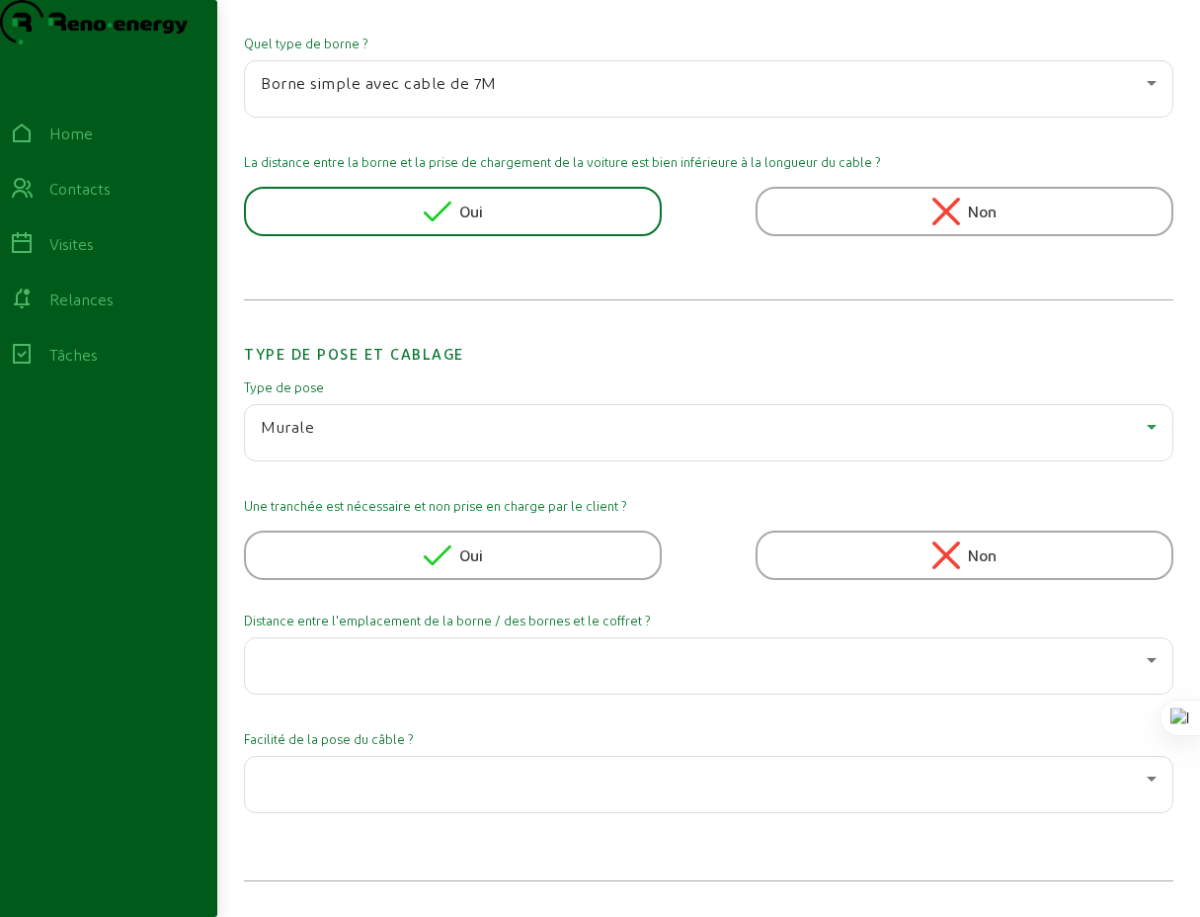
scroll to position [1473, 0]
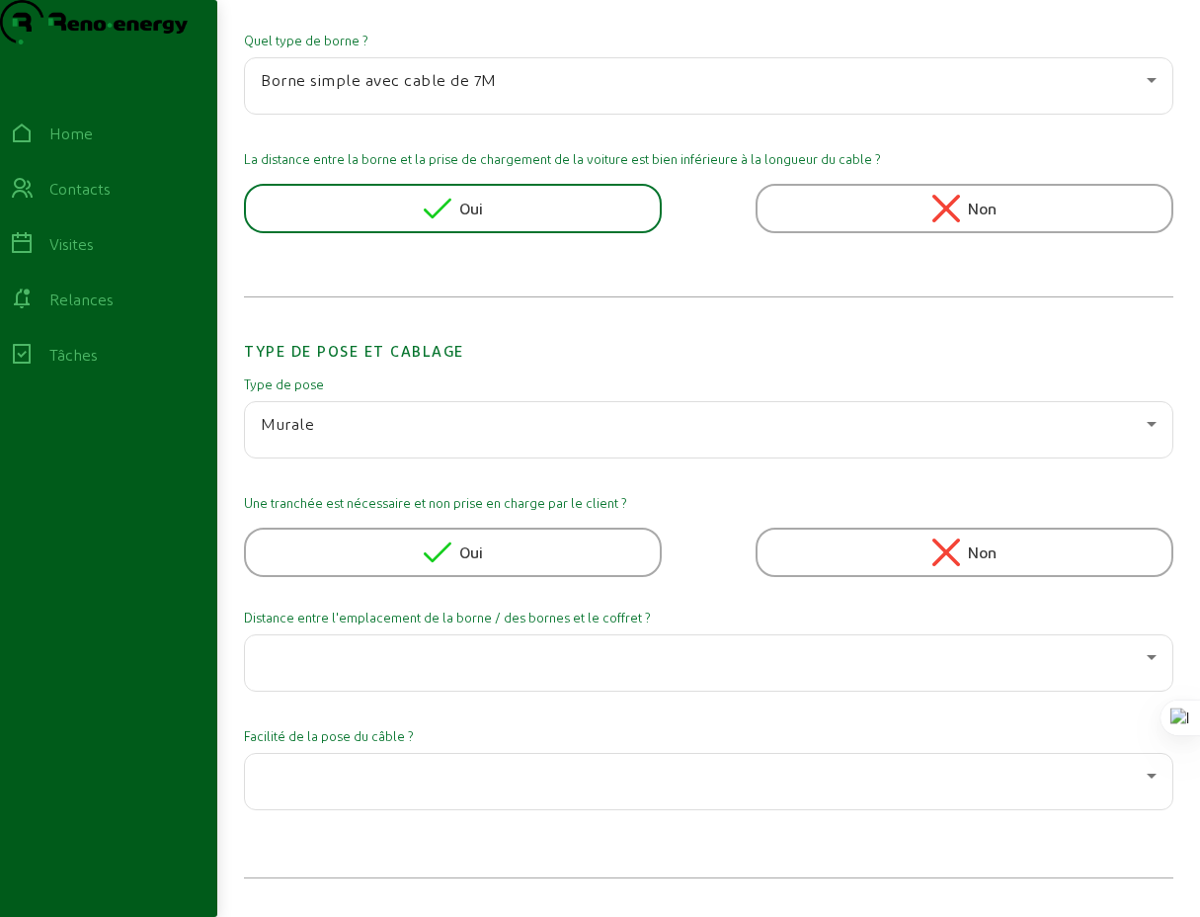
click at [952, 566] on icon at bounding box center [947, 552] width 28 height 28
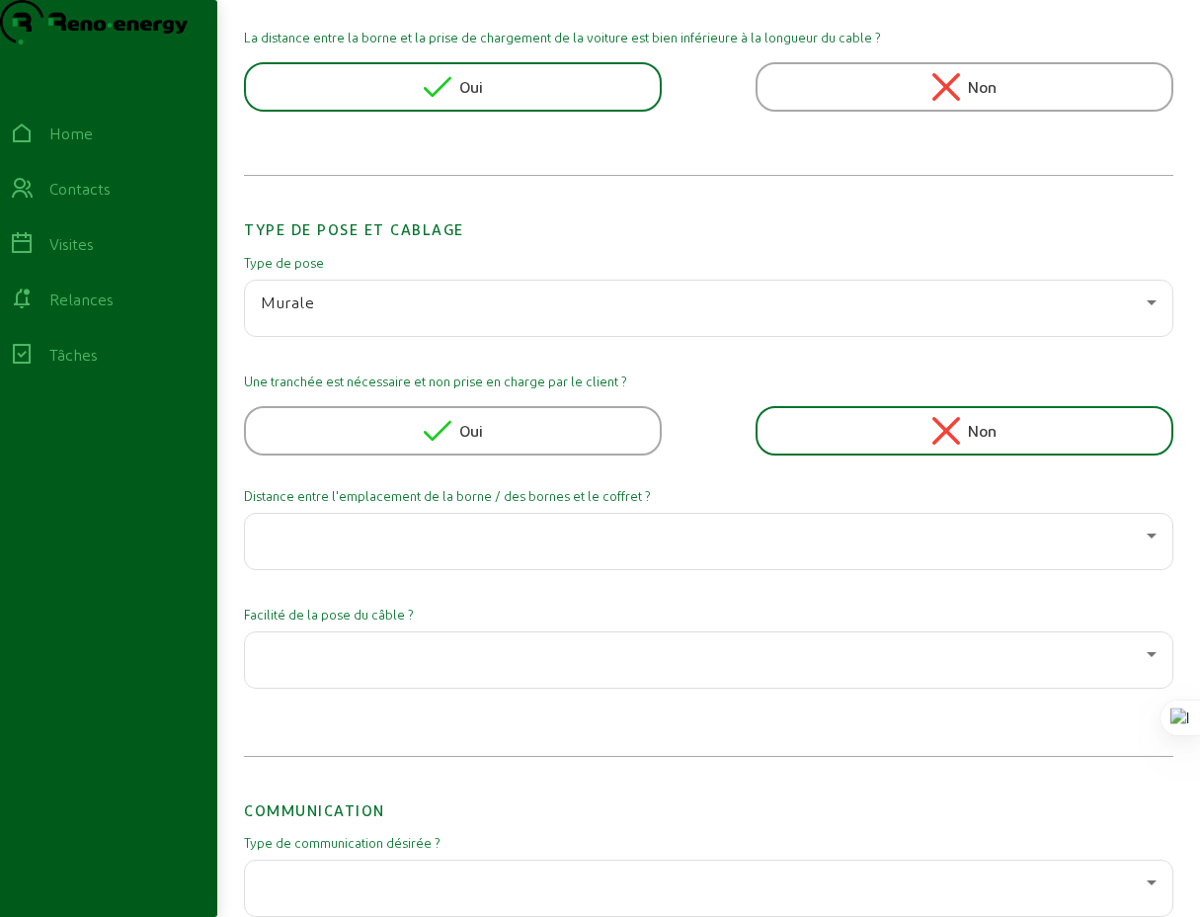
scroll to position [1596, 0]
click at [484, 546] on div at bounding box center [704, 535] width 886 height 24
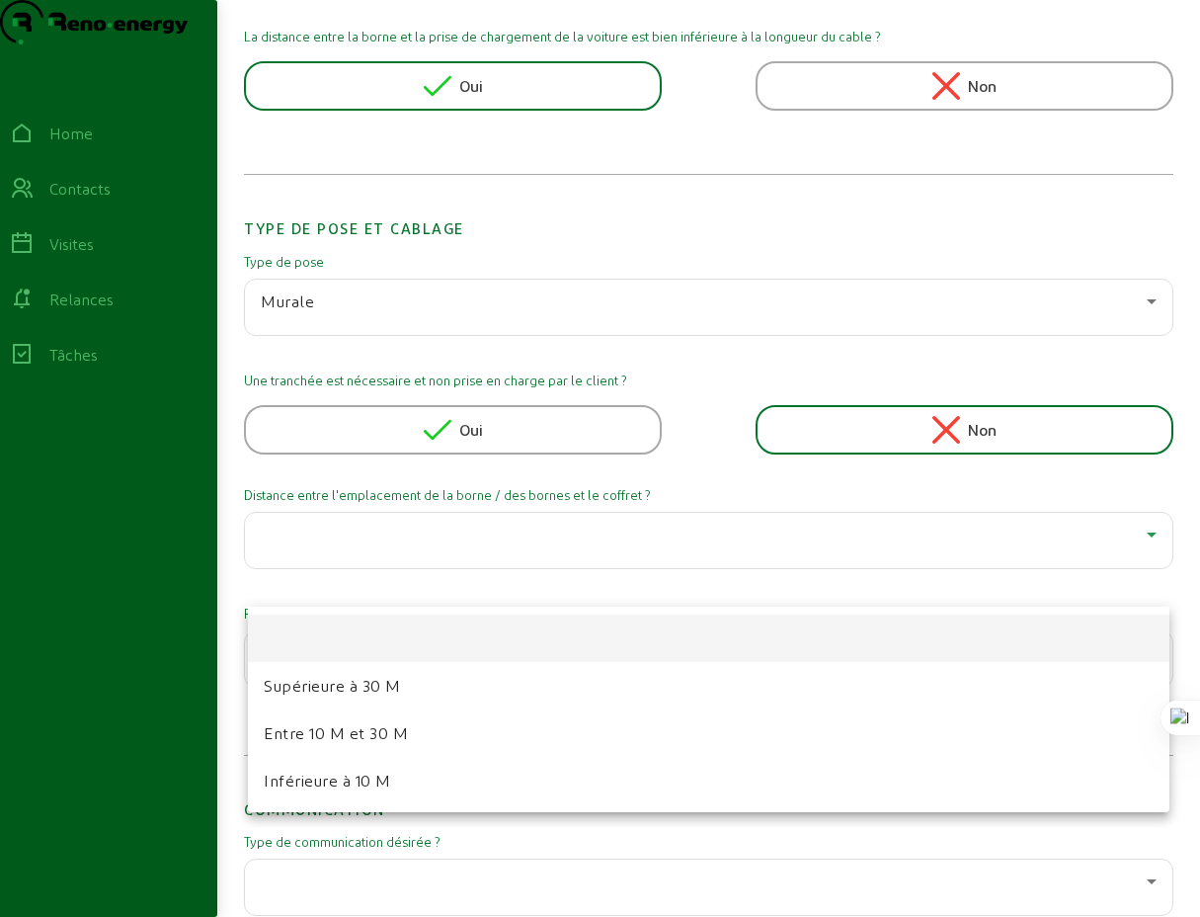
click at [333, 788] on span "Inférieure à 10 M" at bounding box center [327, 781] width 127 height 24
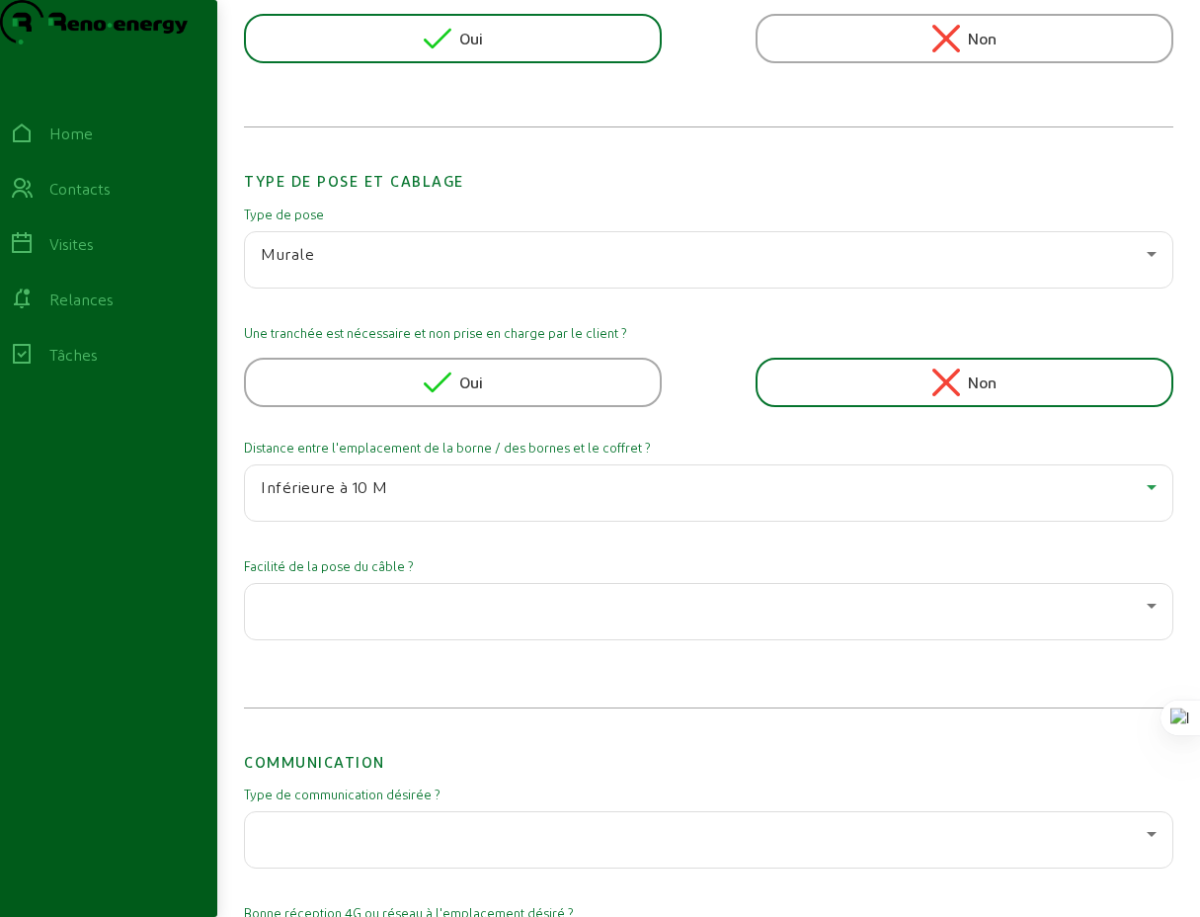
scroll to position [1746, 0]
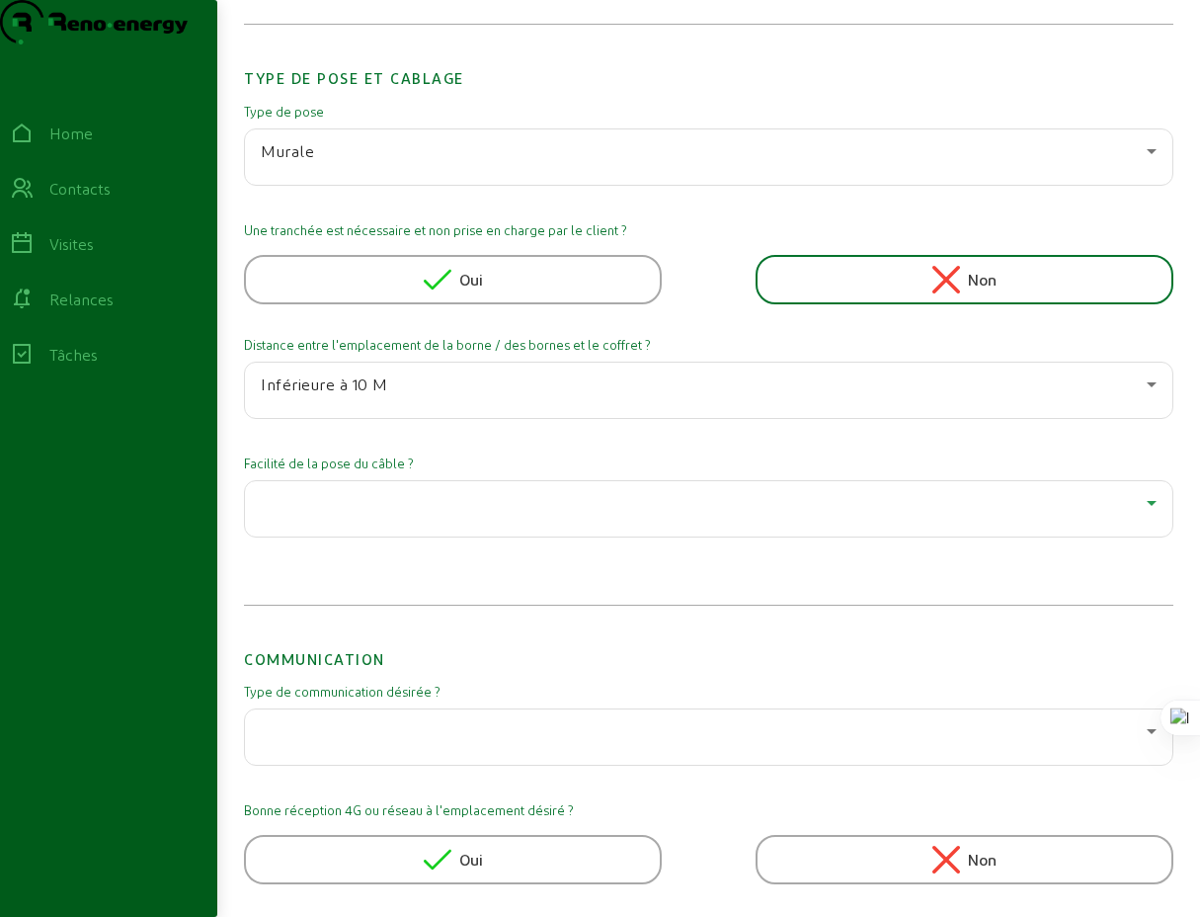
click at [500, 515] on div at bounding box center [704, 503] width 886 height 24
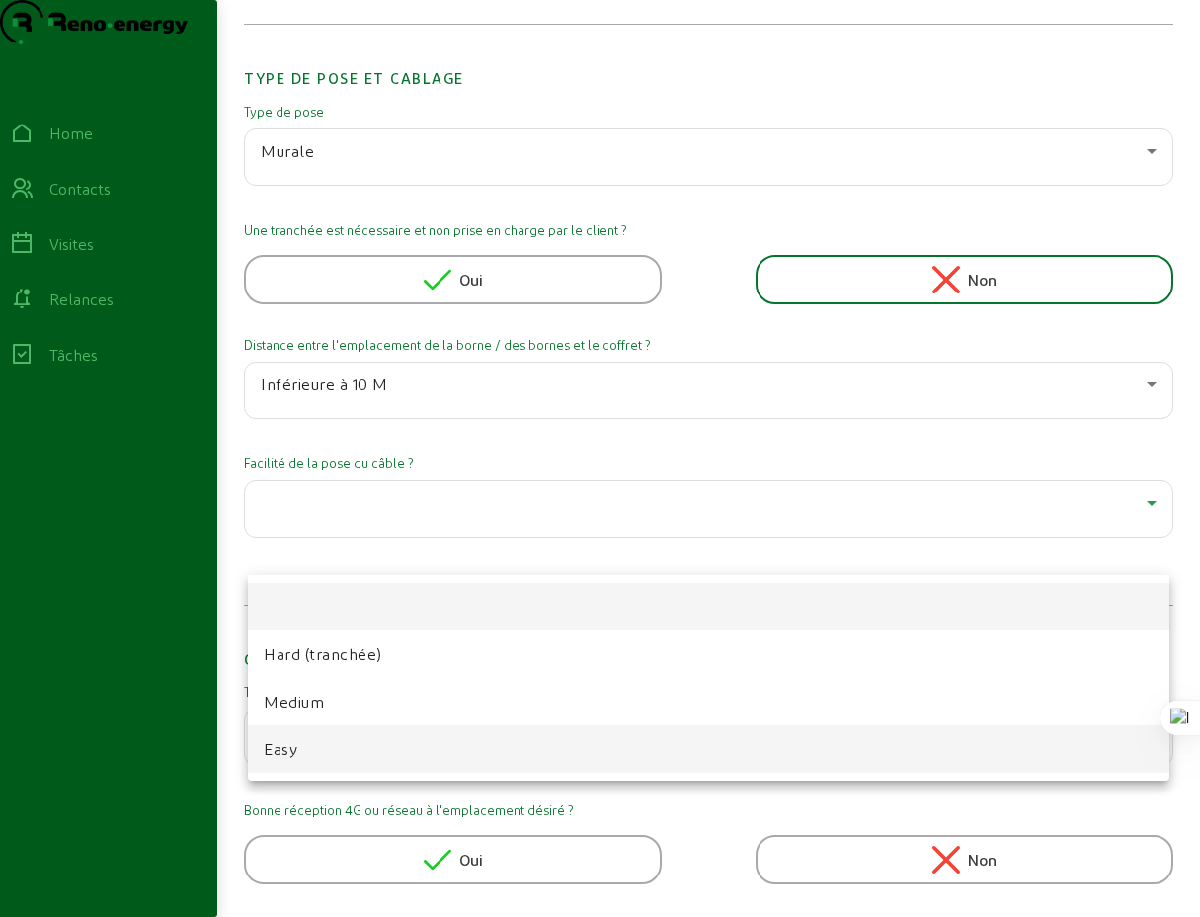
click at [288, 750] on span "Easy" at bounding box center [281, 749] width 34 height 24
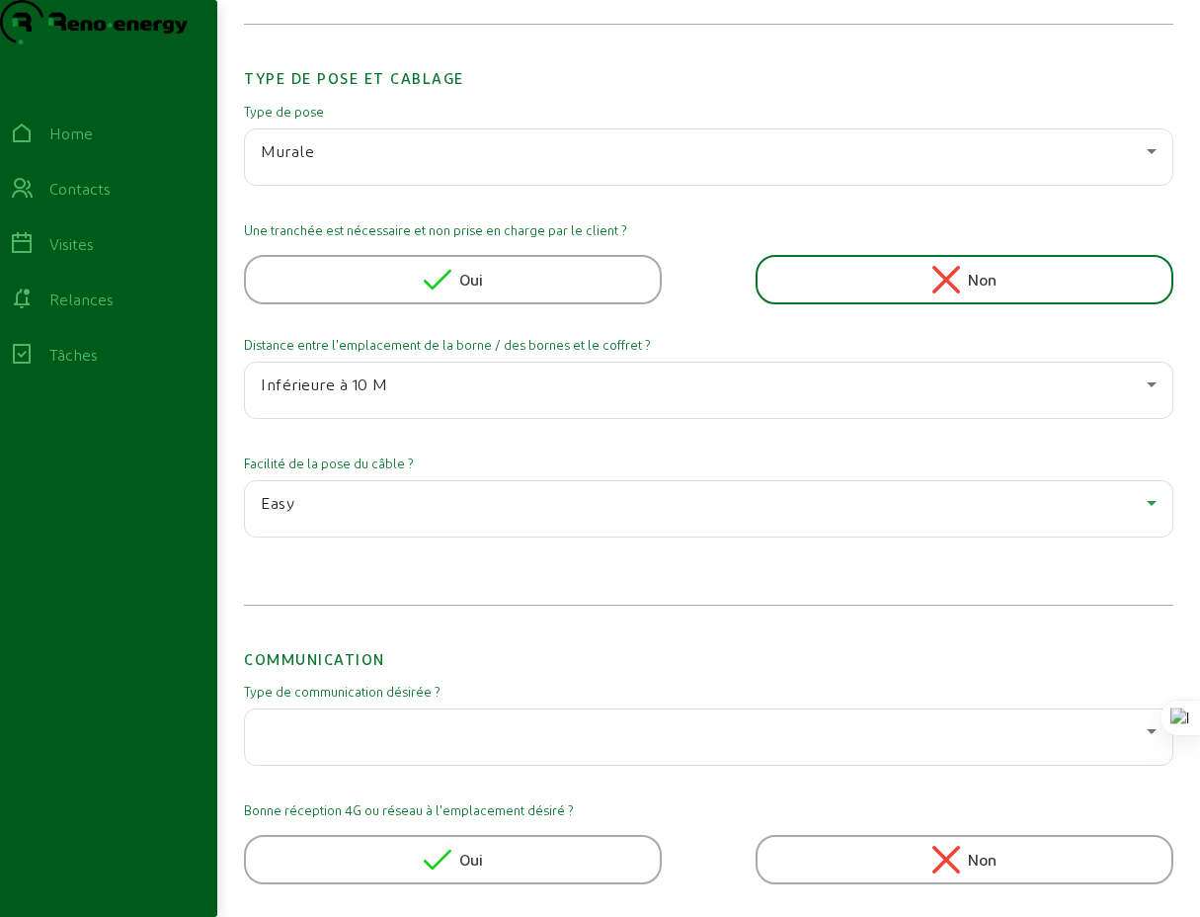
scroll to position [2082, 0]
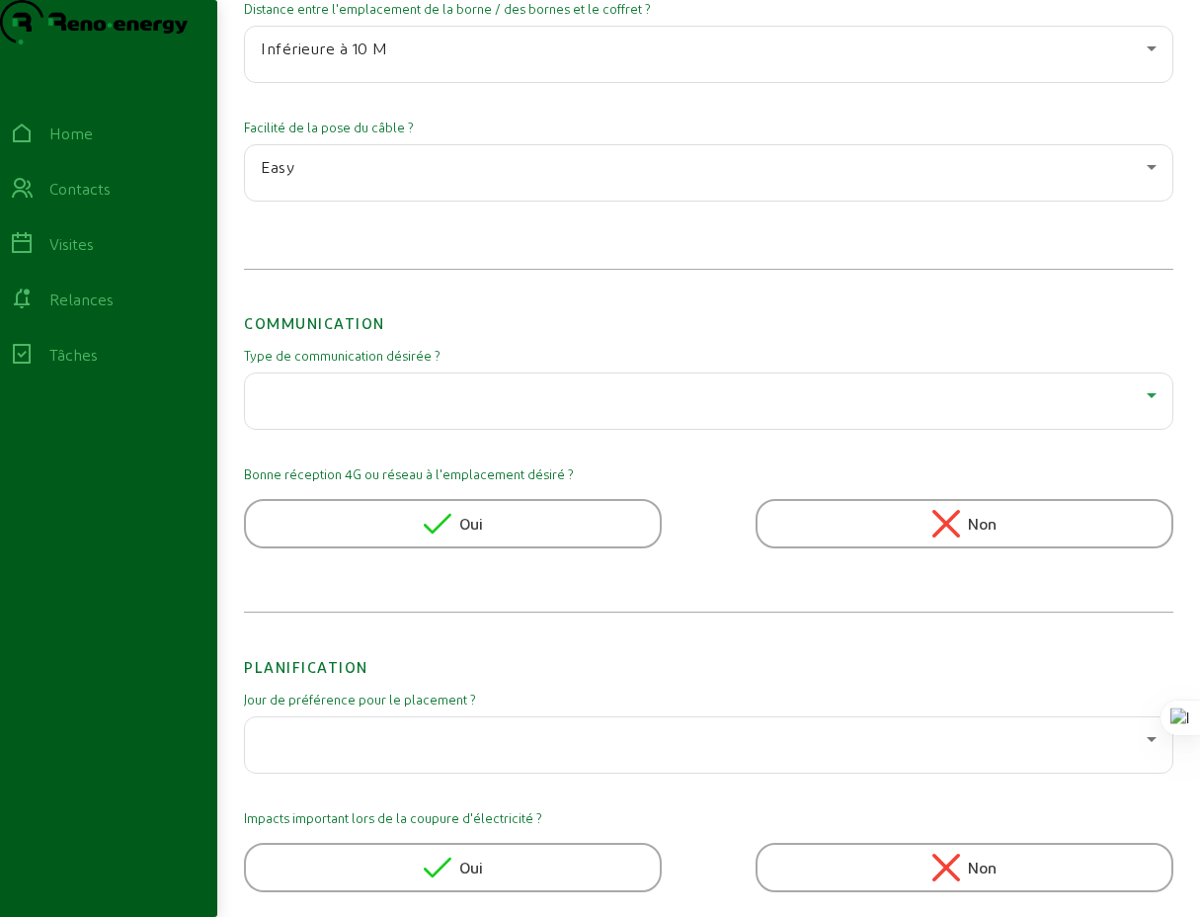
click at [485, 407] on div at bounding box center [704, 395] width 886 height 24
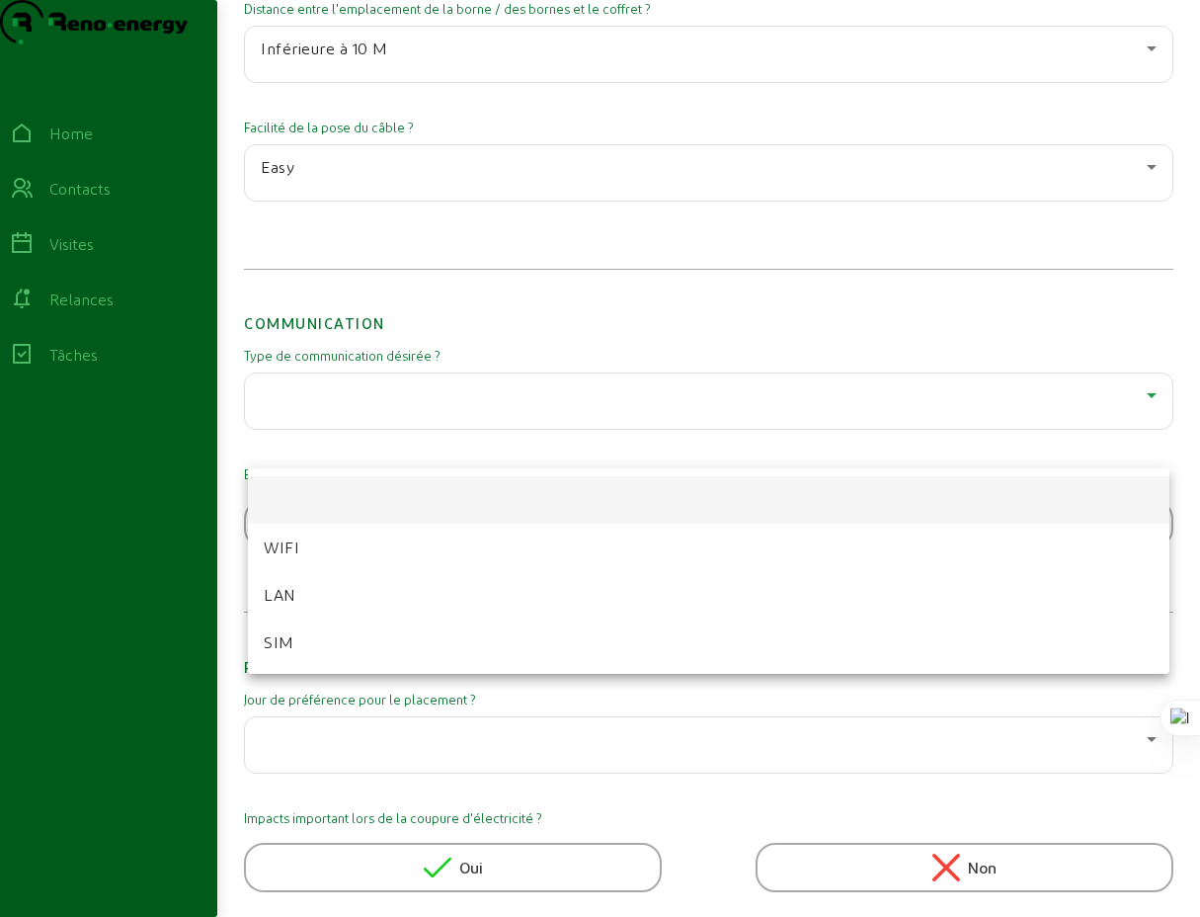
click at [510, 376] on div at bounding box center [600, 458] width 1200 height 917
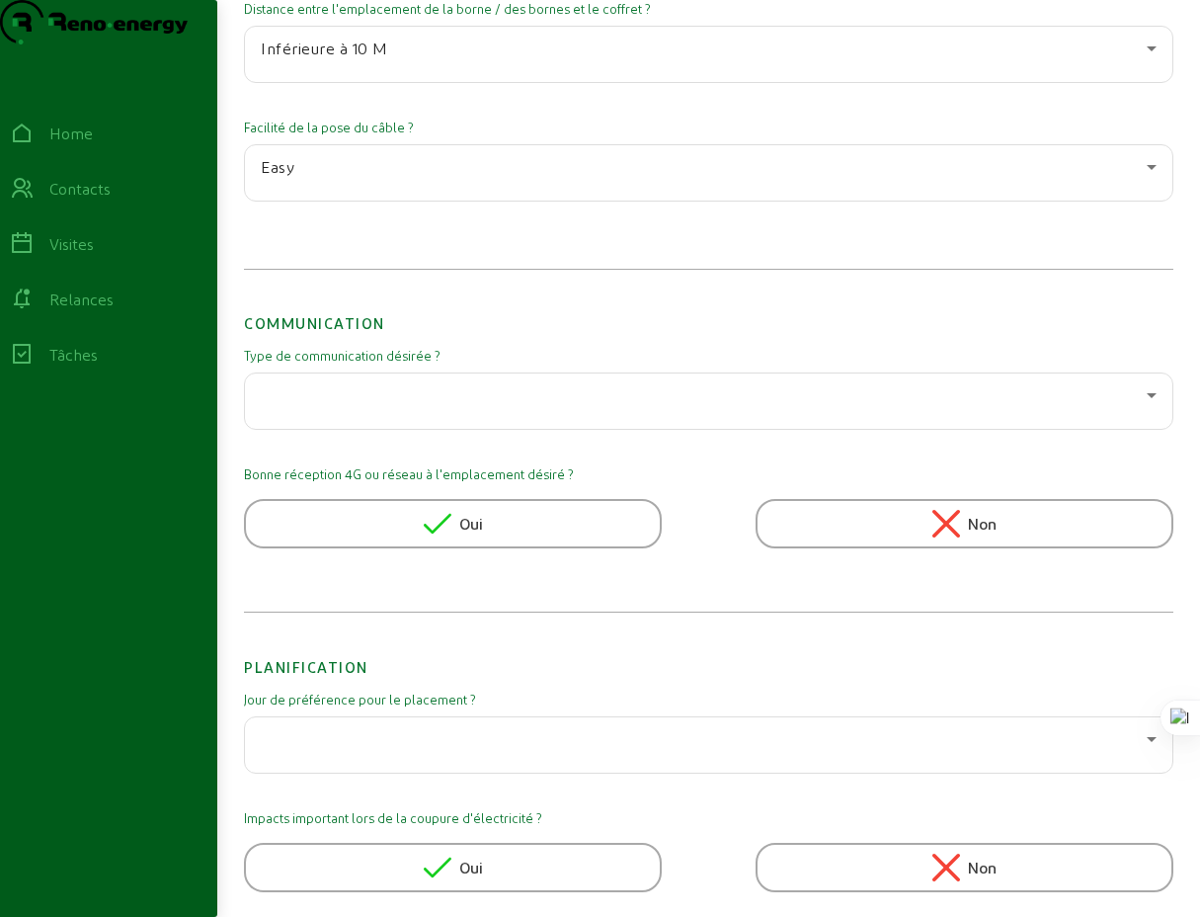
click at [473, 536] on span "Oui" at bounding box center [471, 524] width 24 height 24
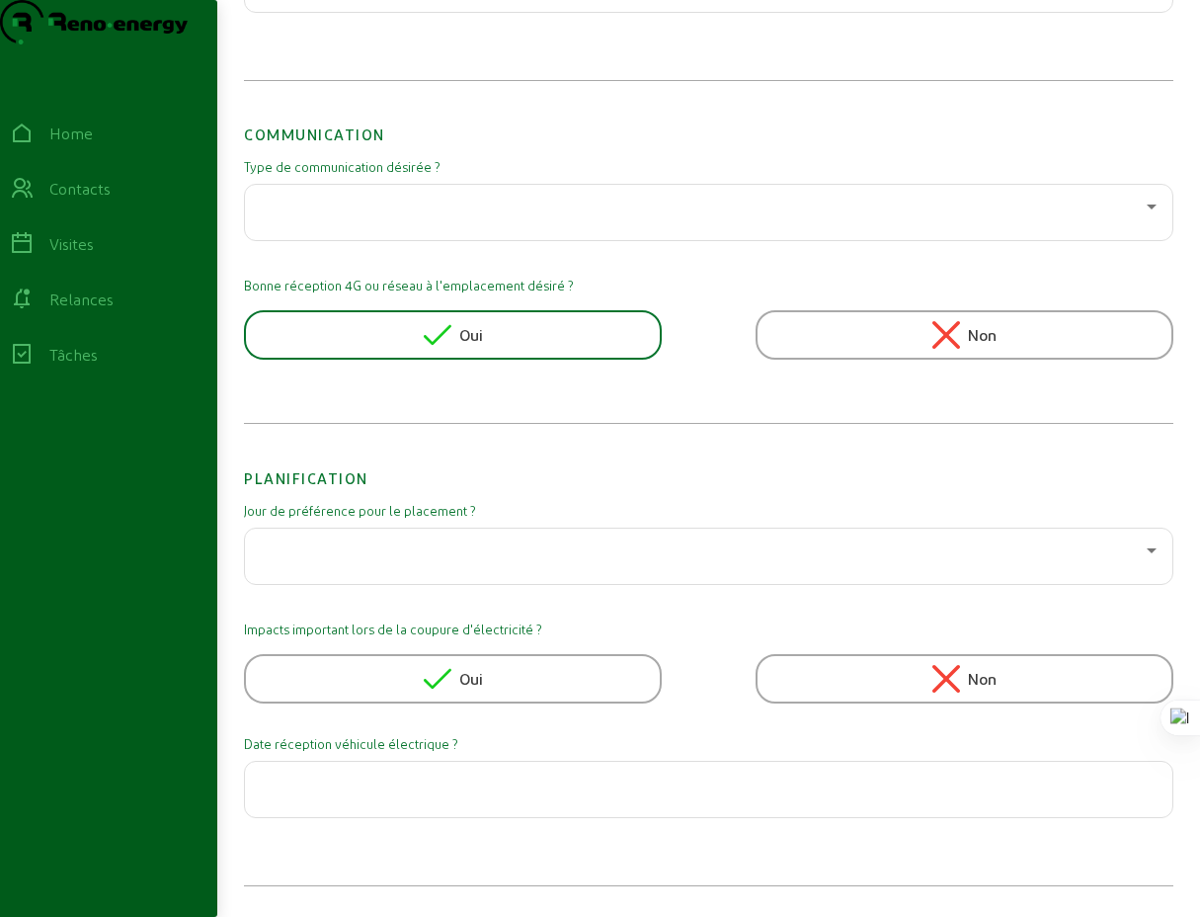
click at [468, 789] on input "text" at bounding box center [709, 784] width 896 height 24
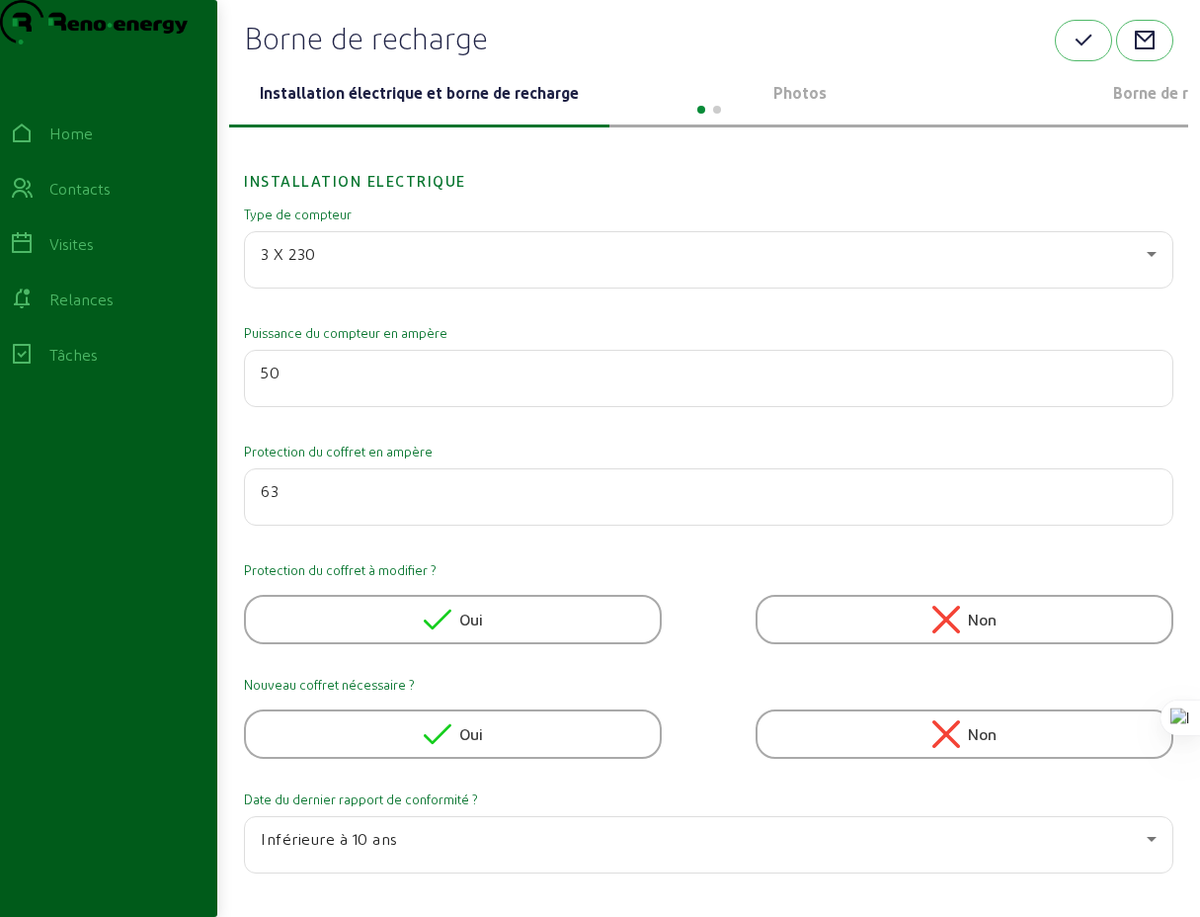
scroll to position [0, 0]
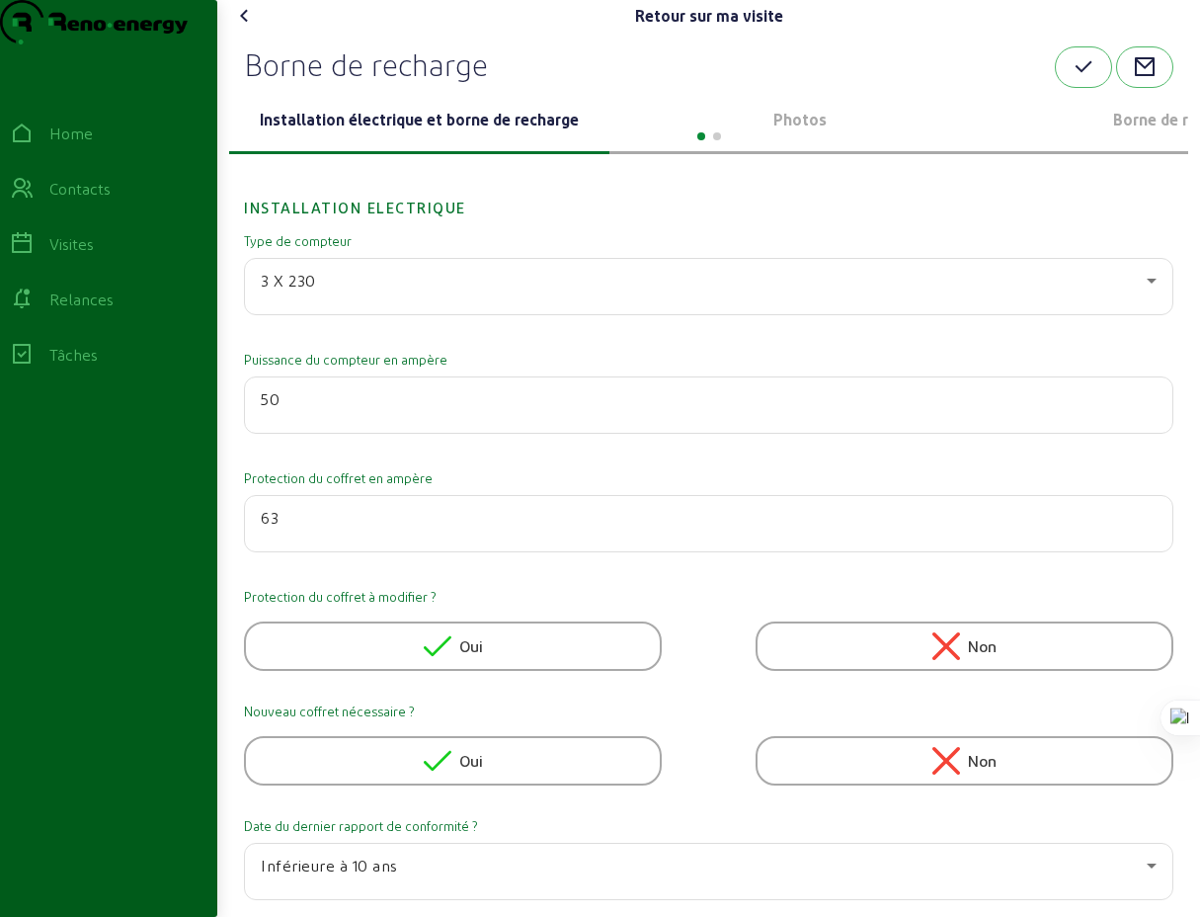
type input "fin octobbre"
click at [806, 146] on div at bounding box center [708, 135] width 959 height 24
click at [805, 131] on p "Photos" at bounding box center [800, 120] width 365 height 24
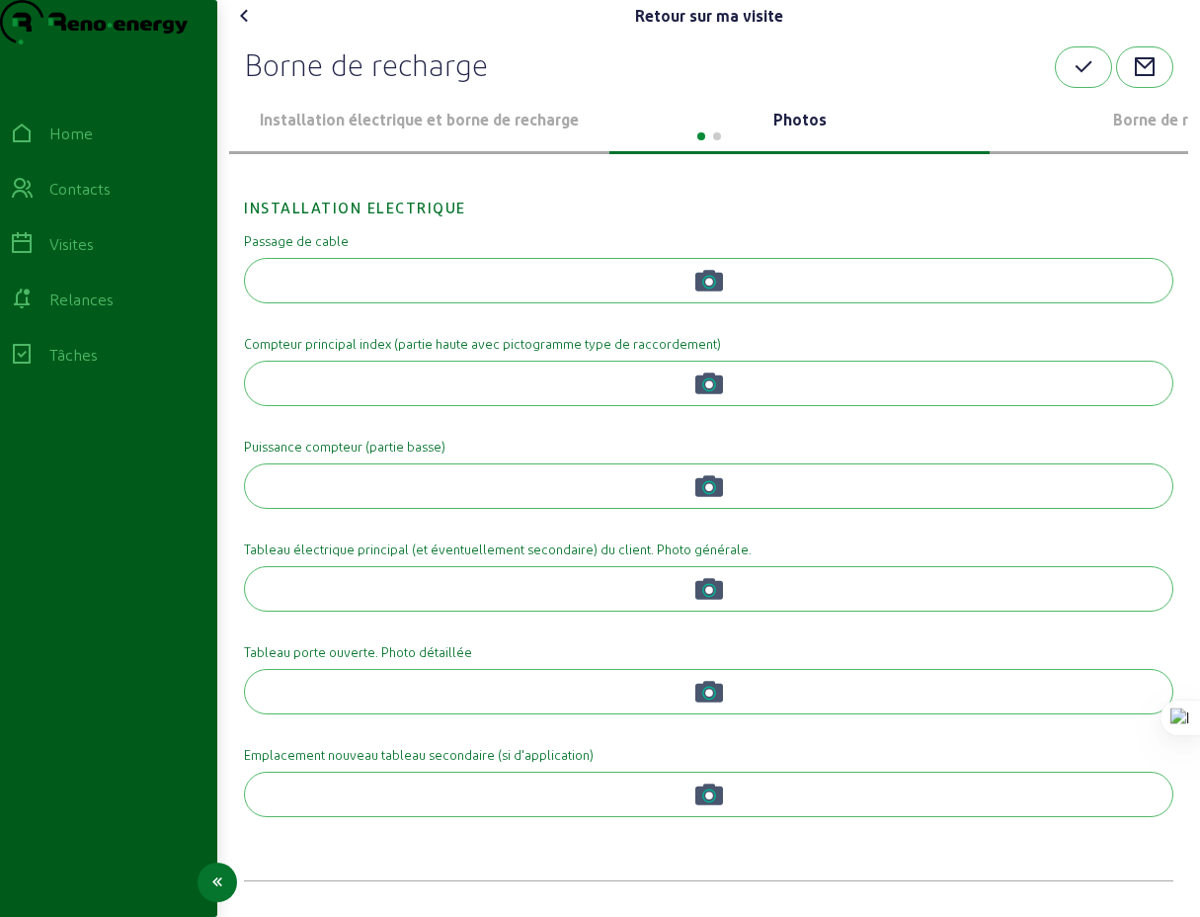
click at [709, 286] on circle "button" at bounding box center [709, 282] width 8 height 8
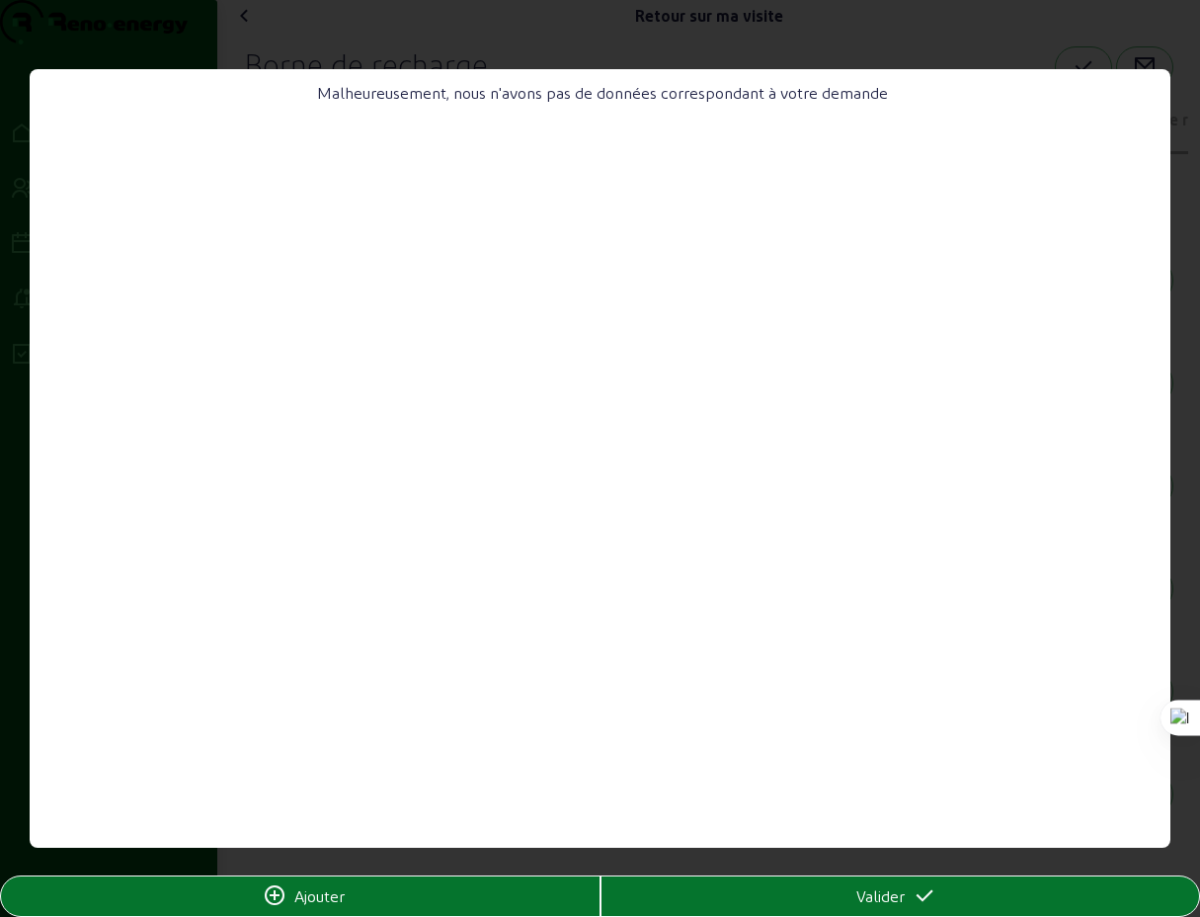
click at [275, 896] on icon at bounding box center [275, 896] width 24 height 24
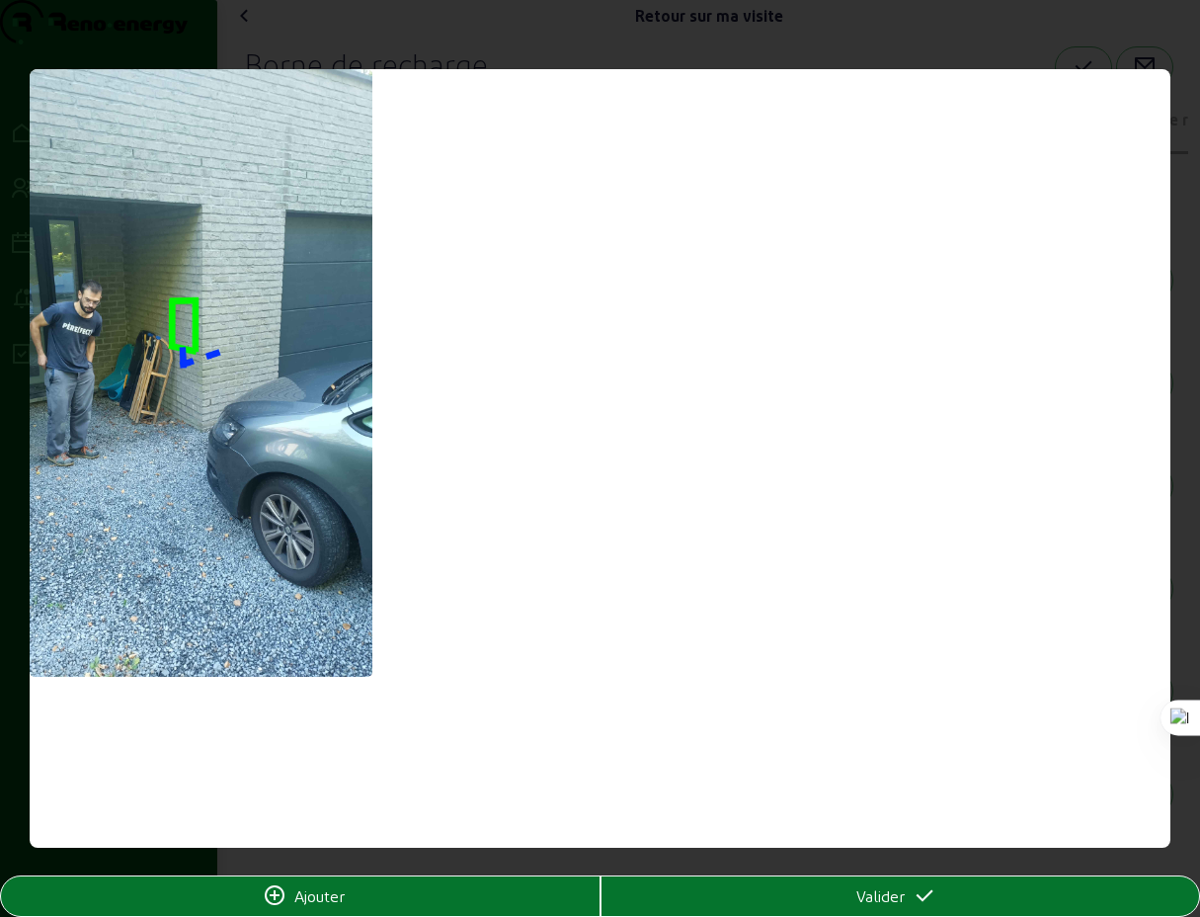
click at [324, 898] on span "Ajouter" at bounding box center [319, 896] width 50 height 24
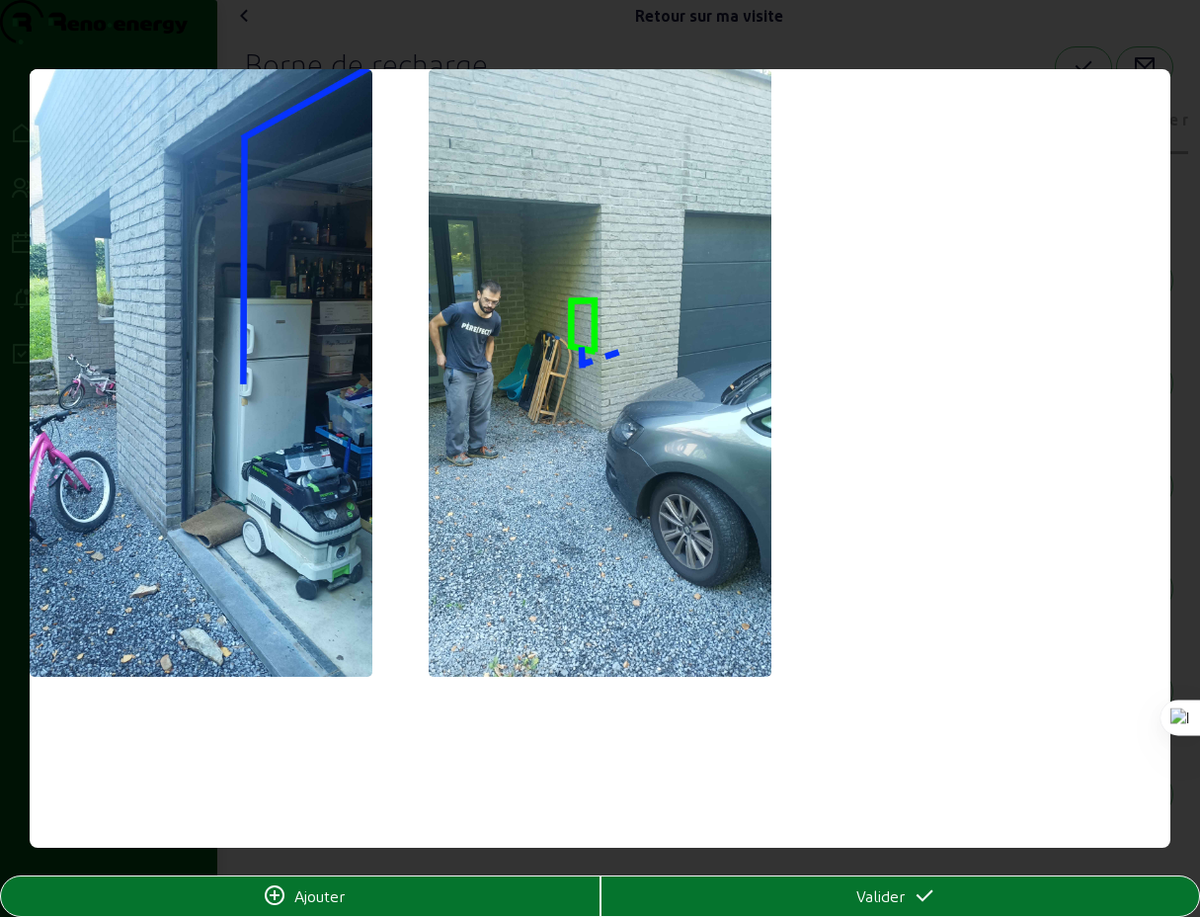
click at [331, 899] on span "Ajouter" at bounding box center [319, 896] width 50 height 24
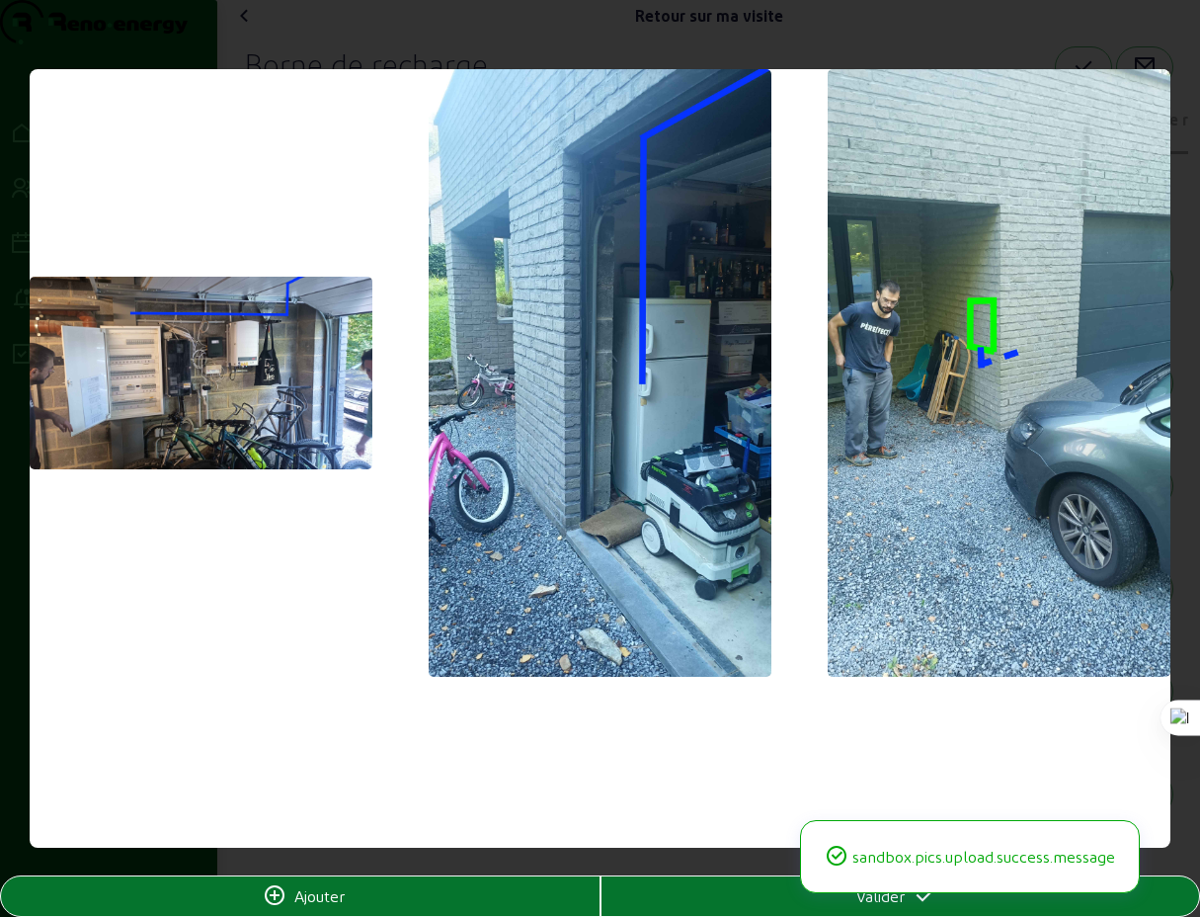
click at [874, 903] on span "Valider" at bounding box center [881, 896] width 48 height 24
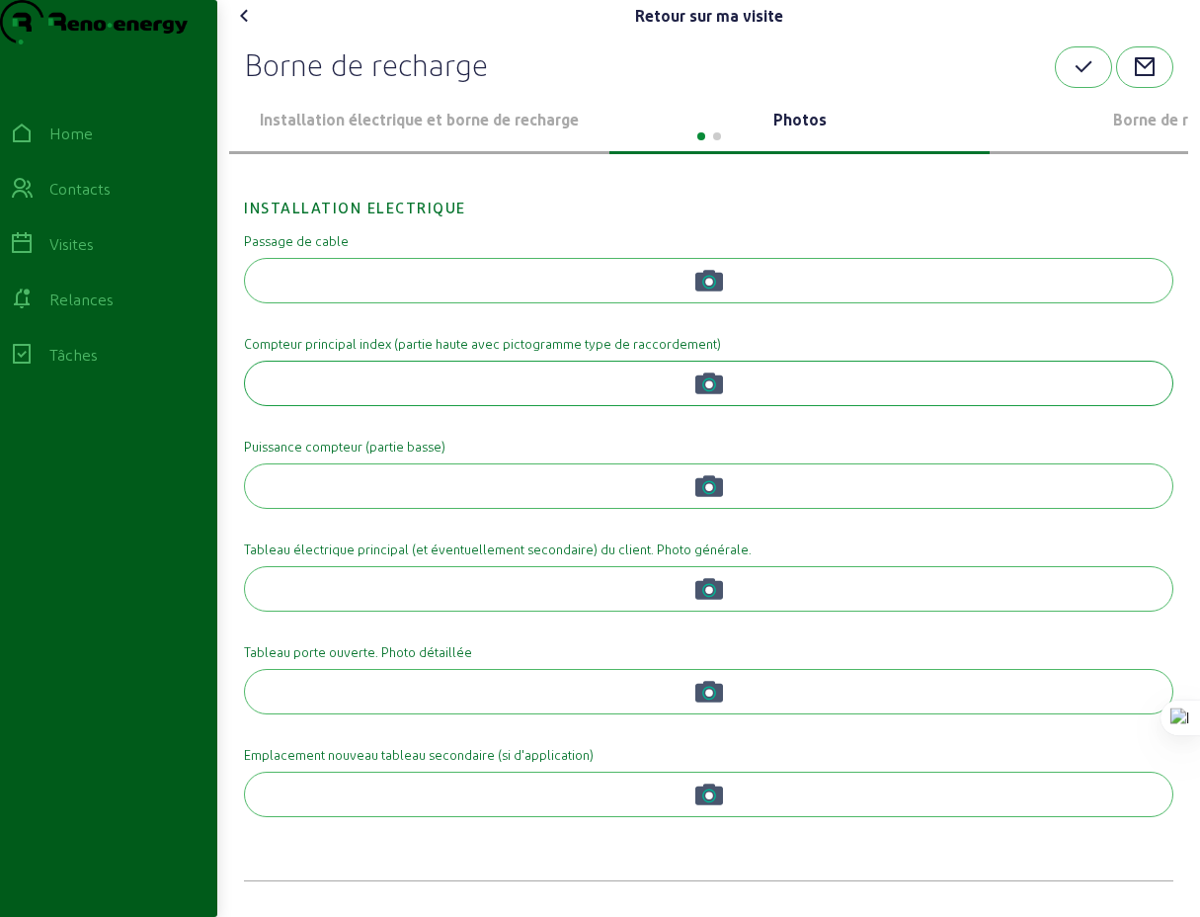
click at [706, 388] on circle "button" at bounding box center [709, 384] width 8 height 8
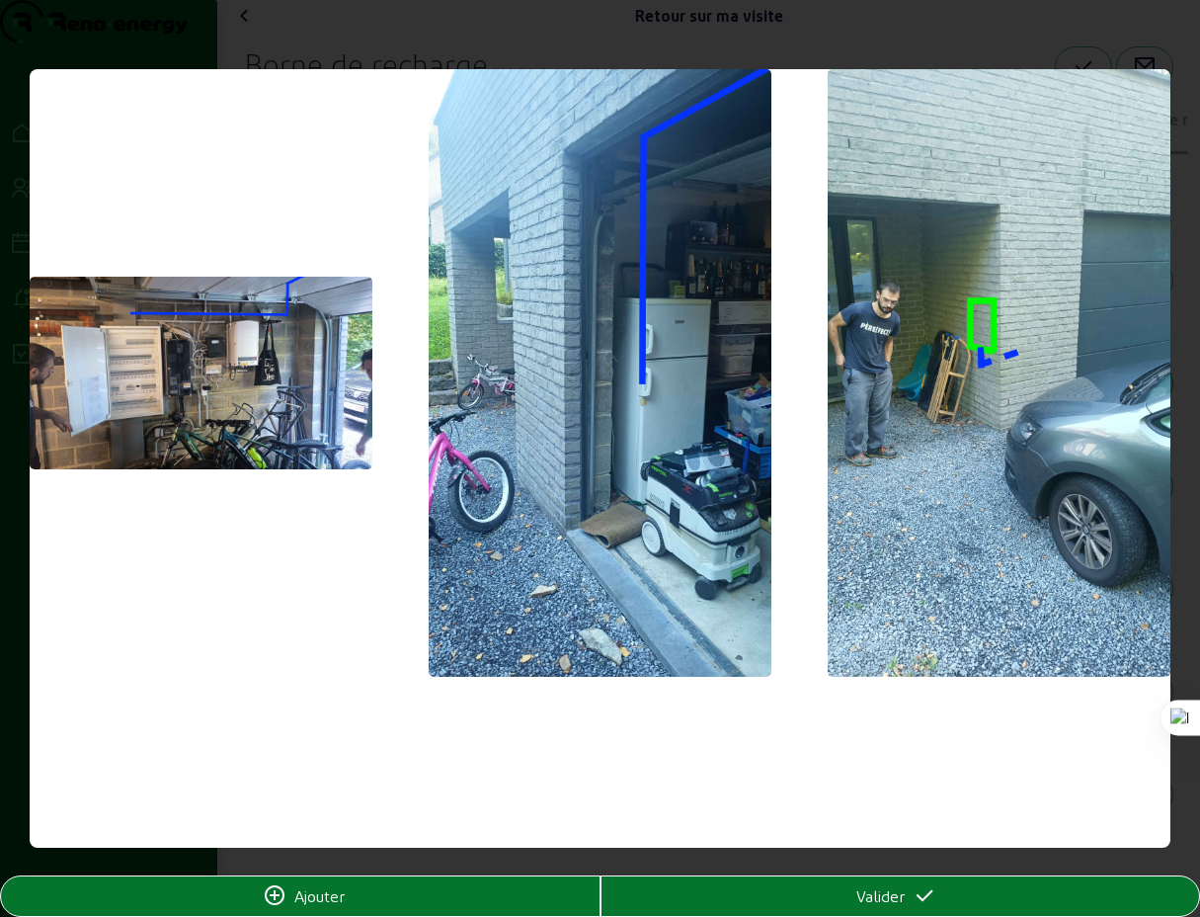
click at [297, 898] on span "Ajouter" at bounding box center [319, 896] width 50 height 24
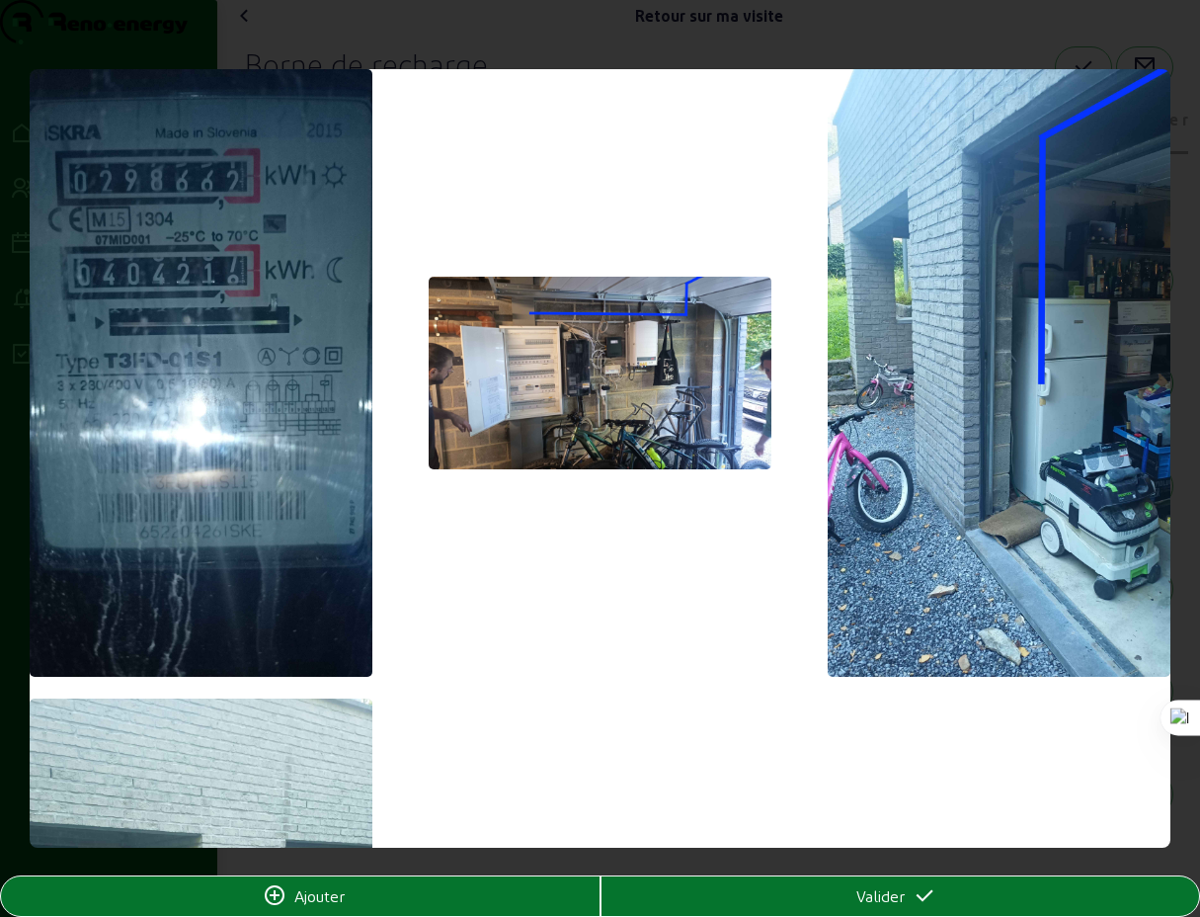
click at [889, 899] on span "Valider" at bounding box center [881, 896] width 48 height 24
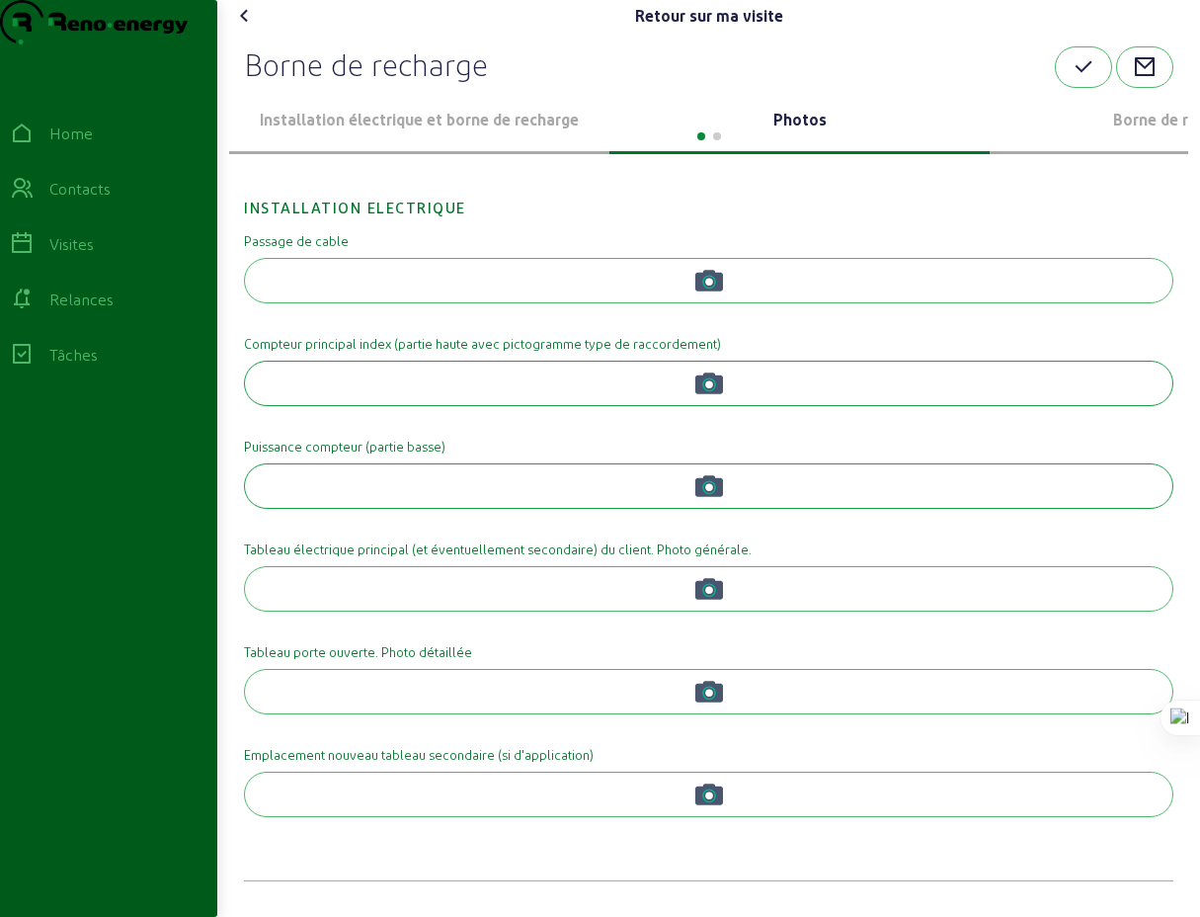
click at [705, 500] on icon "button" at bounding box center [710, 486] width 28 height 28
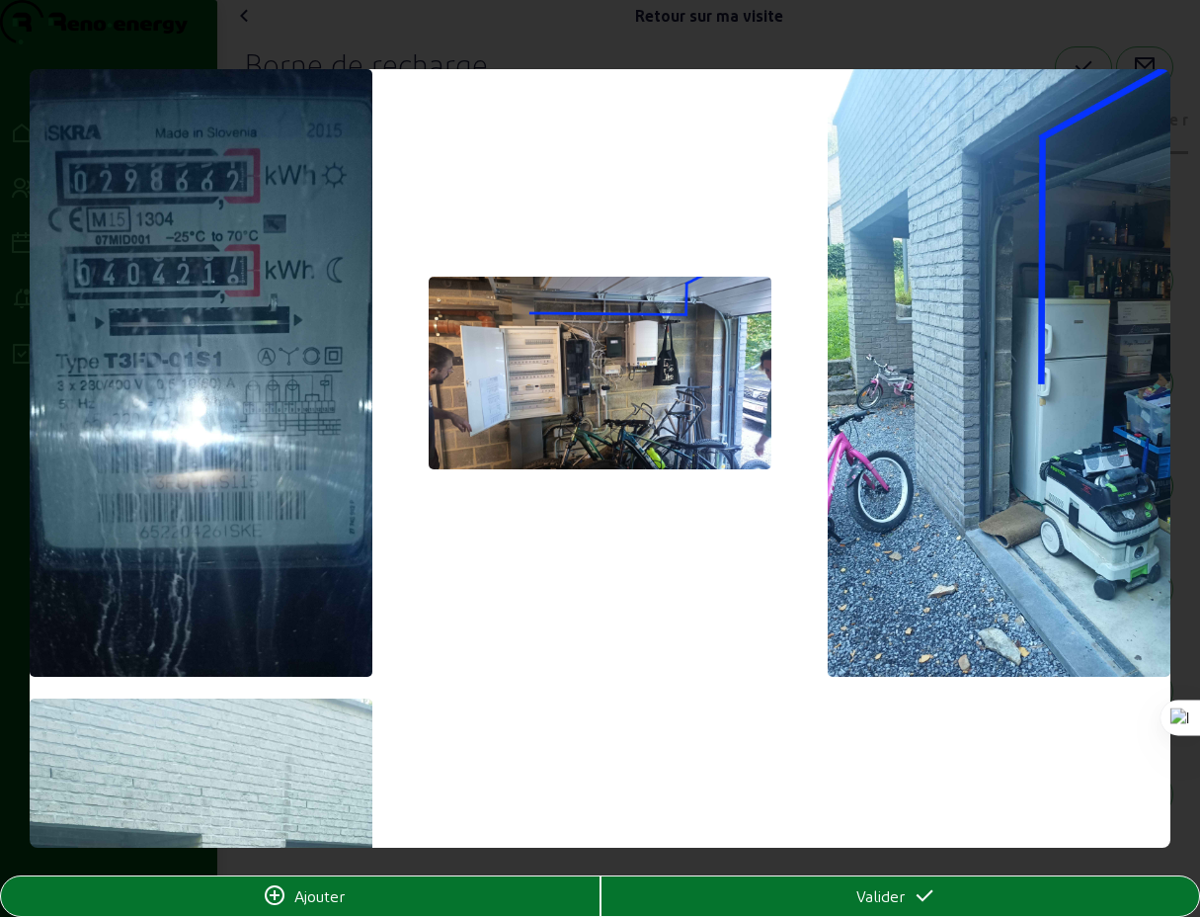
click at [425, 898] on div "Ajouter" at bounding box center [300, 896] width 599 height 24
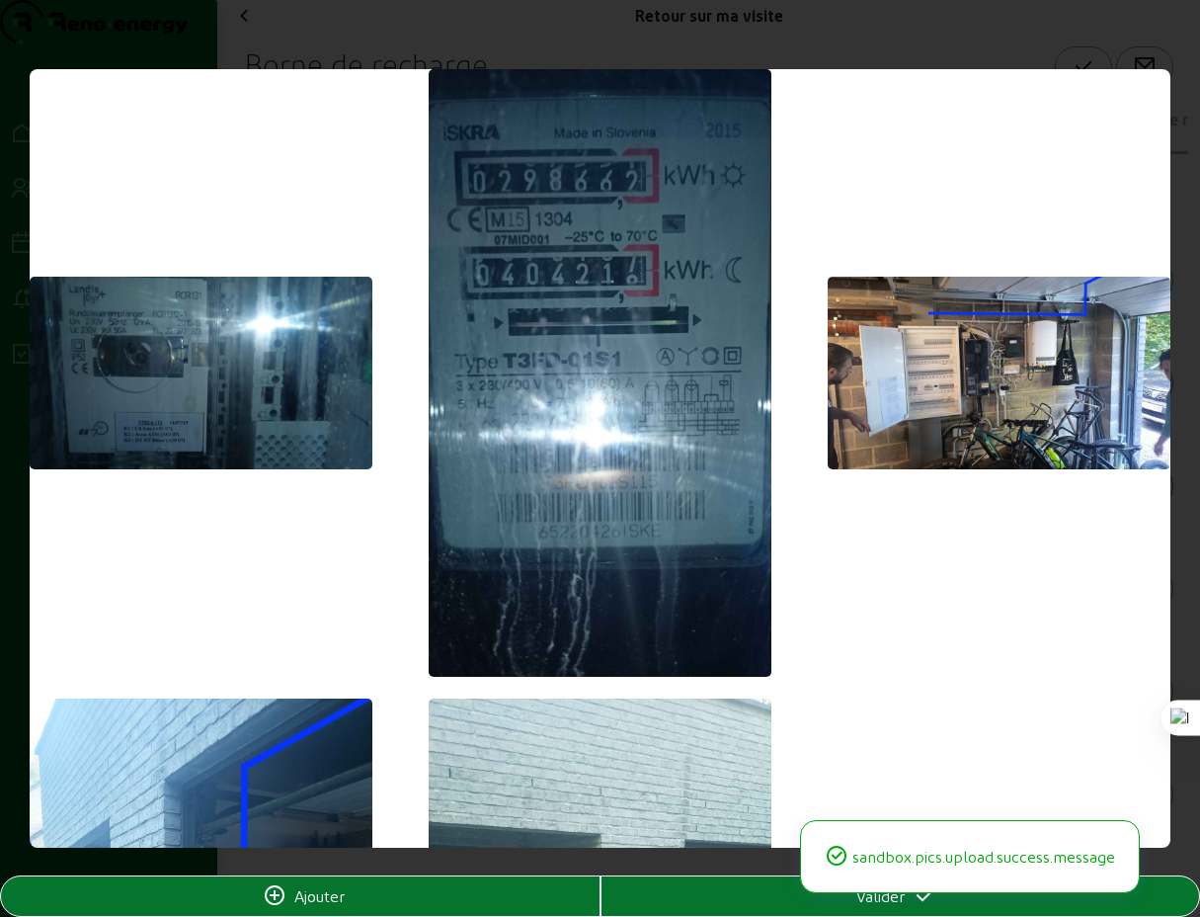
click at [813, 907] on div "Valider" at bounding box center [901, 896] width 599 height 24
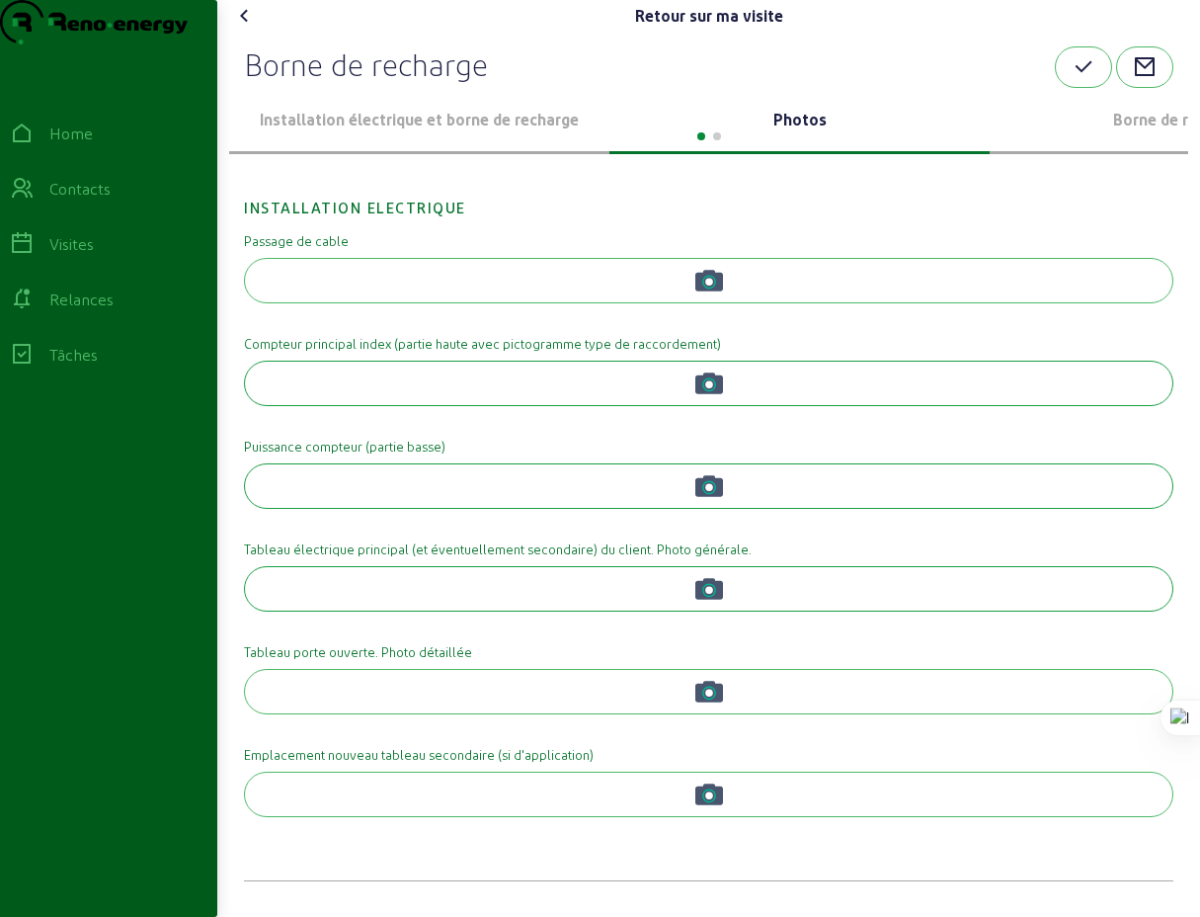
click at [708, 597] on icon "button" at bounding box center [709, 590] width 14 height 14
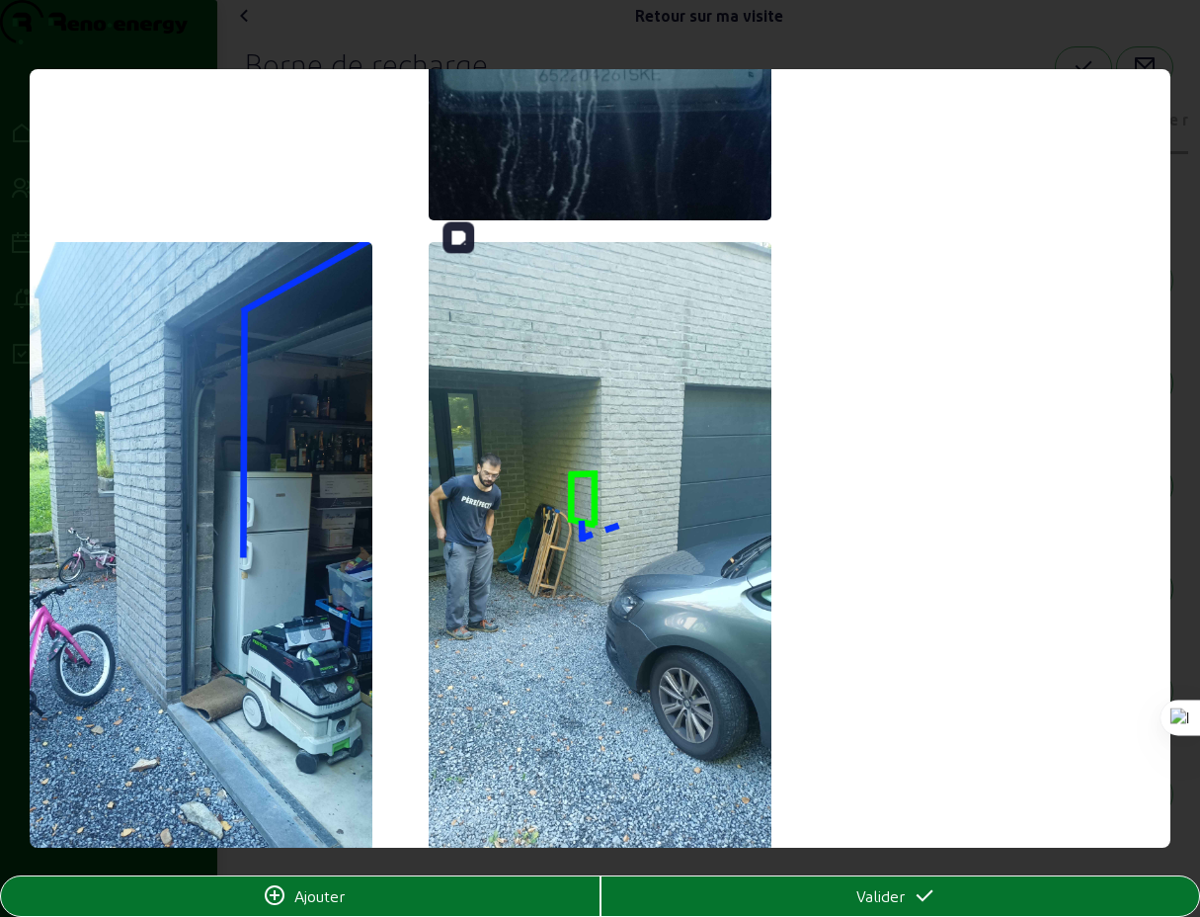
scroll to position [533, 0]
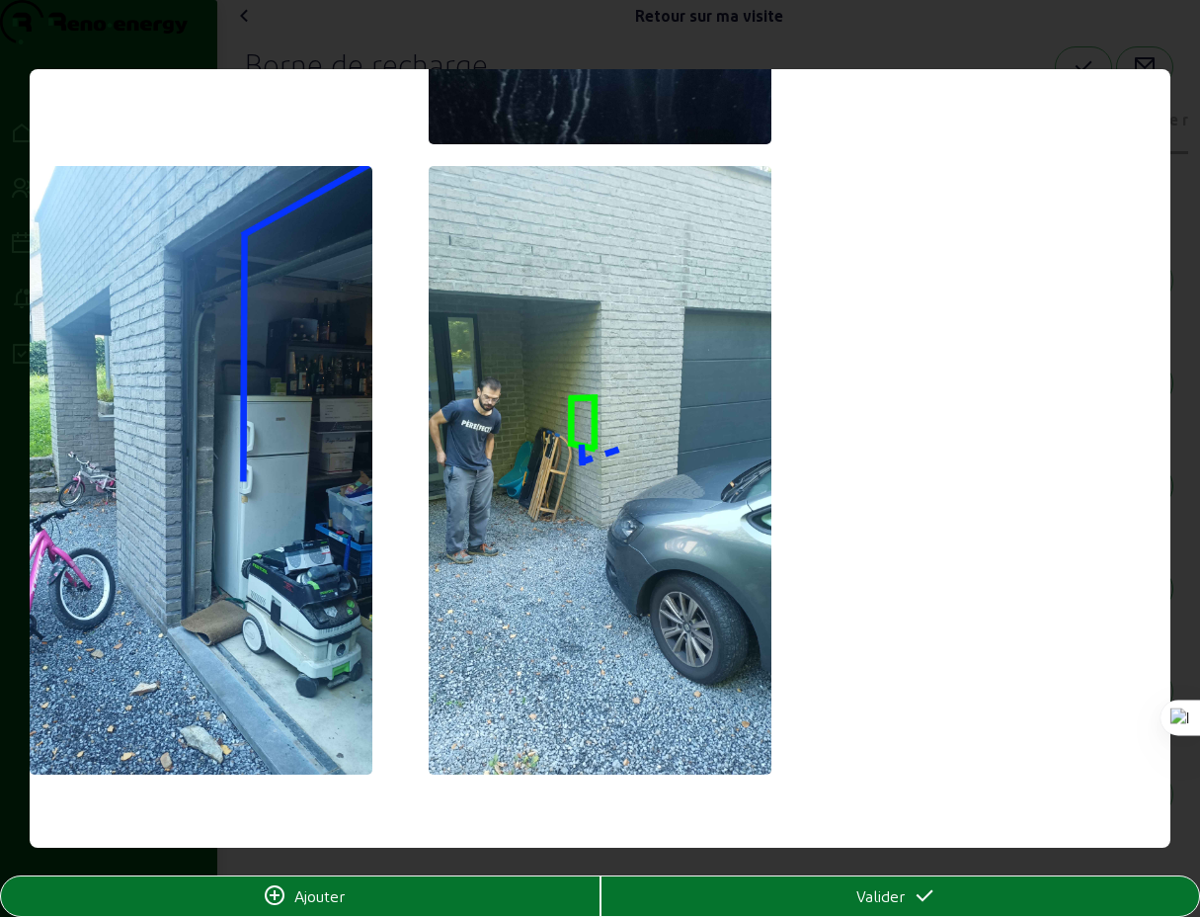
click at [328, 901] on span "Ajouter" at bounding box center [319, 896] width 50 height 24
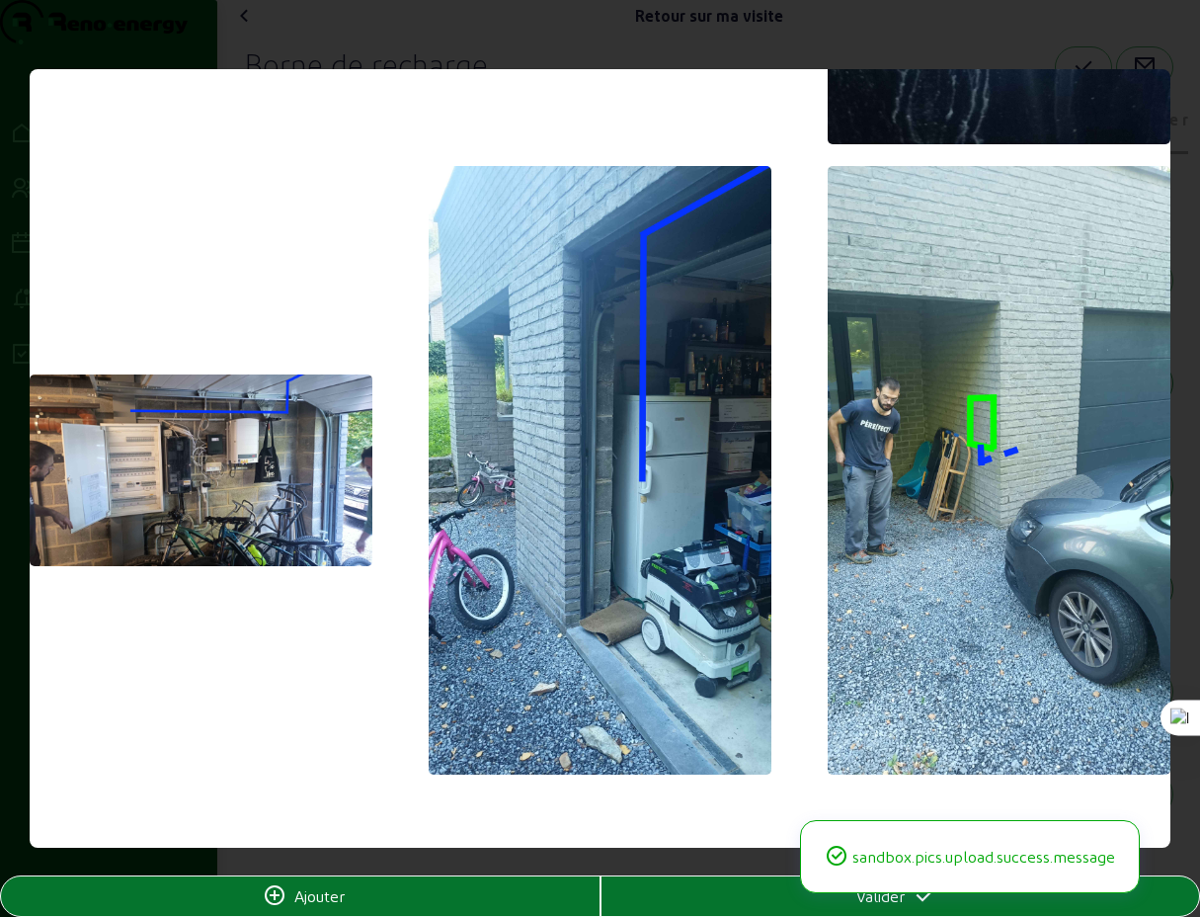
click at [331, 898] on span "Ajouter" at bounding box center [319, 896] width 50 height 24
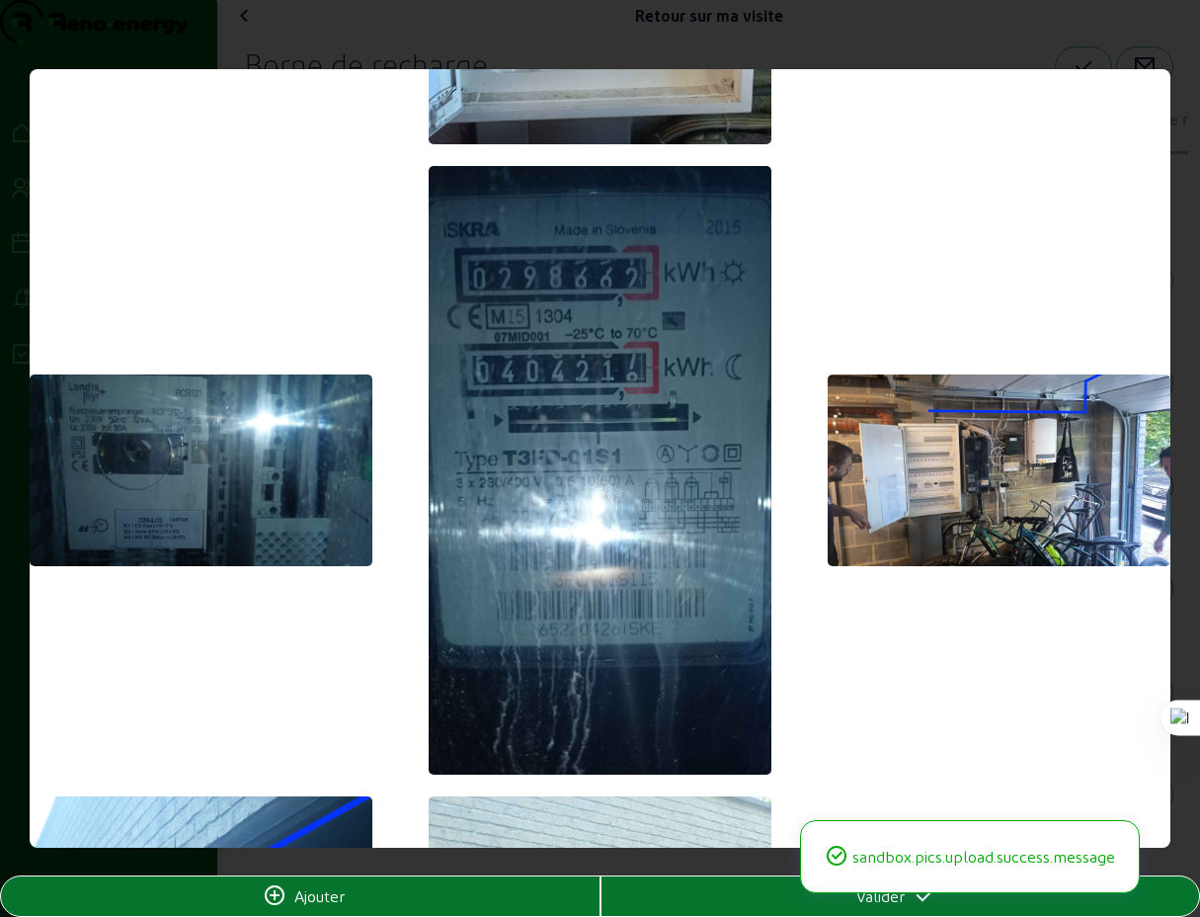
click at [877, 902] on span "Valider" at bounding box center [881, 896] width 48 height 24
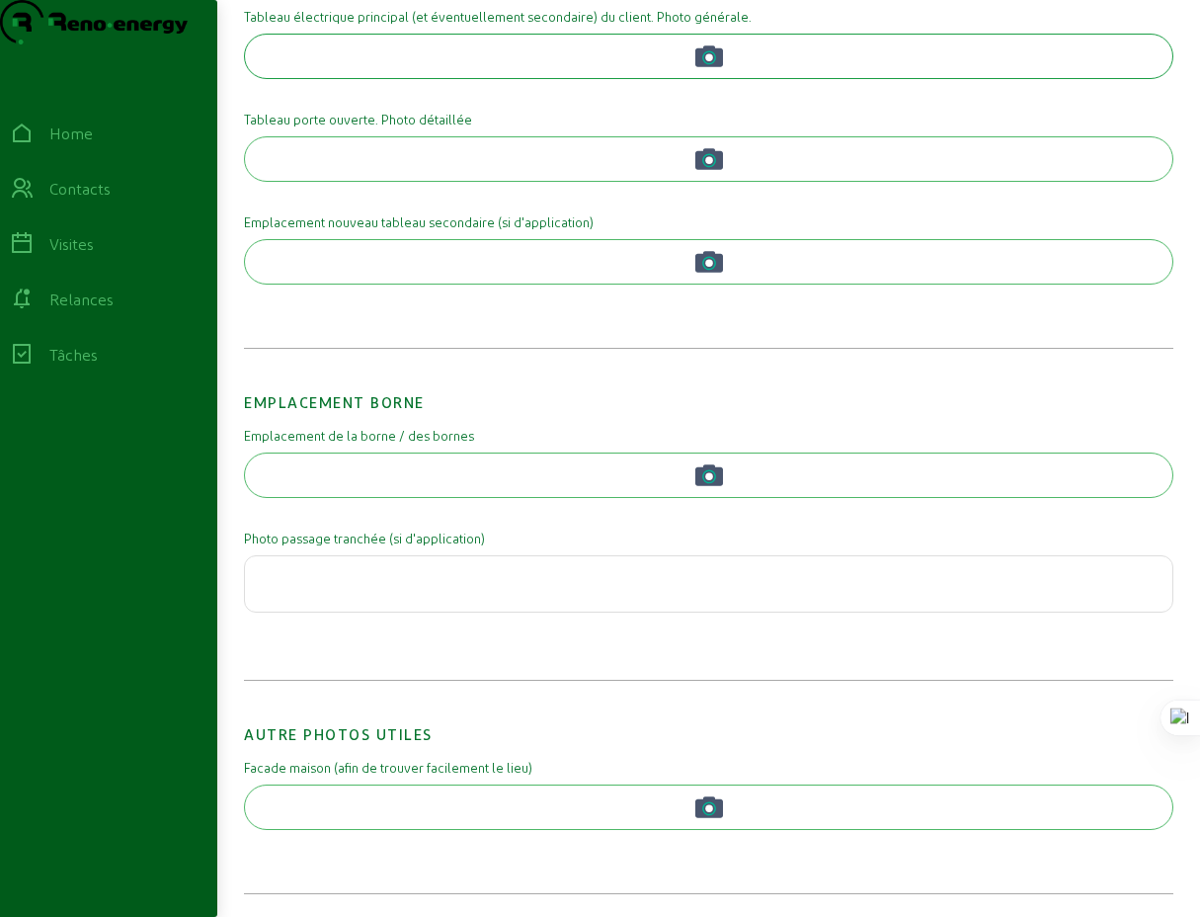
scroll to position [547, 0]
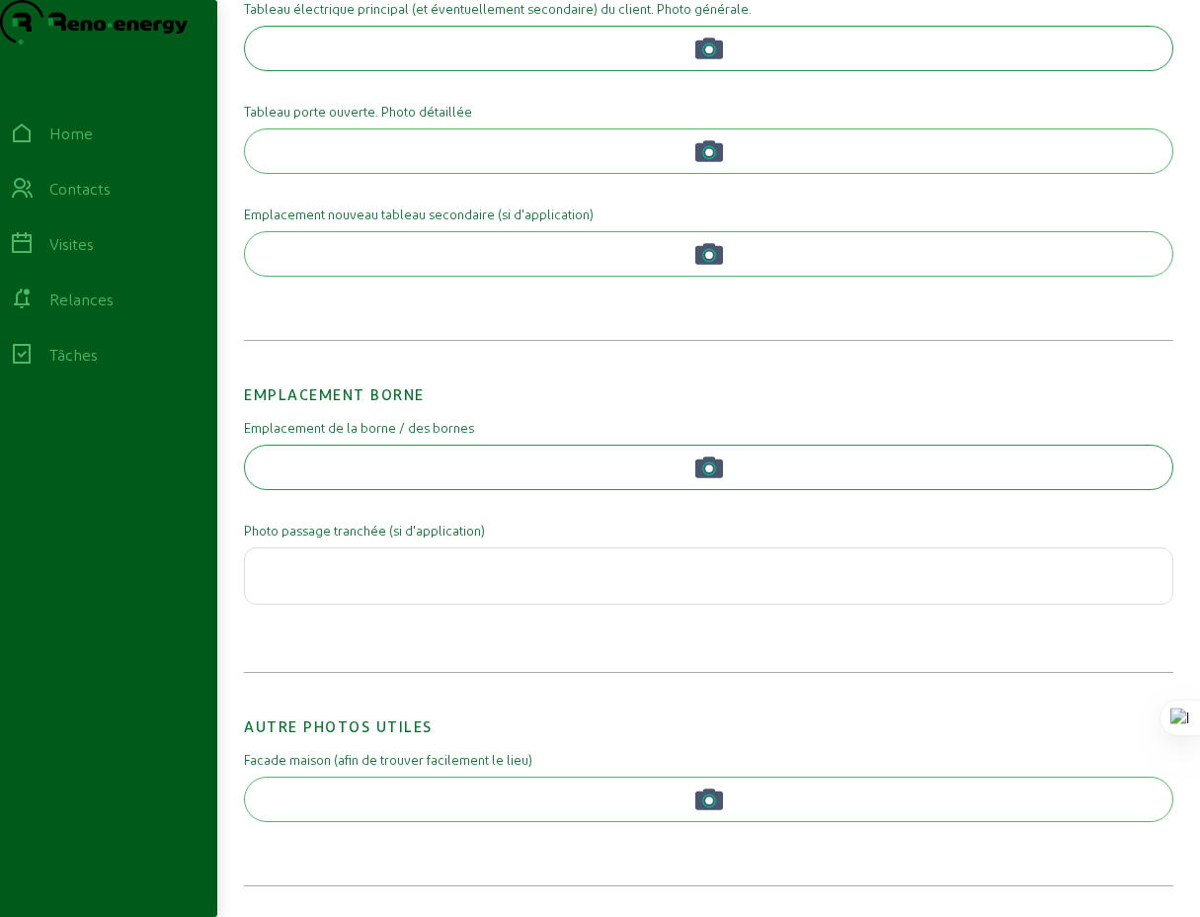
click at [702, 475] on icon "button" at bounding box center [709, 468] width 14 height 14
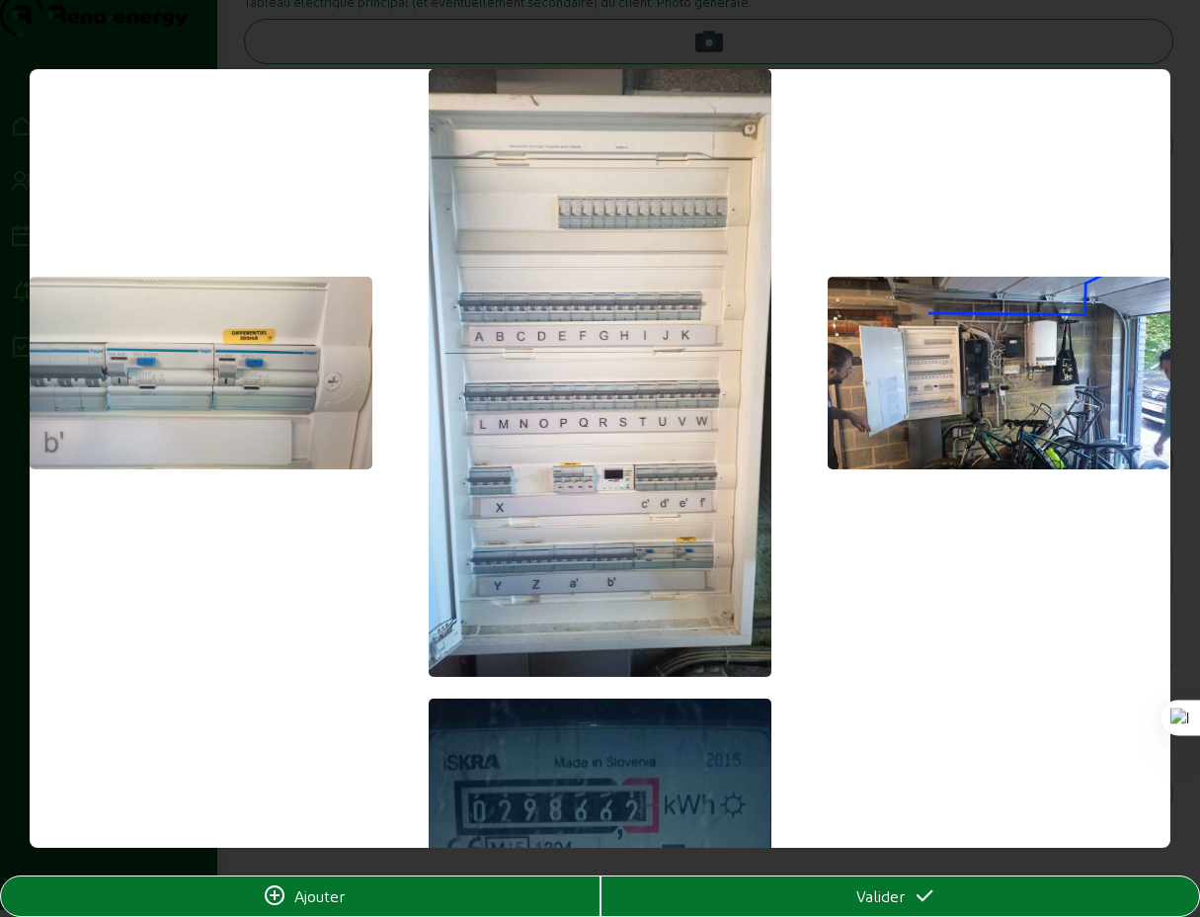
scroll to position [0, 0]
click at [327, 901] on span "Ajouter" at bounding box center [319, 896] width 50 height 24
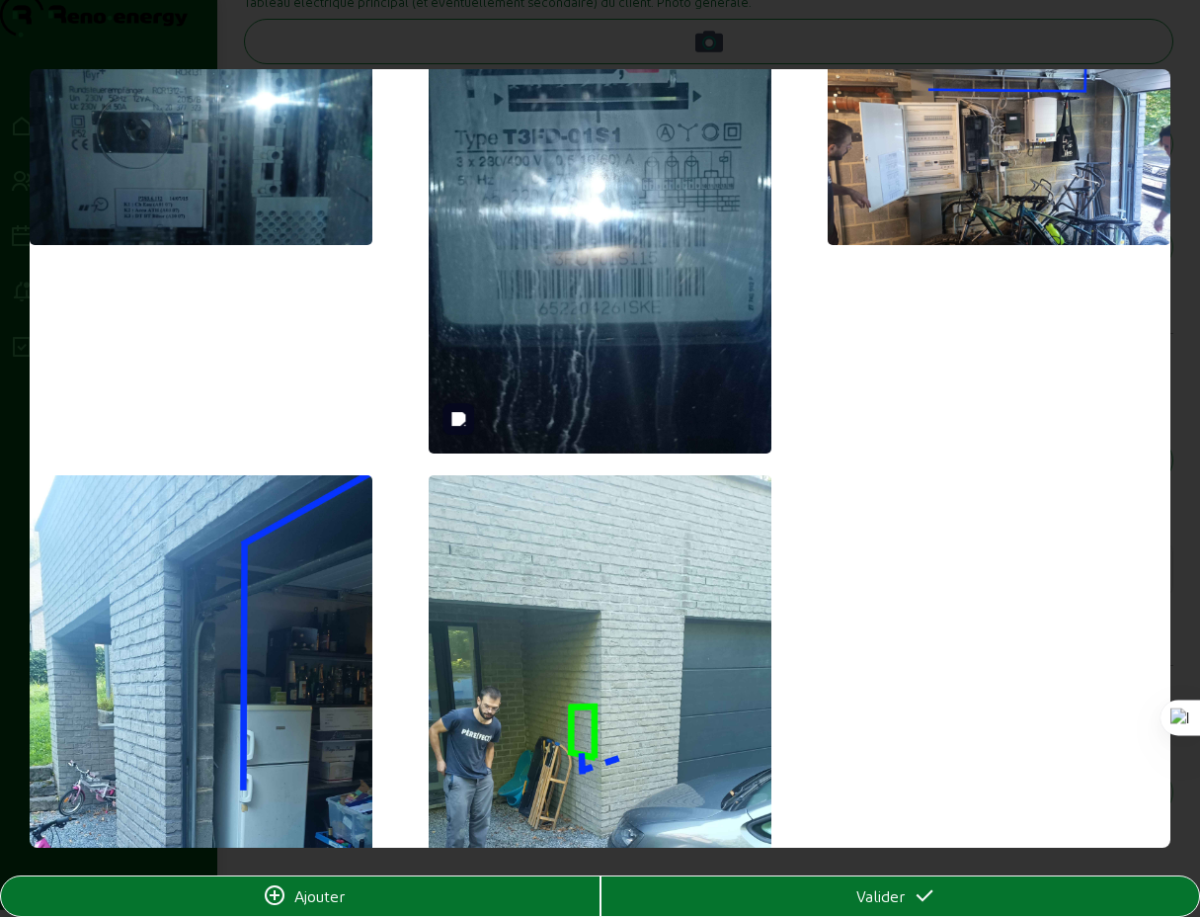
scroll to position [1162, 0]
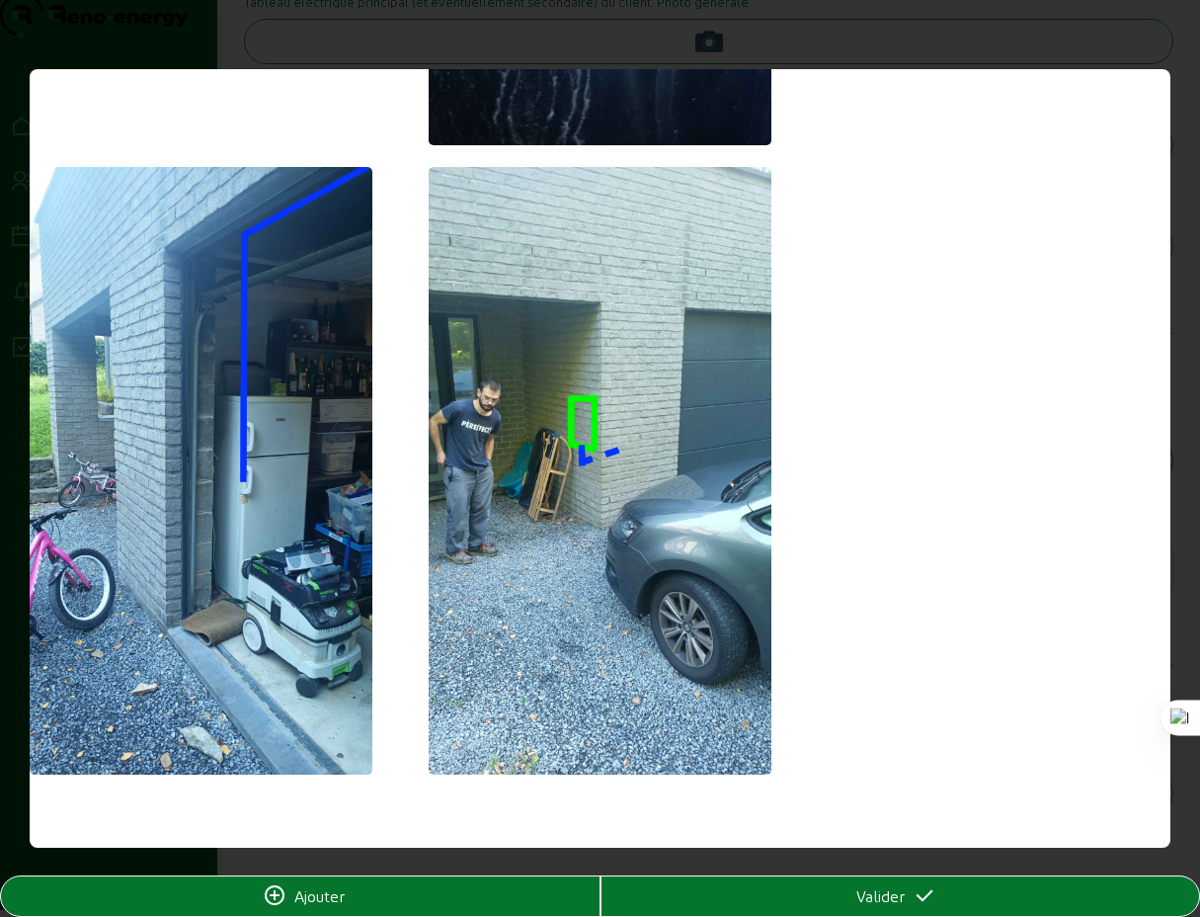
click at [895, 907] on span "Valider" at bounding box center [881, 896] width 48 height 24
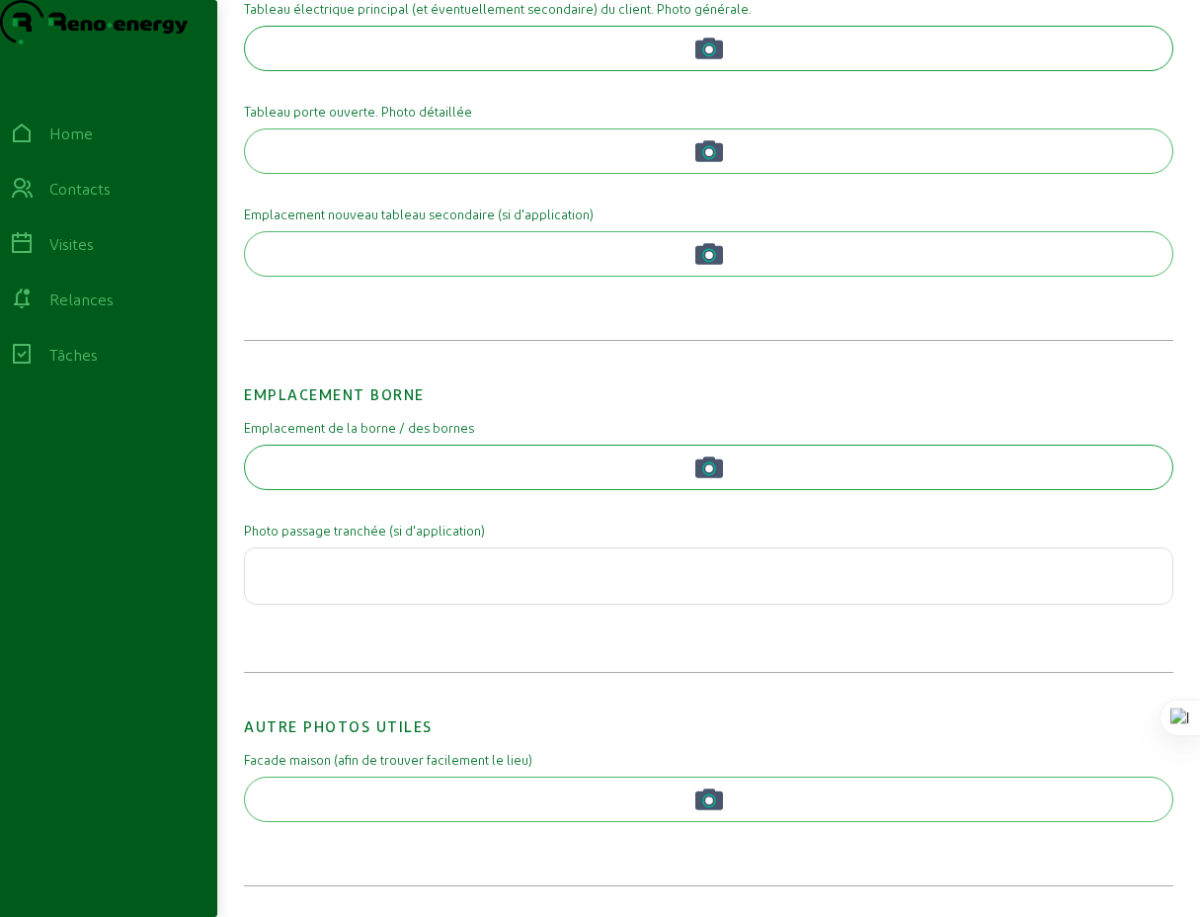
scroll to position [578, 0]
click at [554, 792] on button "button" at bounding box center [709, 799] width 930 height 45
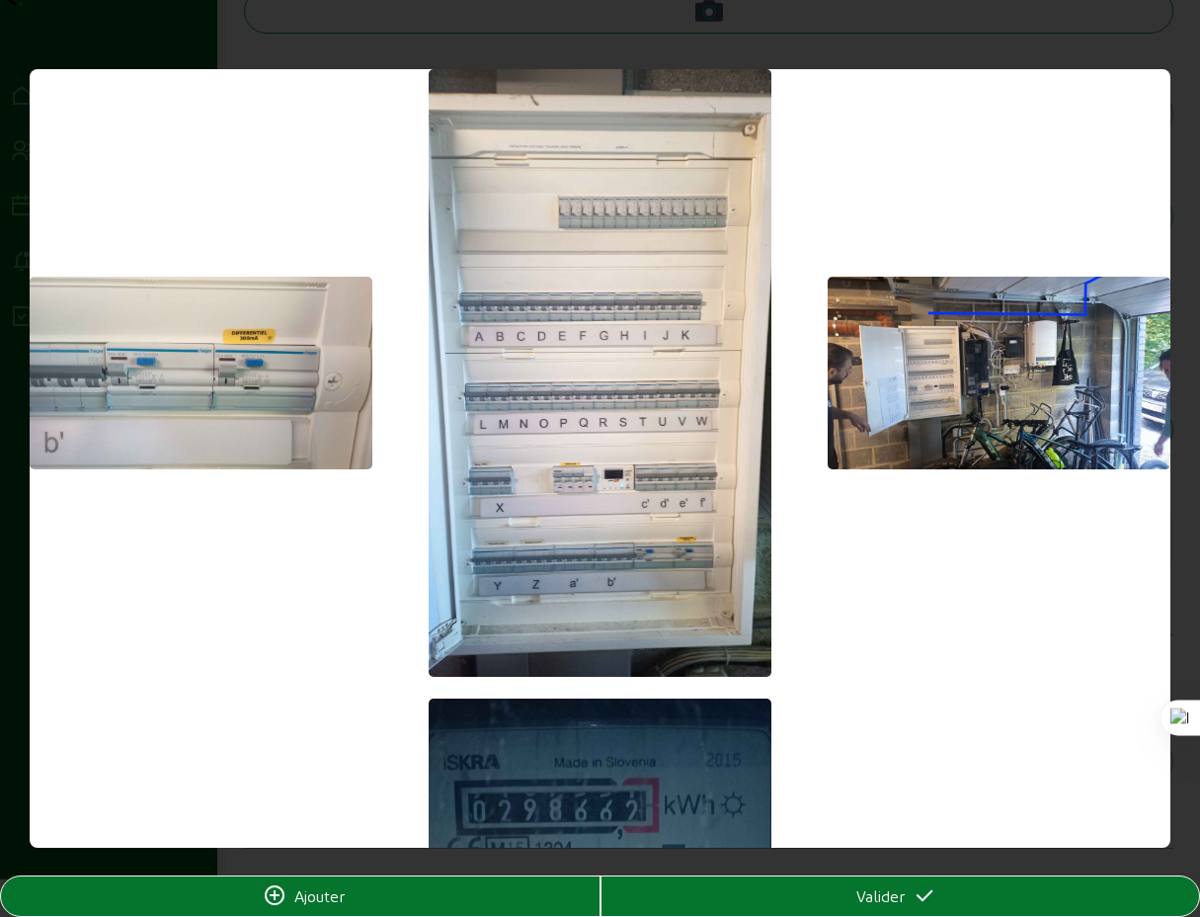
click at [315, 901] on span "Ajouter" at bounding box center [319, 896] width 50 height 24
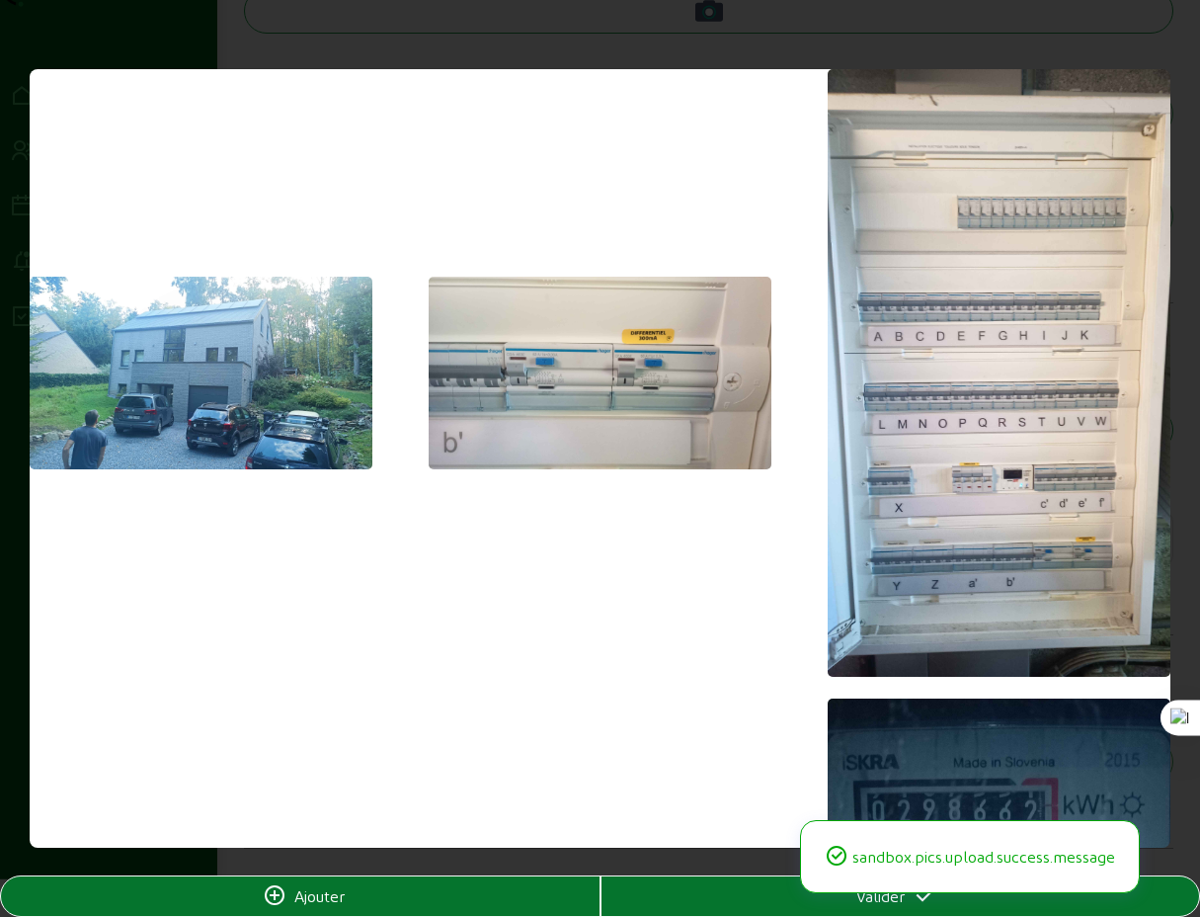
click at [785, 899] on div "Valider" at bounding box center [901, 896] width 599 height 24
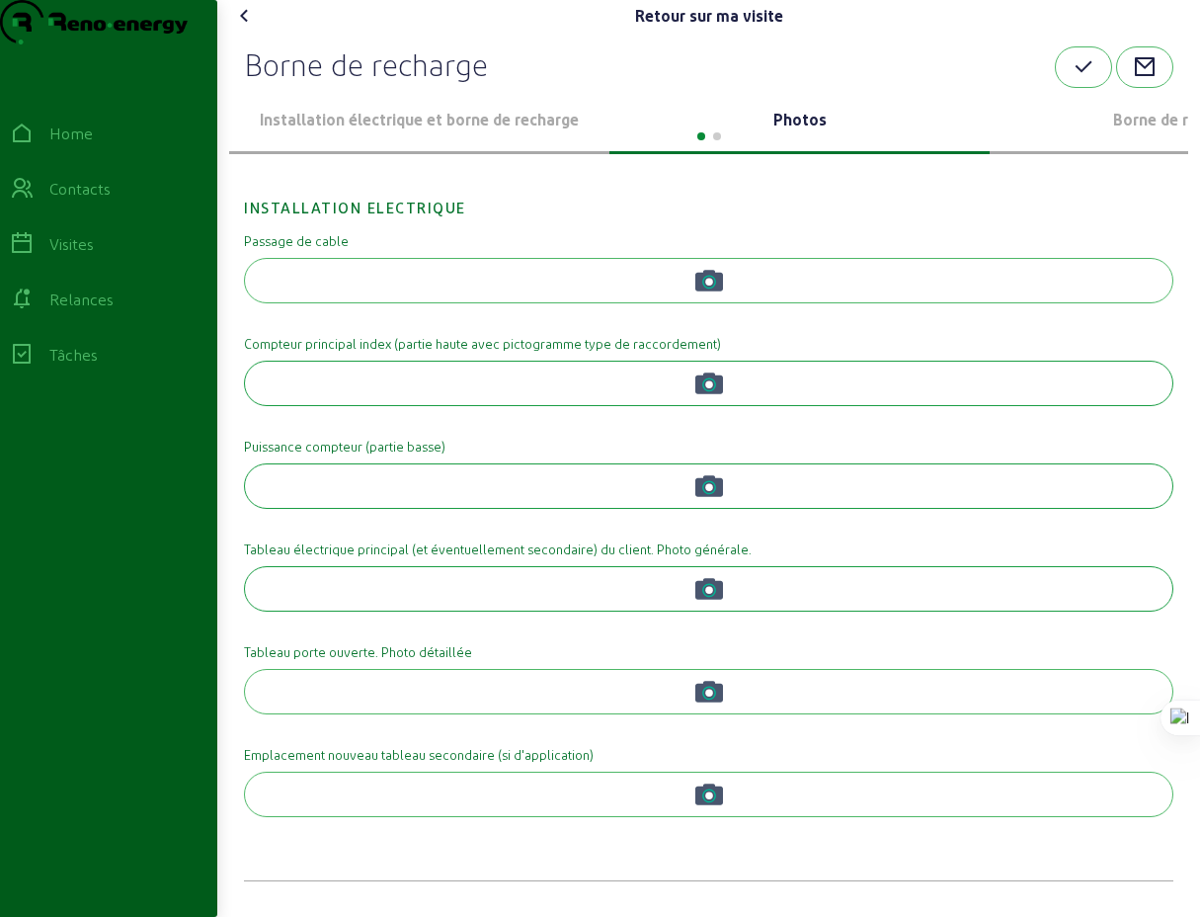
click at [1158, 146] on div at bounding box center [708, 135] width 959 height 24
click at [1155, 146] on div at bounding box center [708, 135] width 959 height 24
click at [1141, 131] on p "Borne de recharge" at bounding box center [1180, 120] width 365 height 24
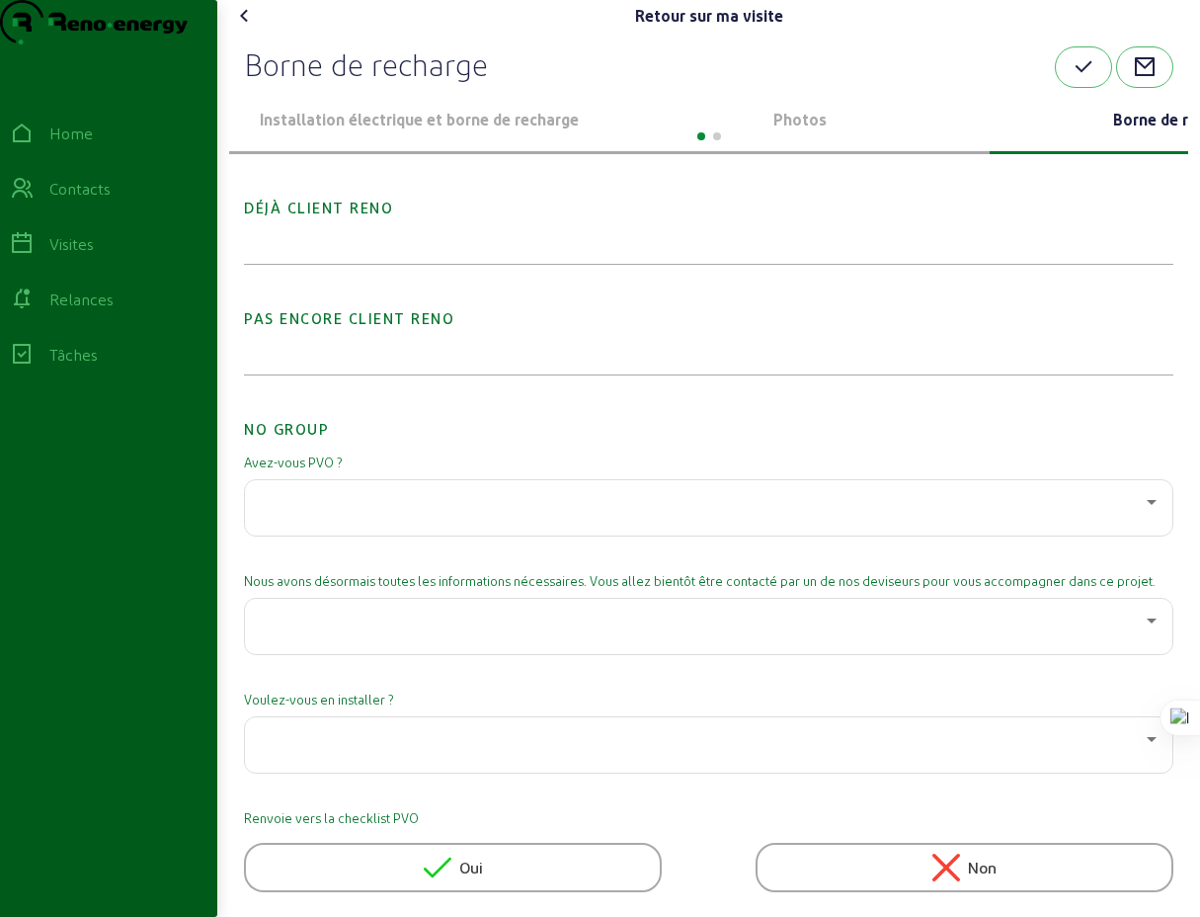
click at [367, 264] on div "Déjà client Reno" at bounding box center [709, 215] width 930 height 98
click at [339, 219] on h2 "Déjà client Reno" at bounding box center [709, 192] width 930 height 53
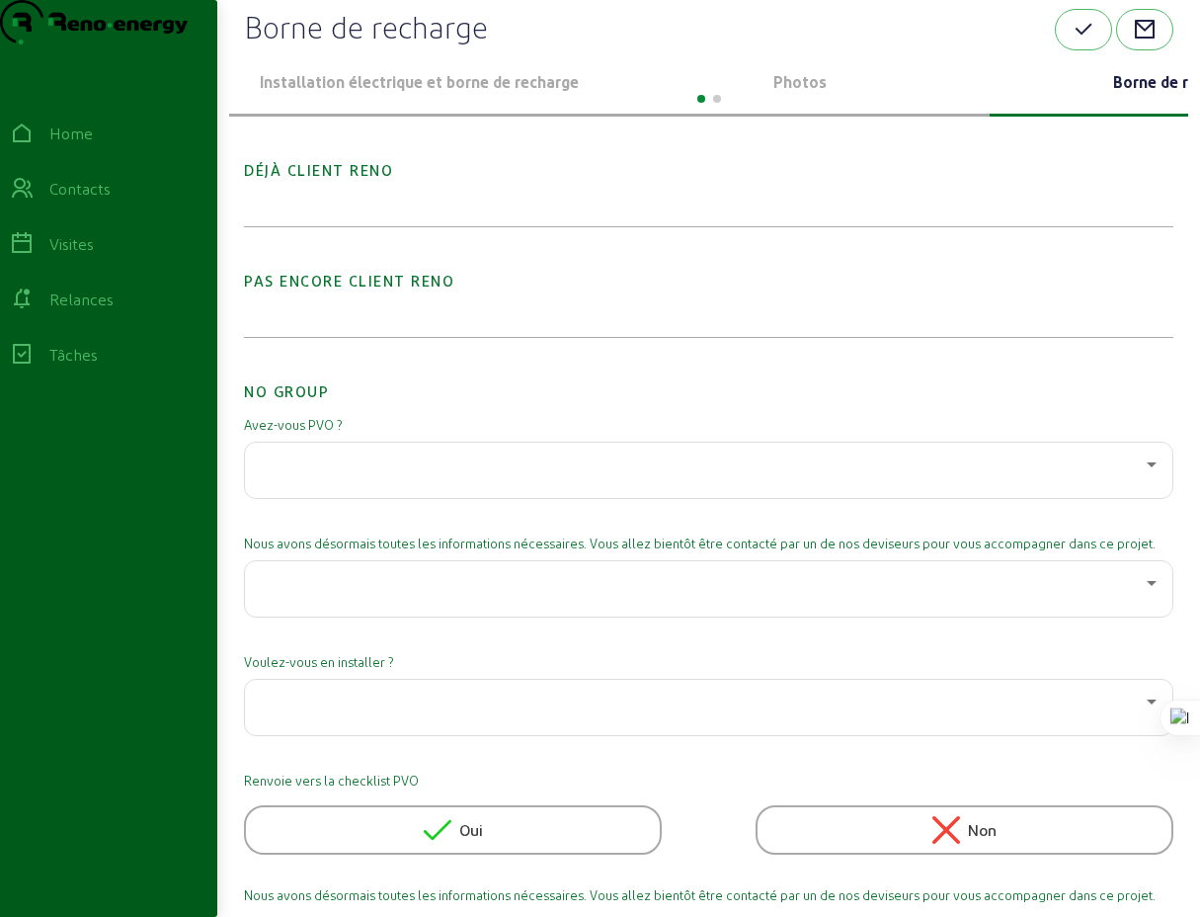
scroll to position [139, 0]
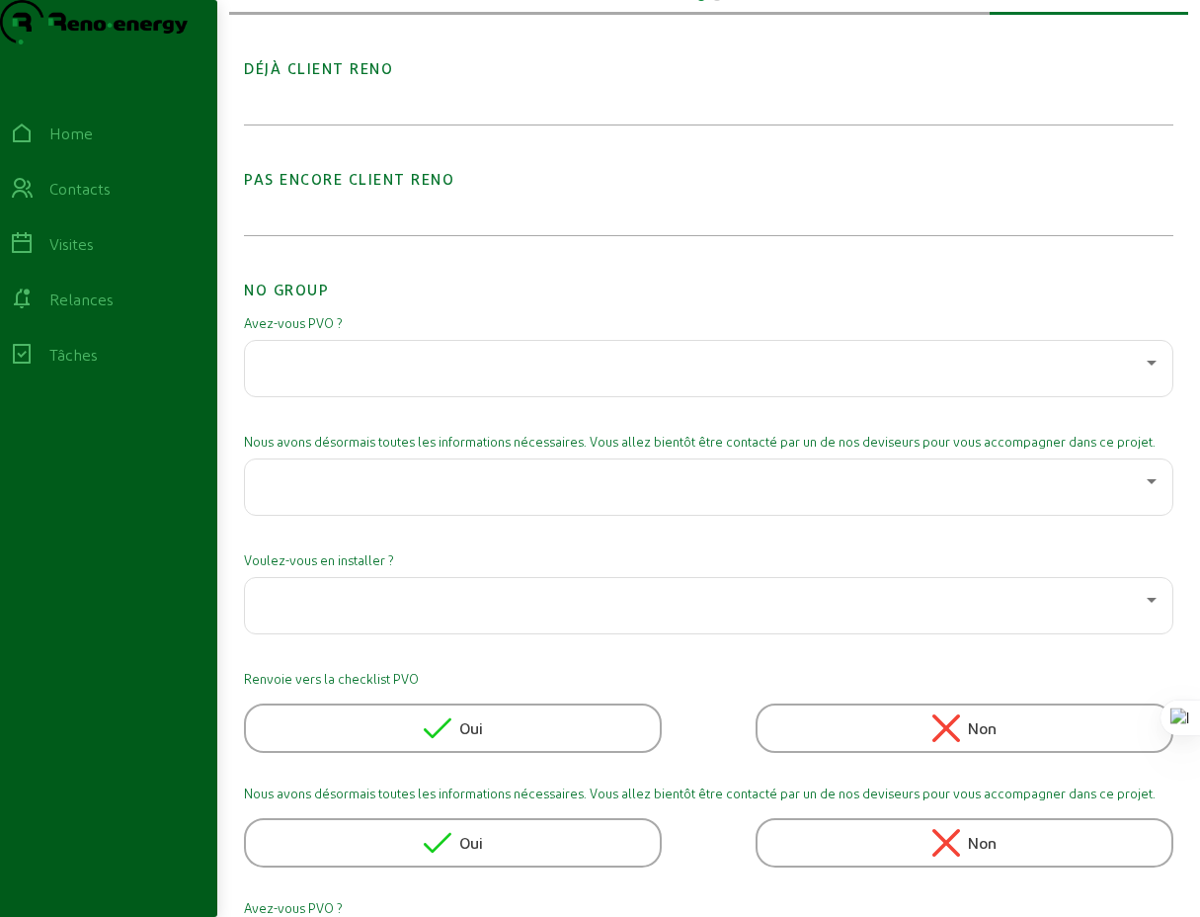
click at [1147, 374] on icon at bounding box center [1152, 363] width 24 height 24
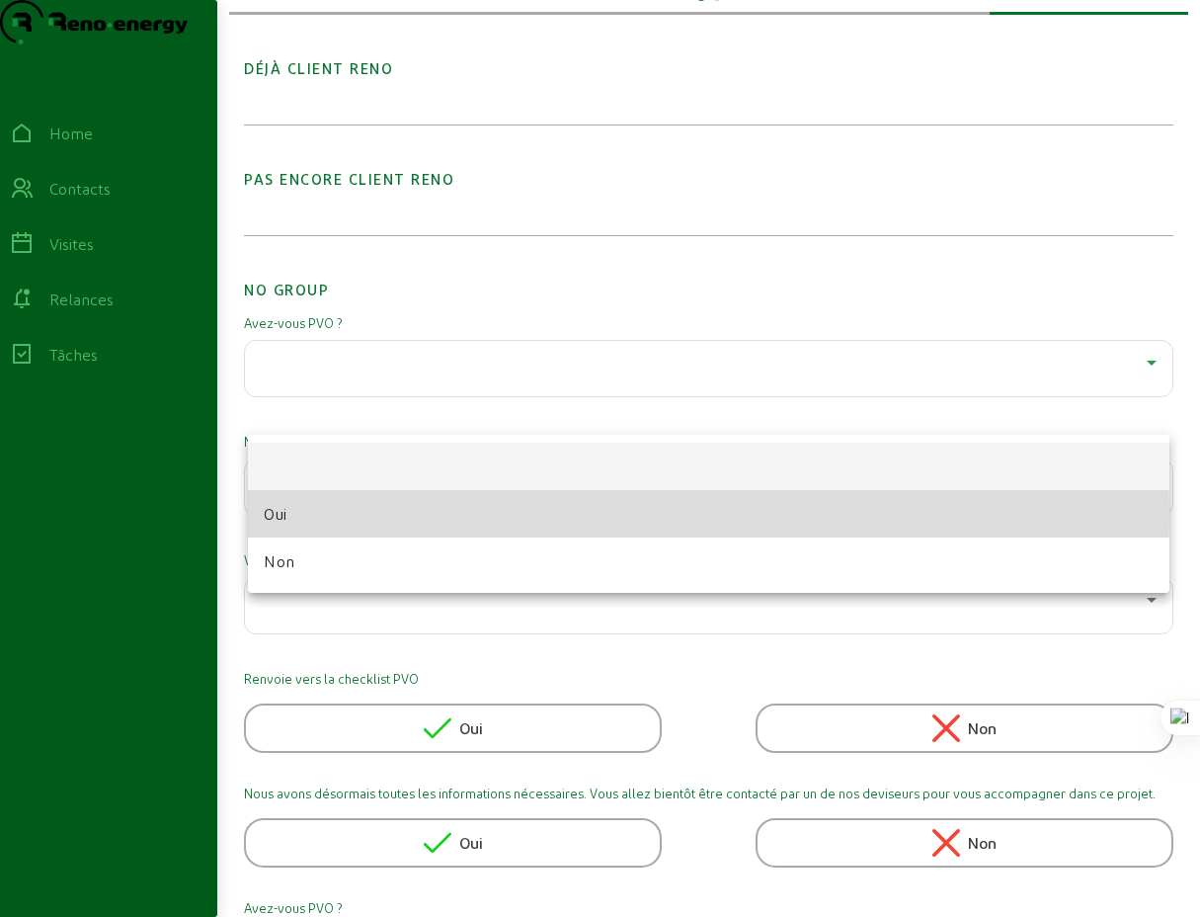
click at [293, 514] on mat-option "Oui" at bounding box center [709, 513] width 922 height 47
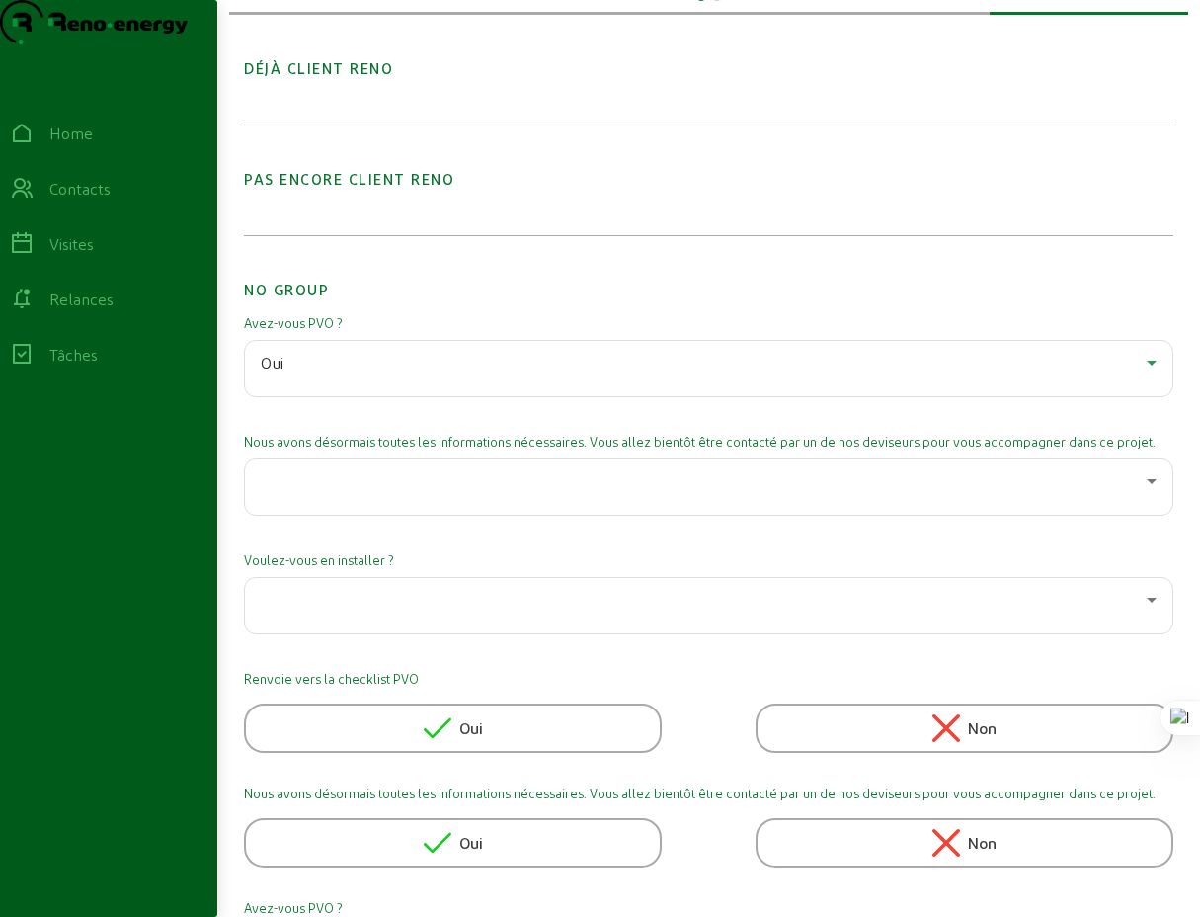
scroll to position [287, 0]
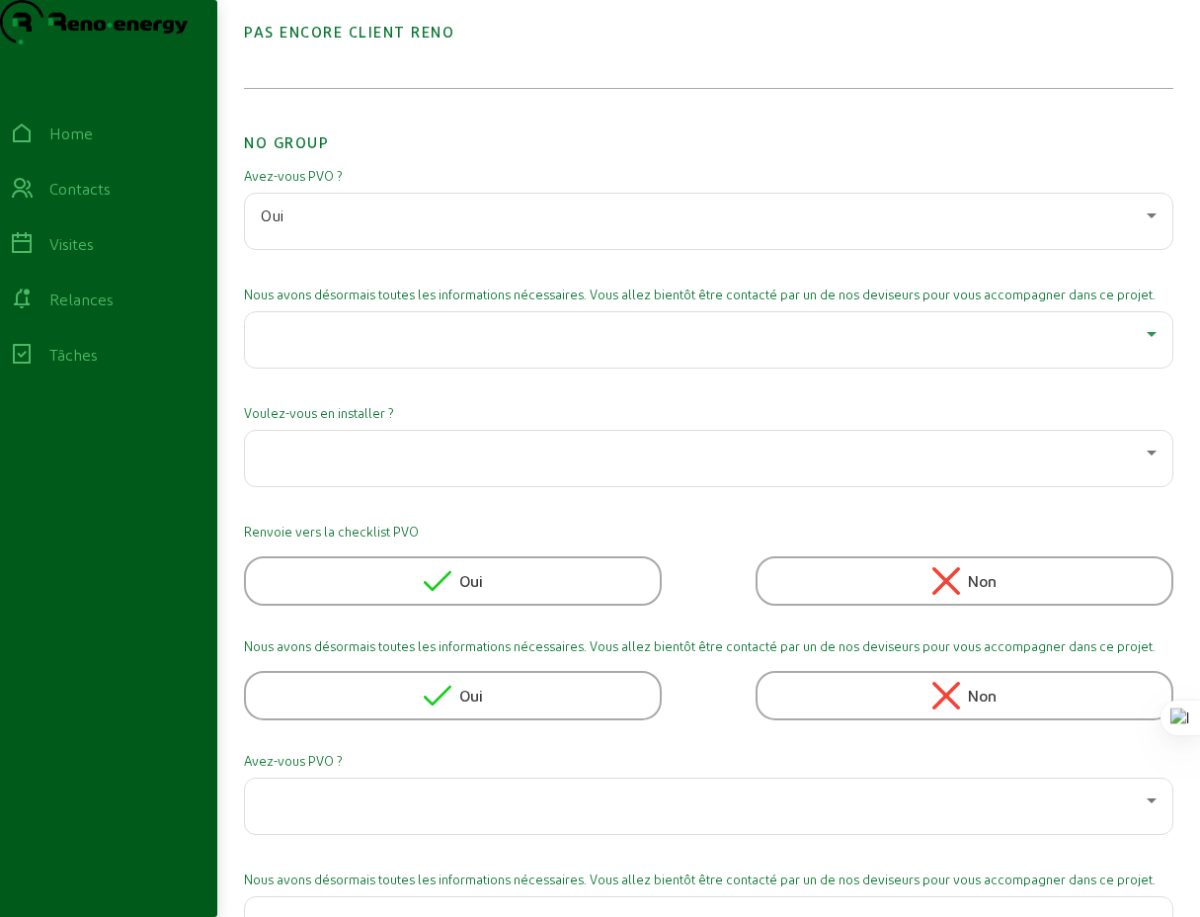
click at [1142, 346] on icon at bounding box center [1152, 334] width 24 height 24
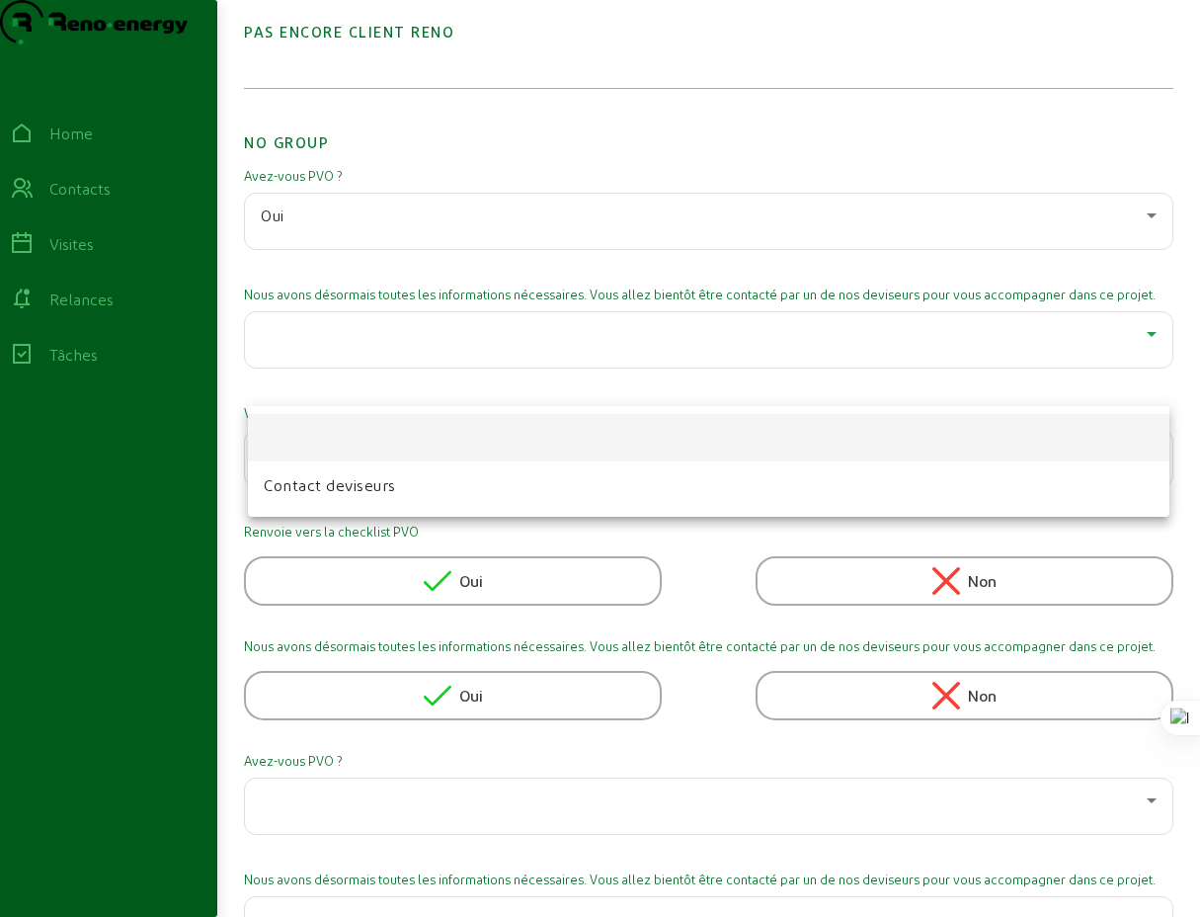
click at [1142, 375] on div at bounding box center [600, 458] width 1200 height 917
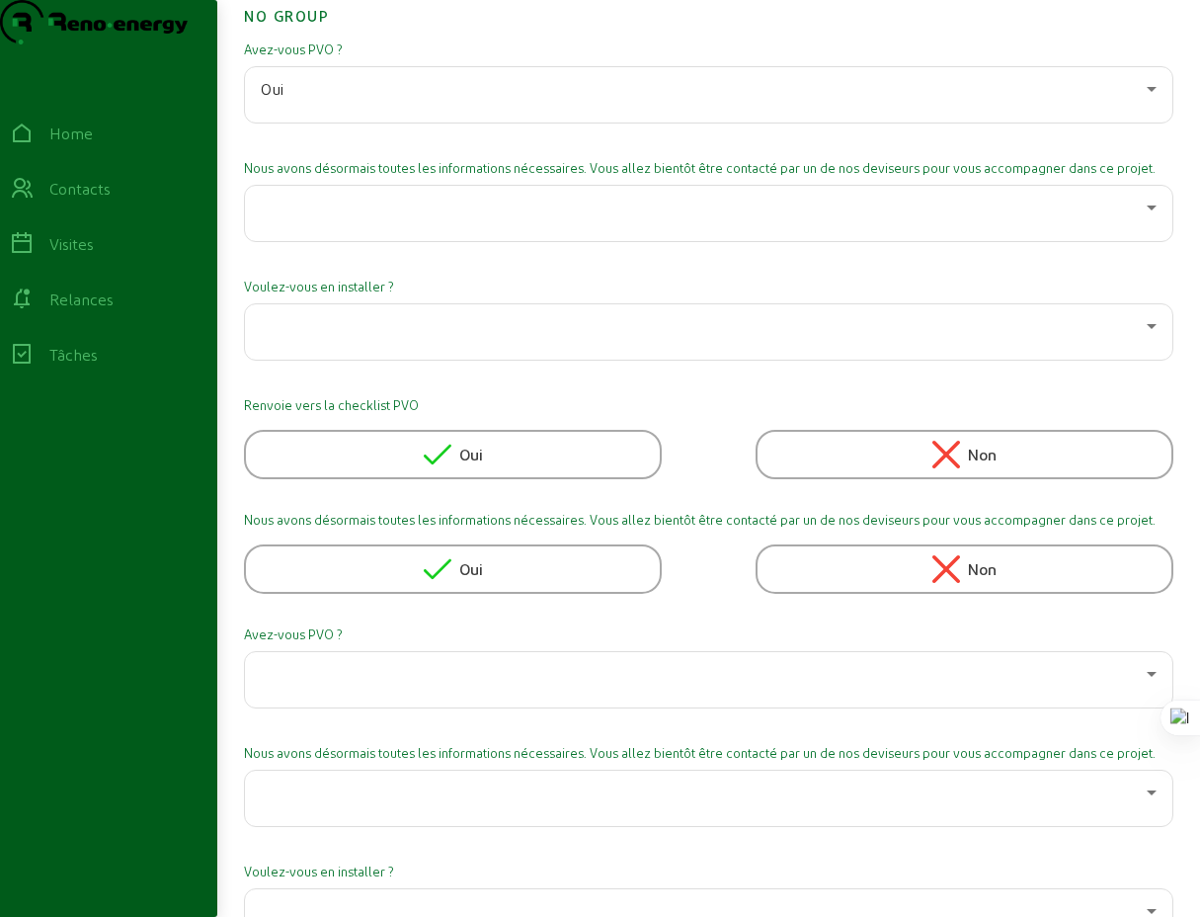
scroll to position [419, 0]
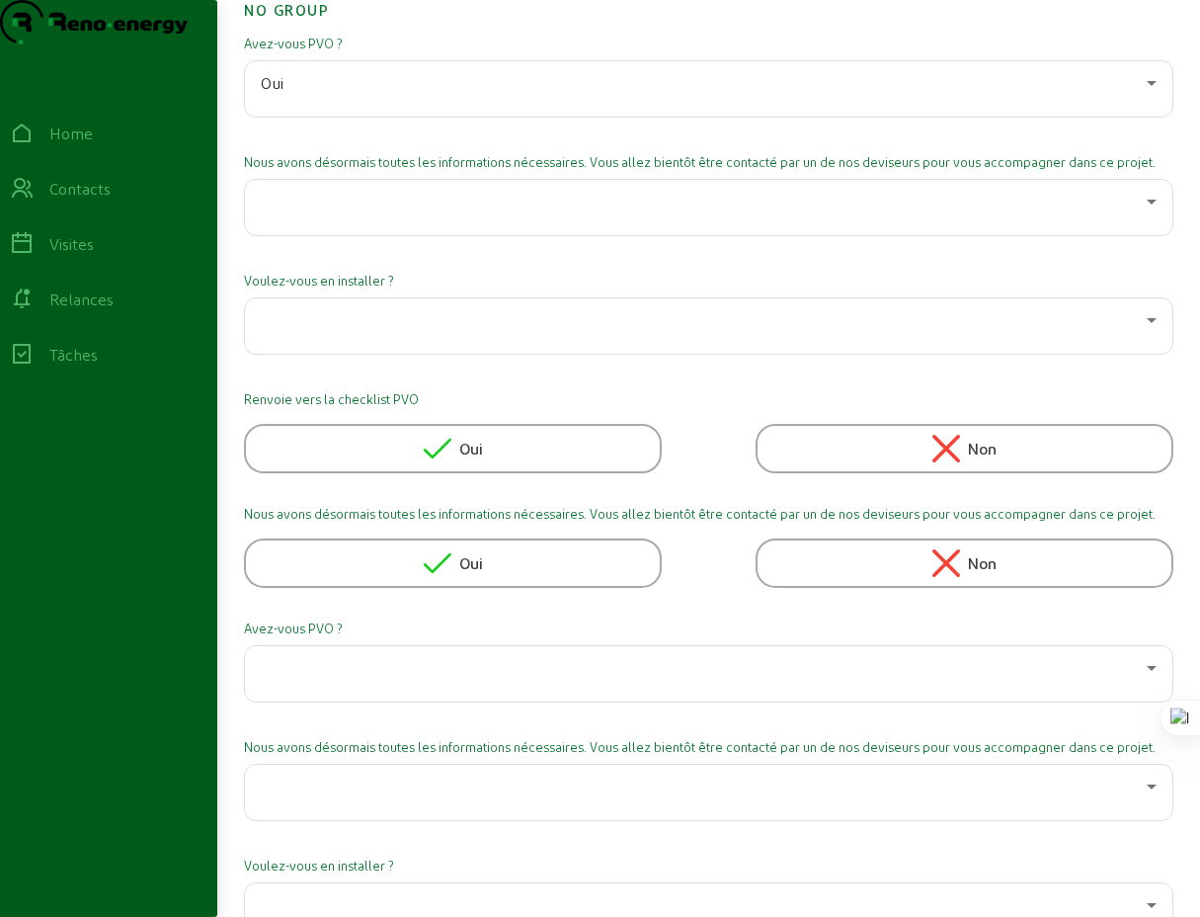
click at [465, 460] on span "Oui" at bounding box center [471, 449] width 24 height 24
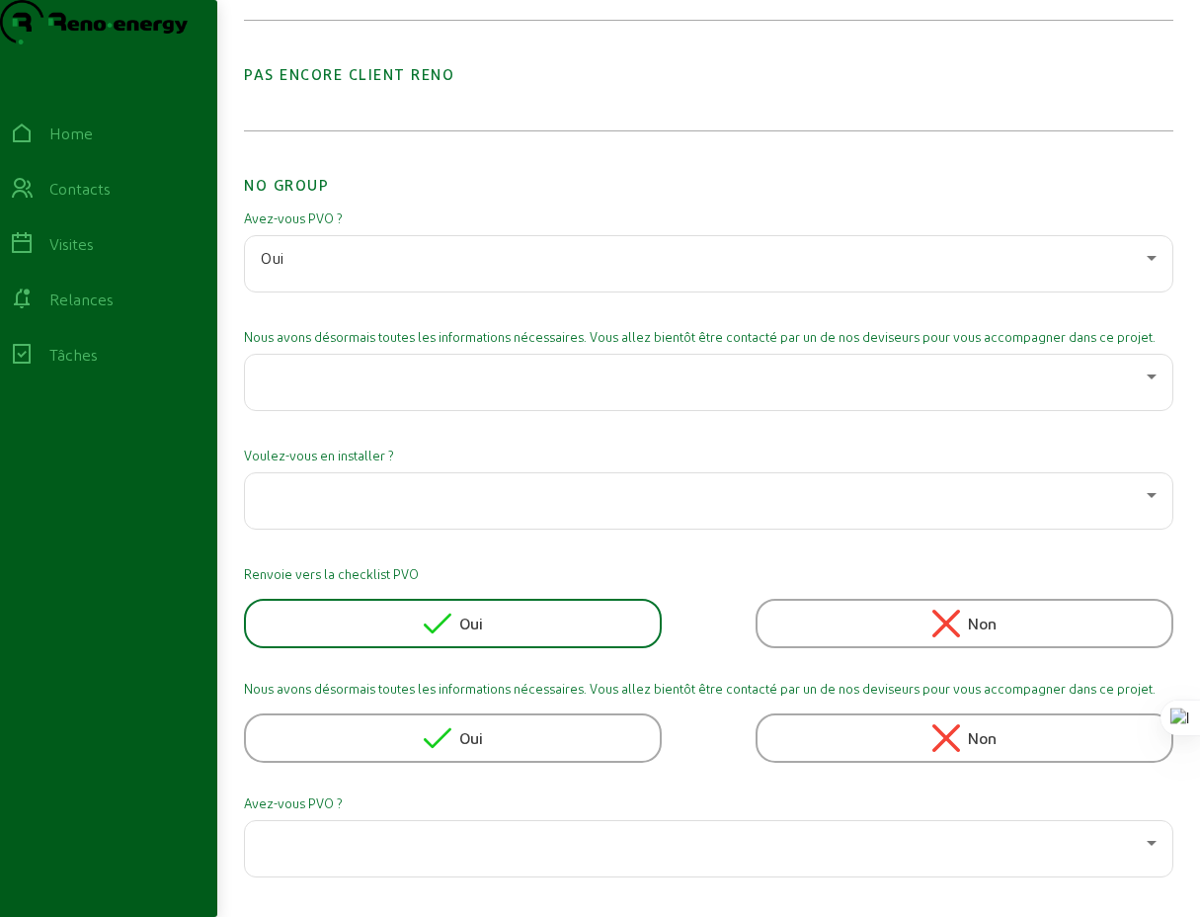
scroll to position [0, 0]
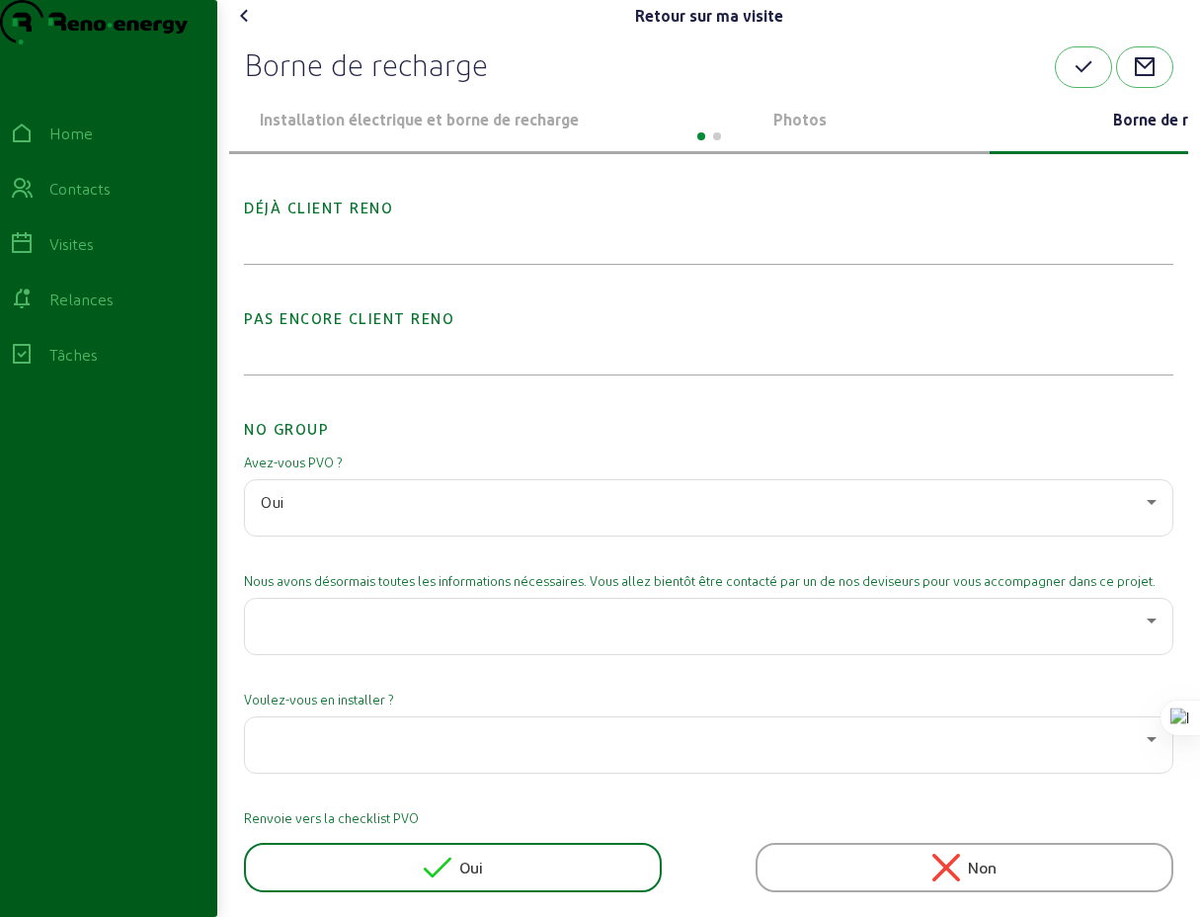
click at [248, 28] on icon at bounding box center [245, 16] width 24 height 24
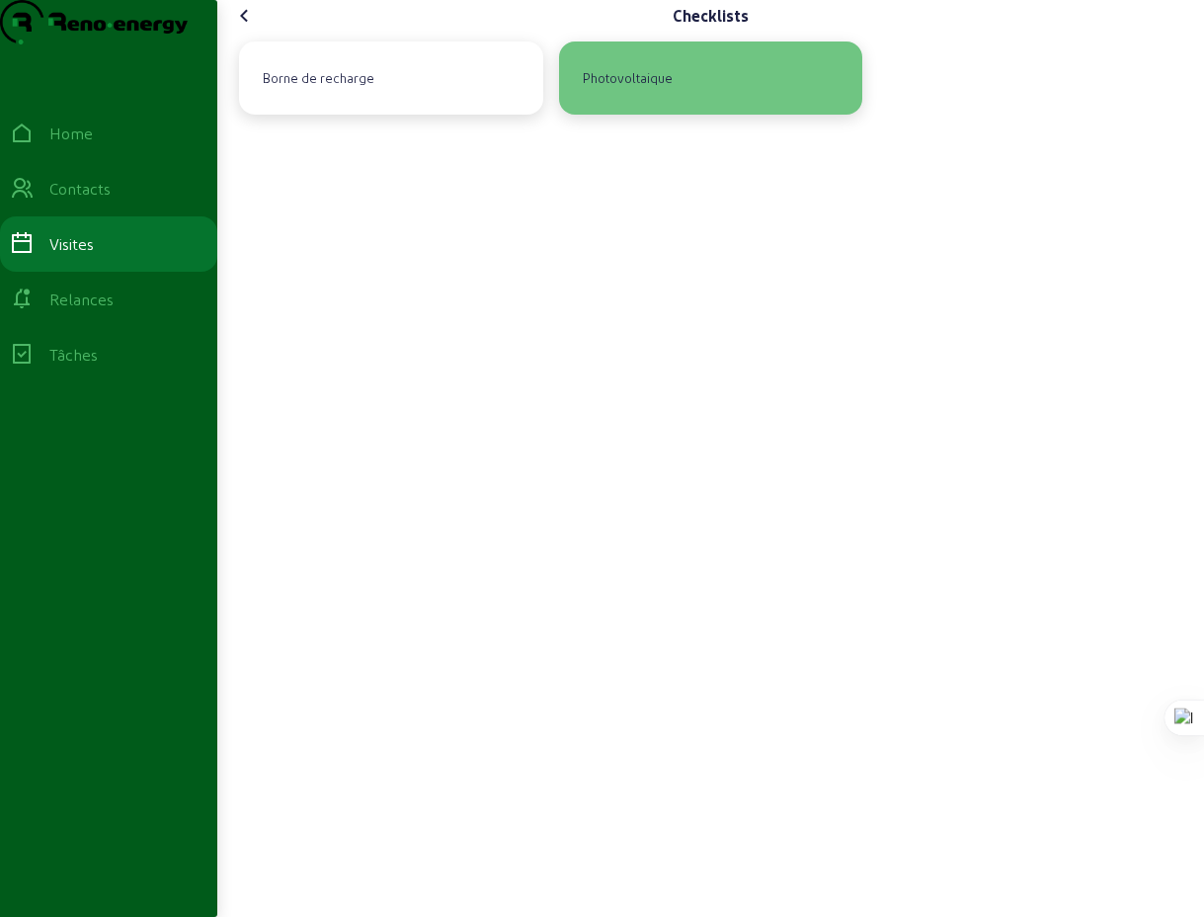
click at [638, 95] on div "Photovoltaique" at bounding box center [628, 78] width 106 height 34
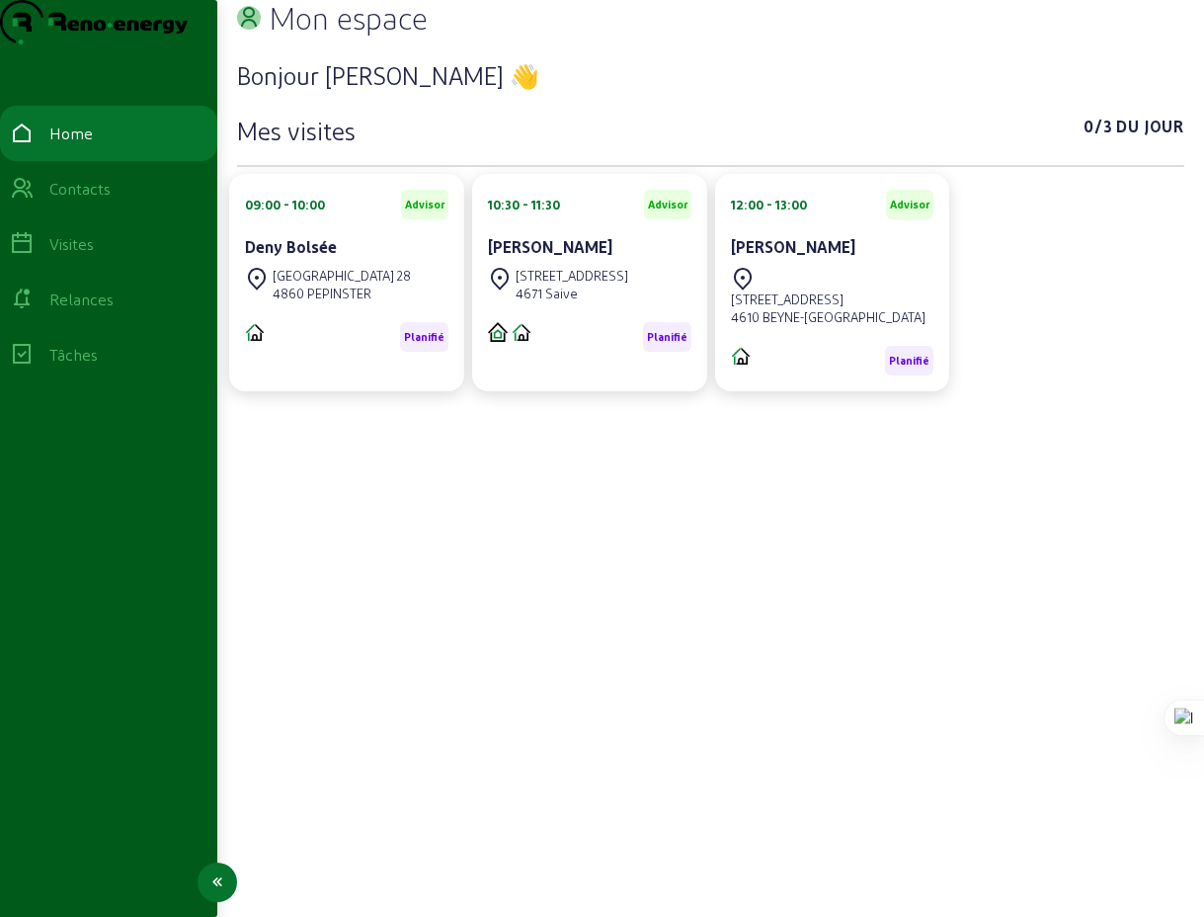
click at [87, 256] on div "Visites" at bounding box center [71, 244] width 44 height 24
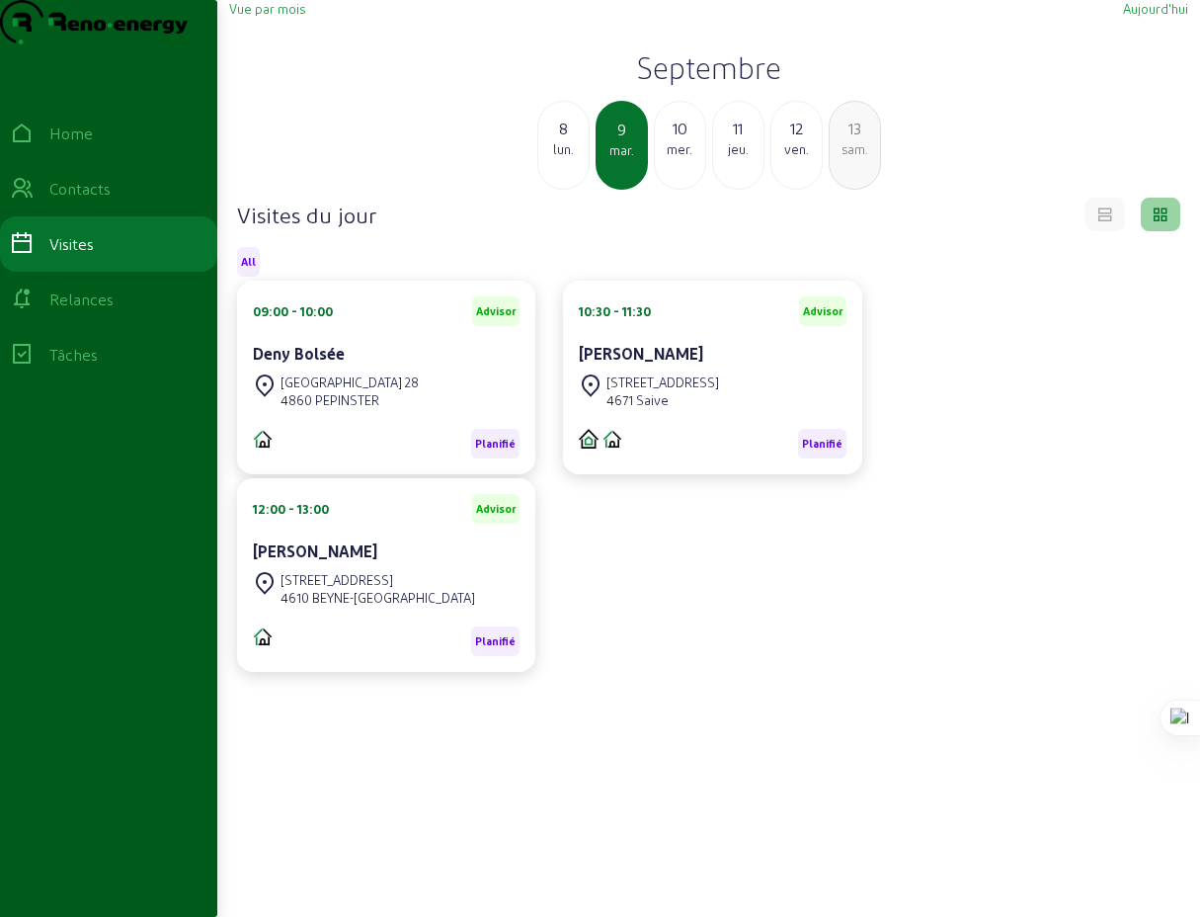
click at [278, 16] on span "Vue par mois" at bounding box center [267, 8] width 76 height 15
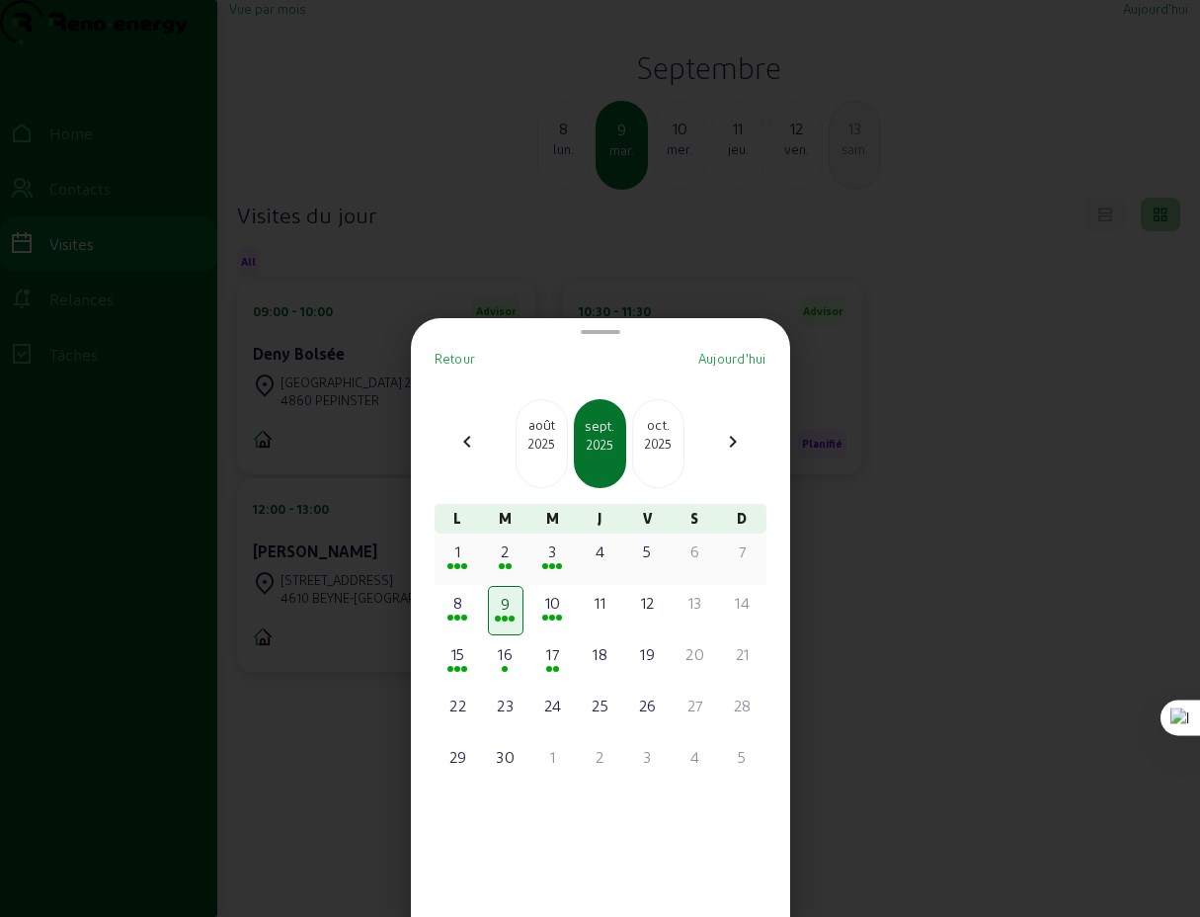
click at [468, 560] on div "1" at bounding box center [459, 551] width 32 height 24
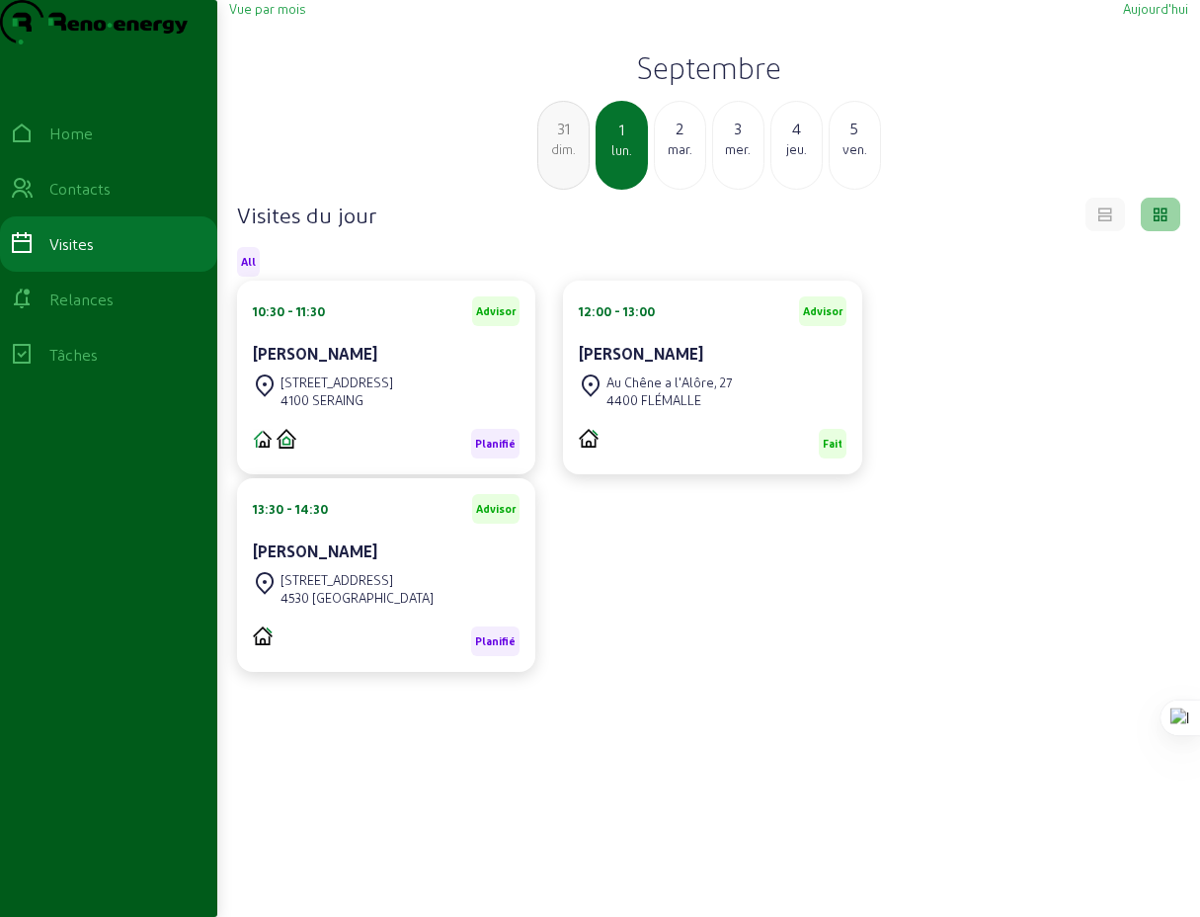
click at [702, 140] on div "2" at bounding box center [680, 129] width 50 height 24
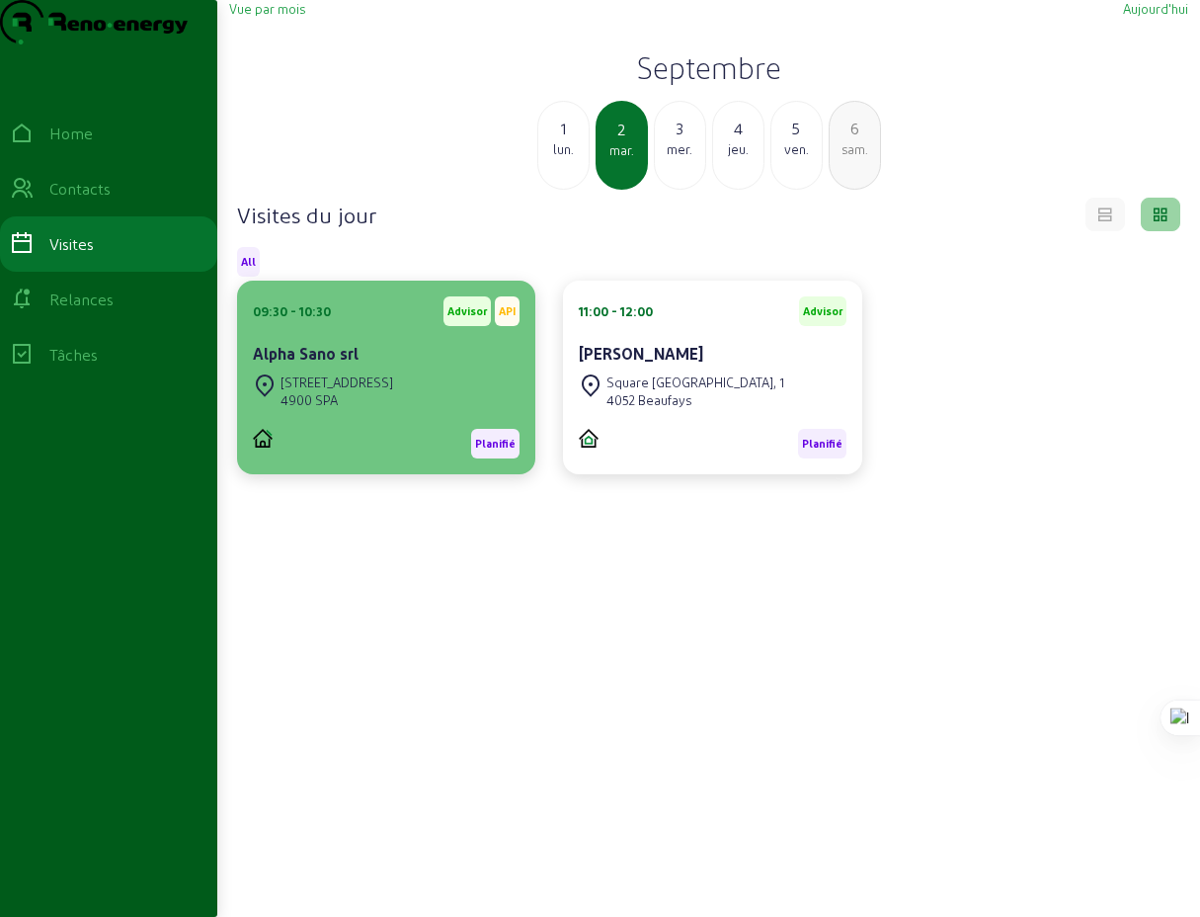
click at [382, 391] on div "[STREET_ADDRESS]" at bounding box center [337, 382] width 113 height 18
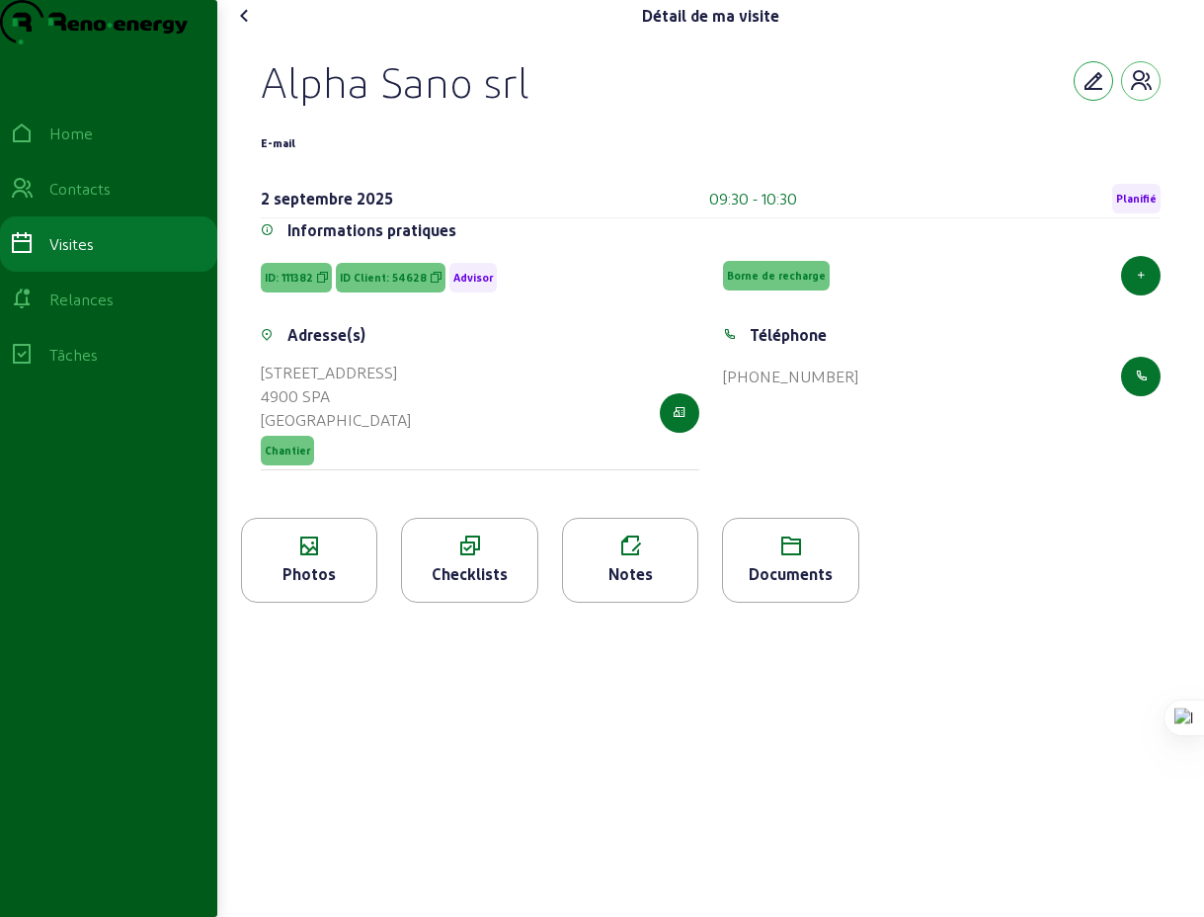
click at [1097, 93] on icon "button" at bounding box center [1094, 81] width 24 height 24
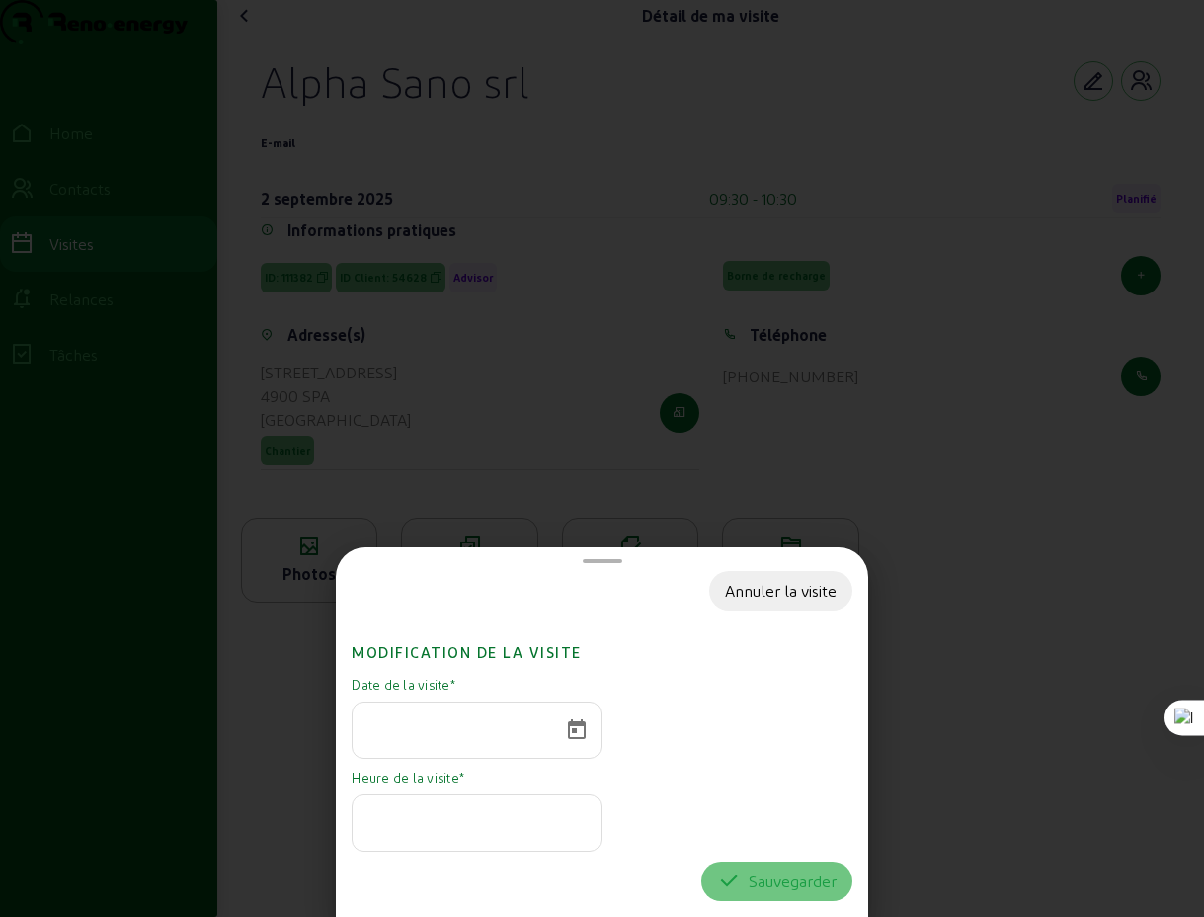
click at [611, 555] on div at bounding box center [602, 563] width 501 height 16
drag, startPoint x: 615, startPoint y: 546, endPoint x: 632, endPoint y: 691, distance: 145.3
click at [640, 702] on cam-bottom-sheet-template-generic "Annuler la visite Modification de la visite Date de la visite * Heure de la vis…" at bounding box center [602, 732] width 501 height 354
click at [948, 520] on div at bounding box center [602, 458] width 1204 height 917
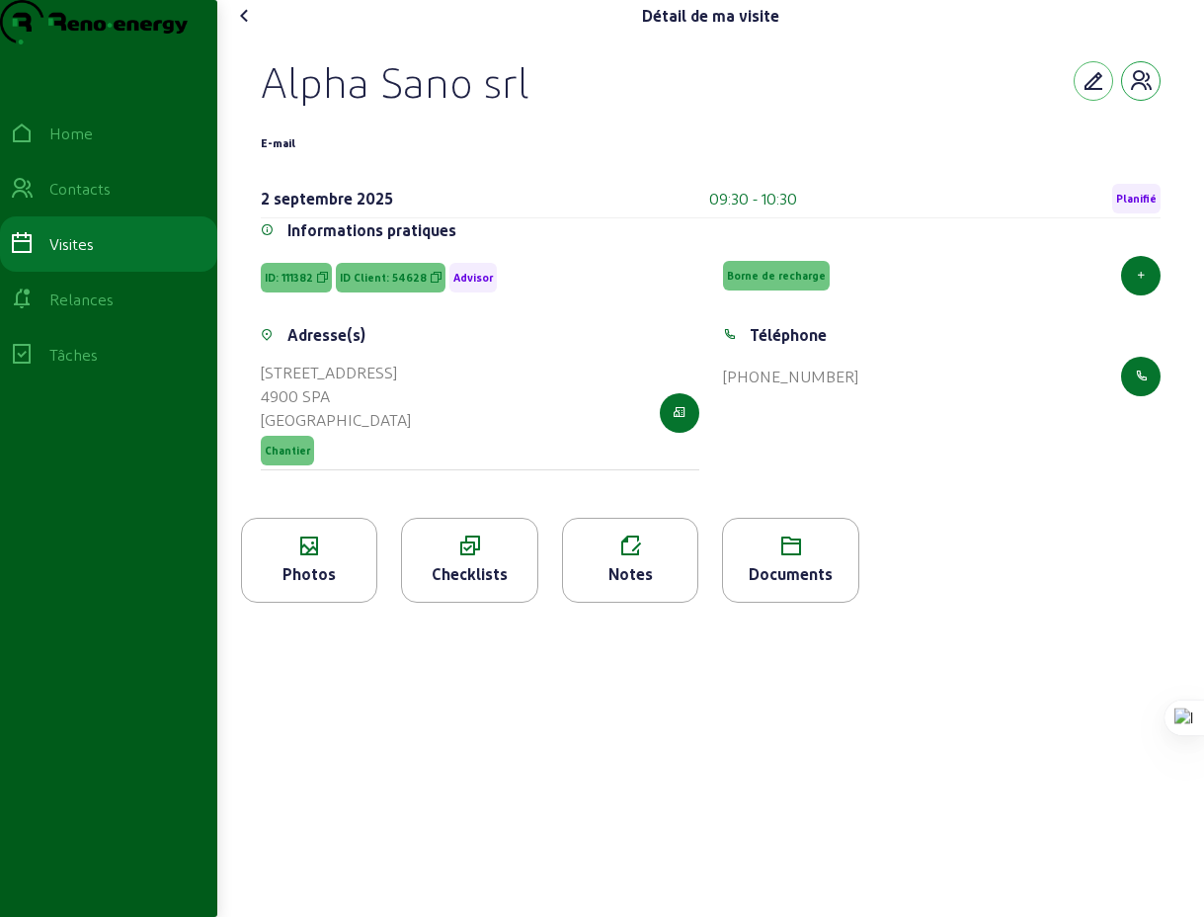
click at [1146, 93] on icon "button" at bounding box center [1141, 81] width 24 height 24
